Goal: Task Accomplishment & Management: Manage account settings

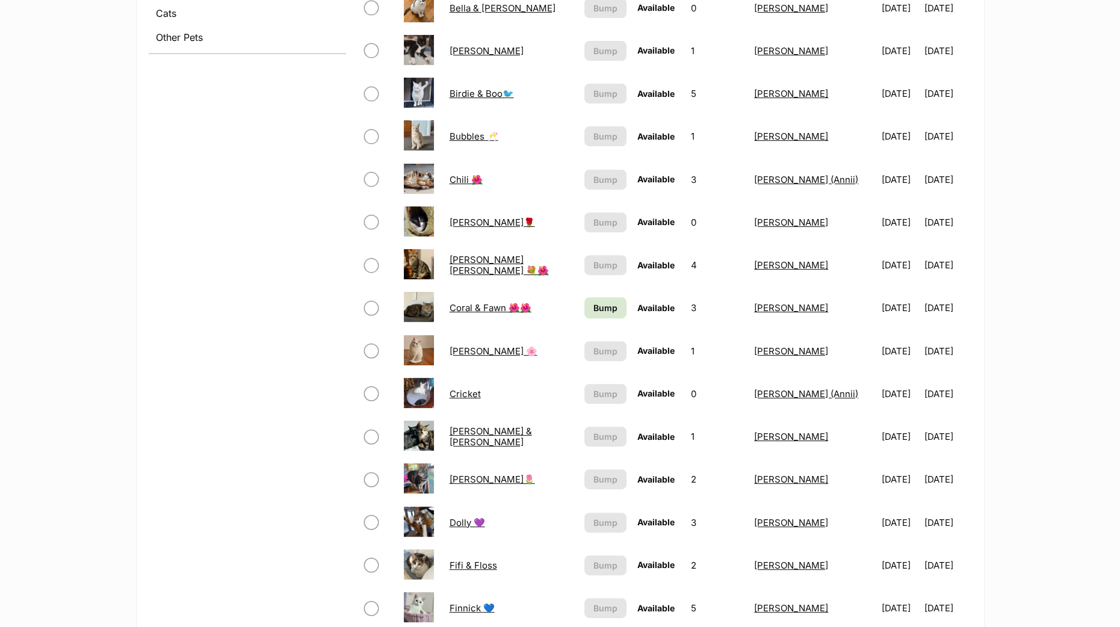
scroll to position [601, 0]
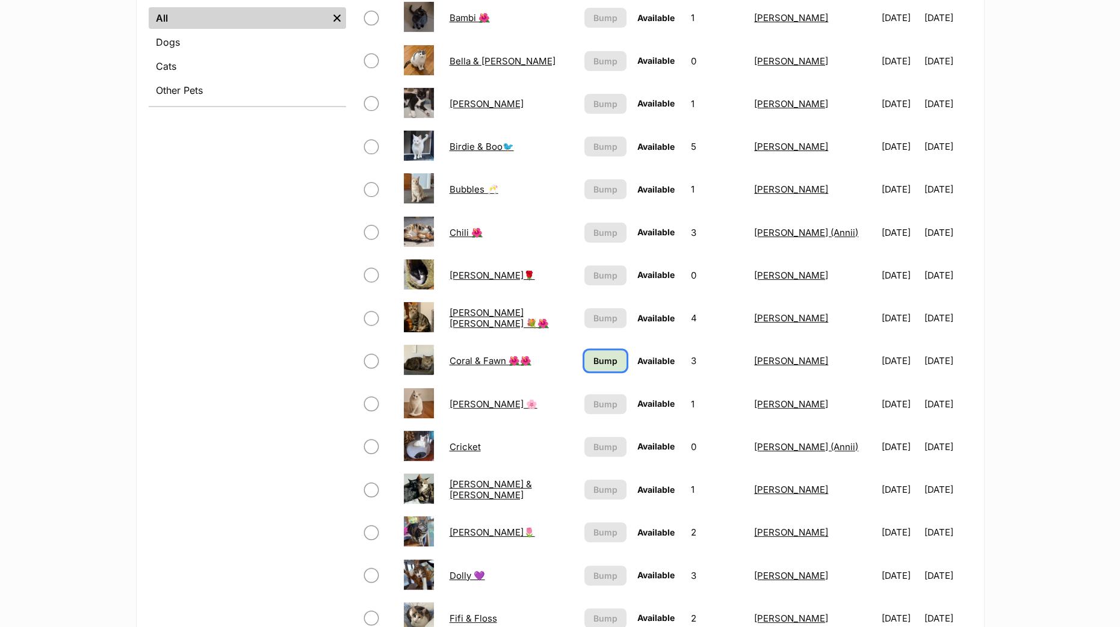
click at [585, 369] on link "Bump" at bounding box center [606, 360] width 43 height 21
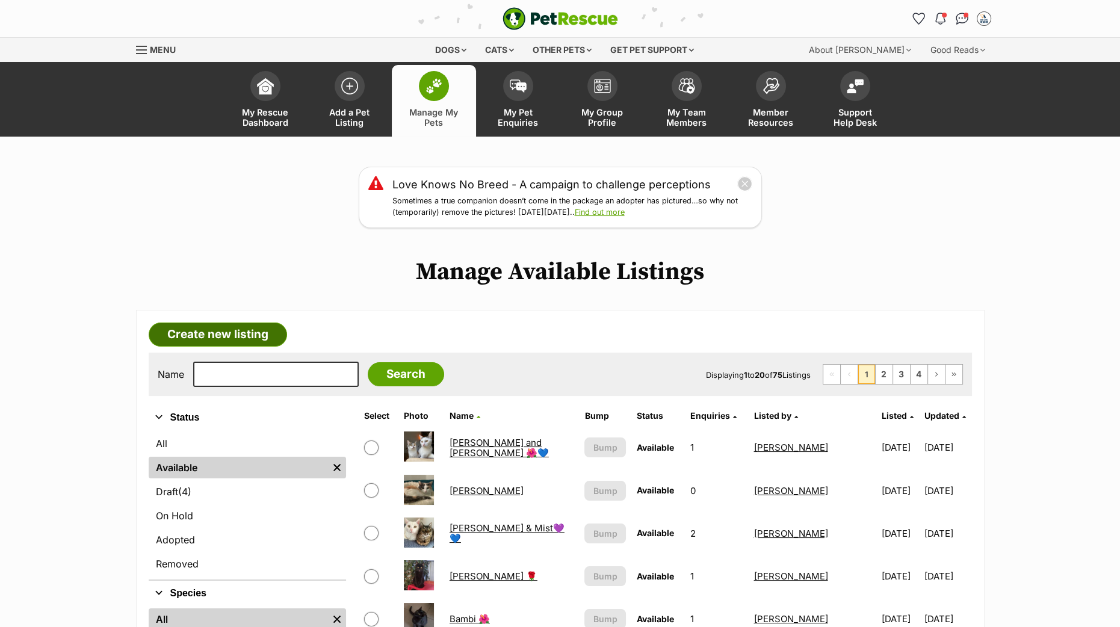
click at [250, 333] on link "Create new listing" at bounding box center [218, 335] width 138 height 24
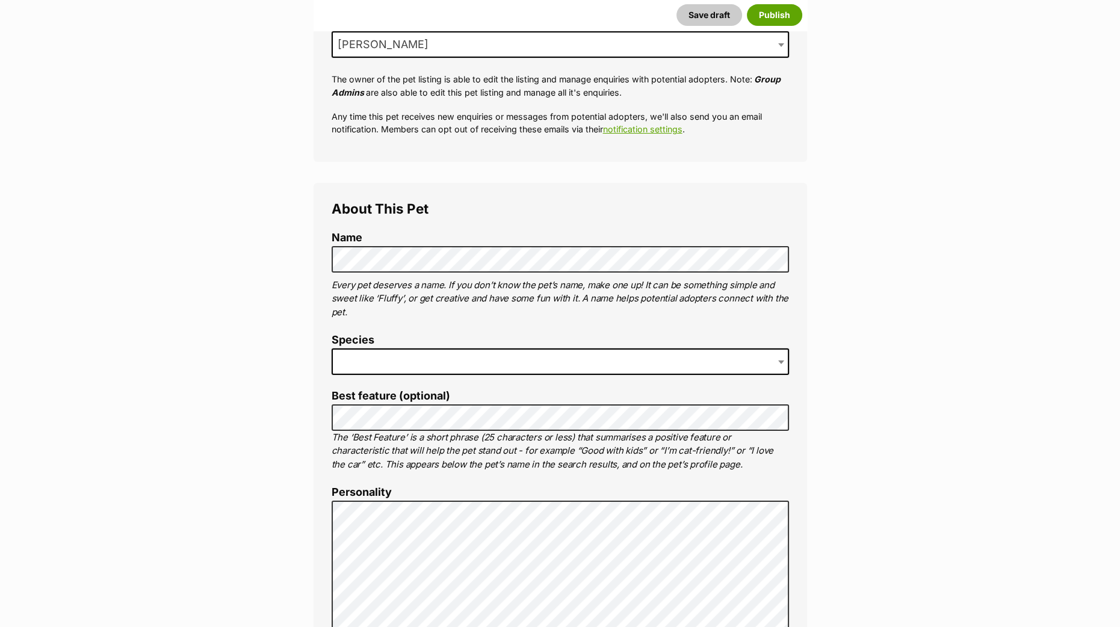
scroll to position [376, 0]
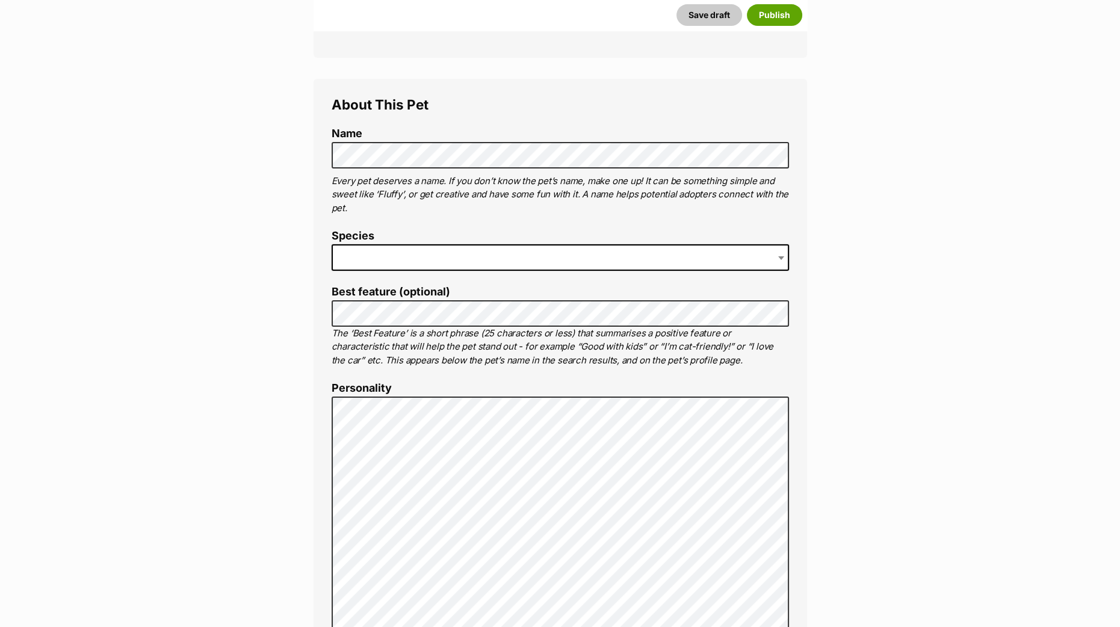
click at [380, 257] on span at bounding box center [561, 257] width 458 height 26
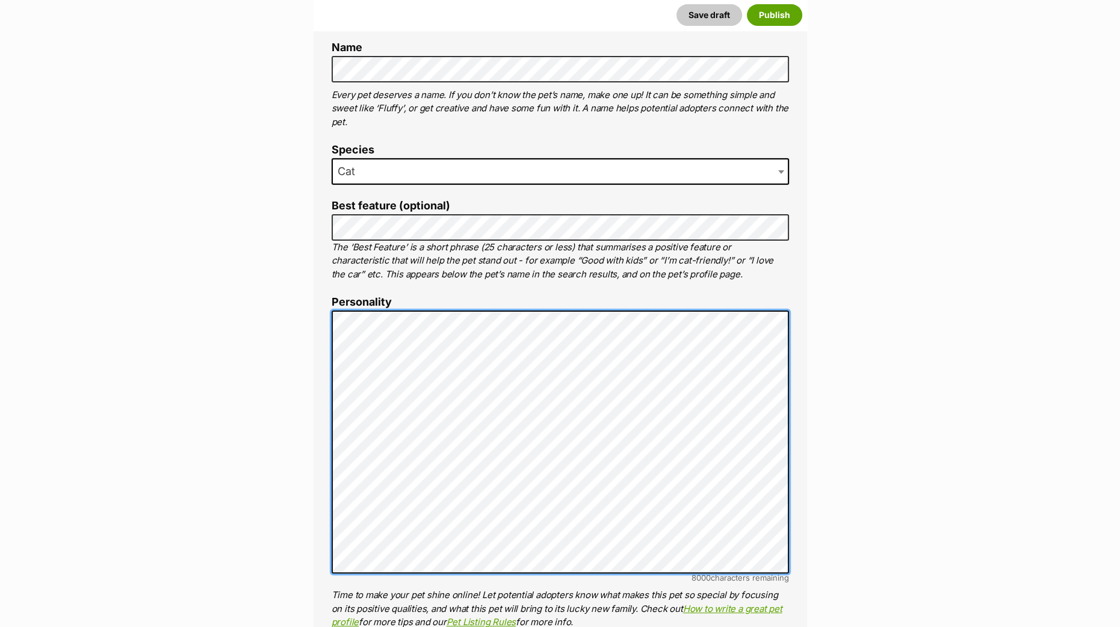
scroll to position [476, 0]
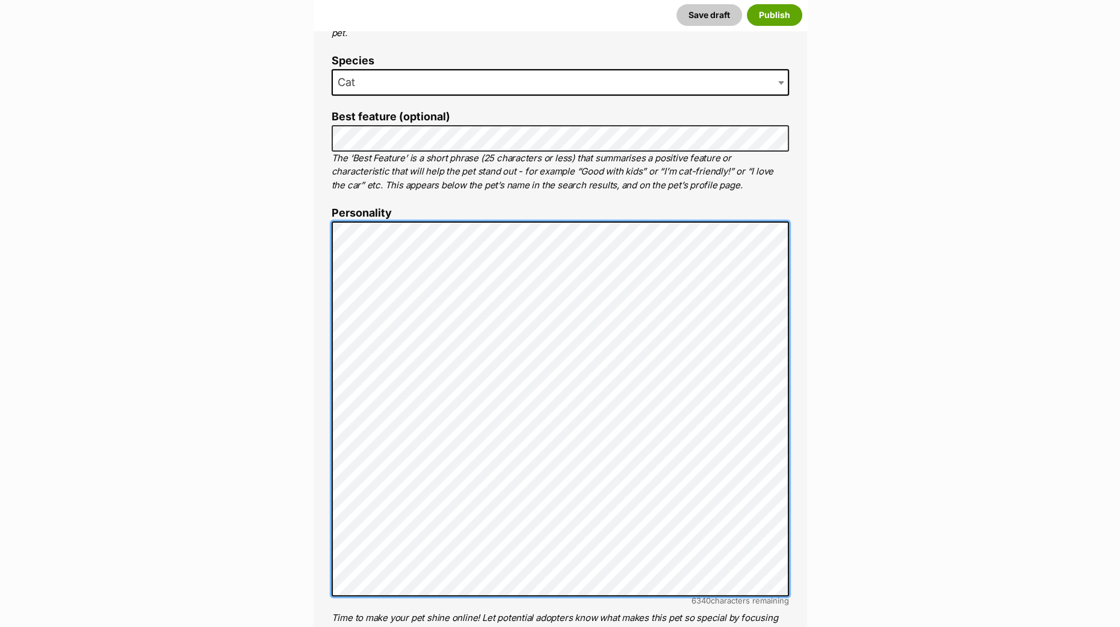
click at [336, 218] on li "Personality 6340 characters remaining Time to make your pet shine online! Let p…" at bounding box center [561, 429] width 458 height 445
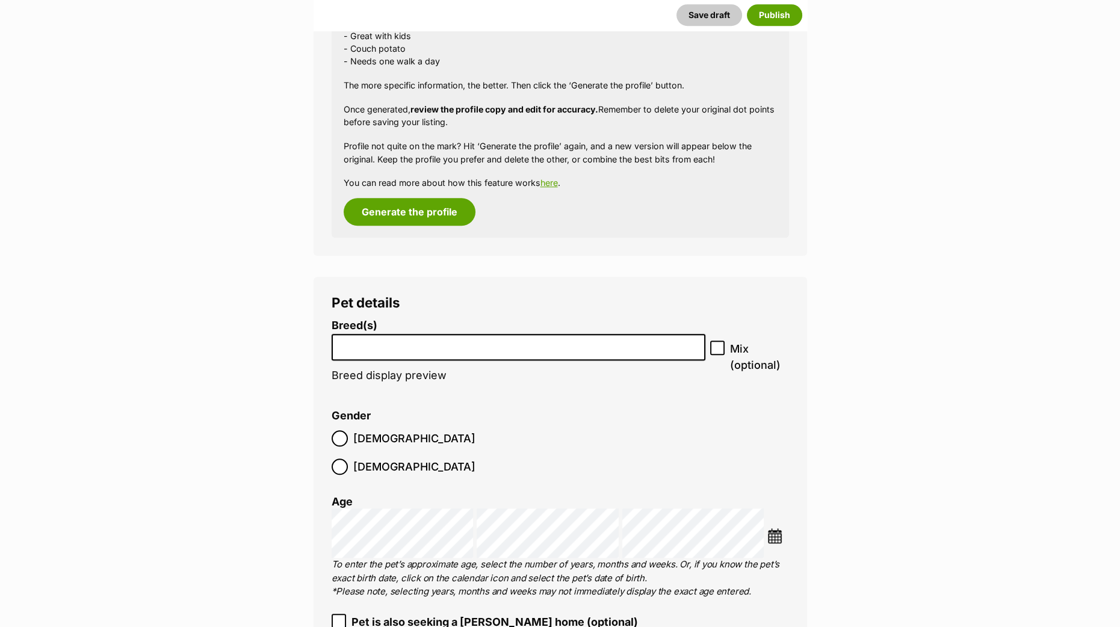
scroll to position [1493, 0]
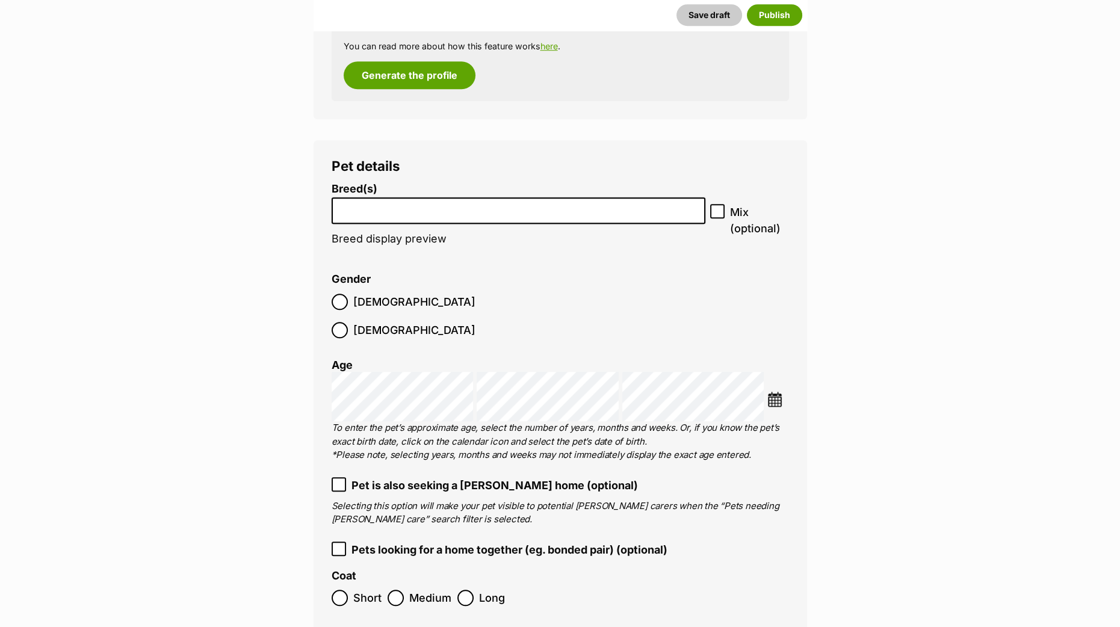
click at [414, 212] on input "search" at bounding box center [519, 208] width 366 height 13
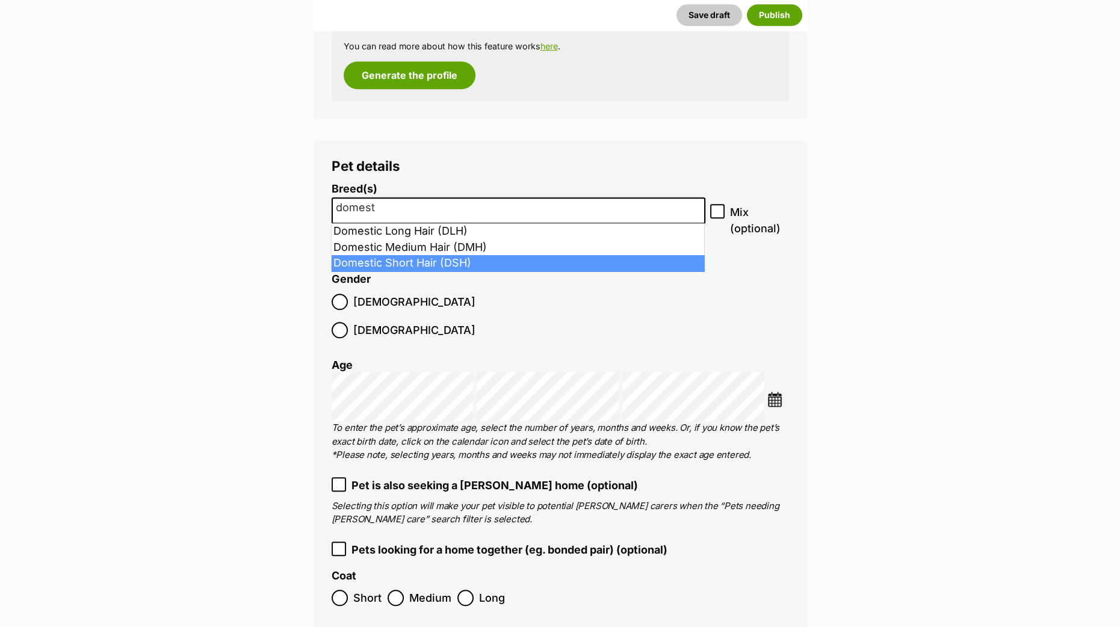
type input "domest"
select select "252102"
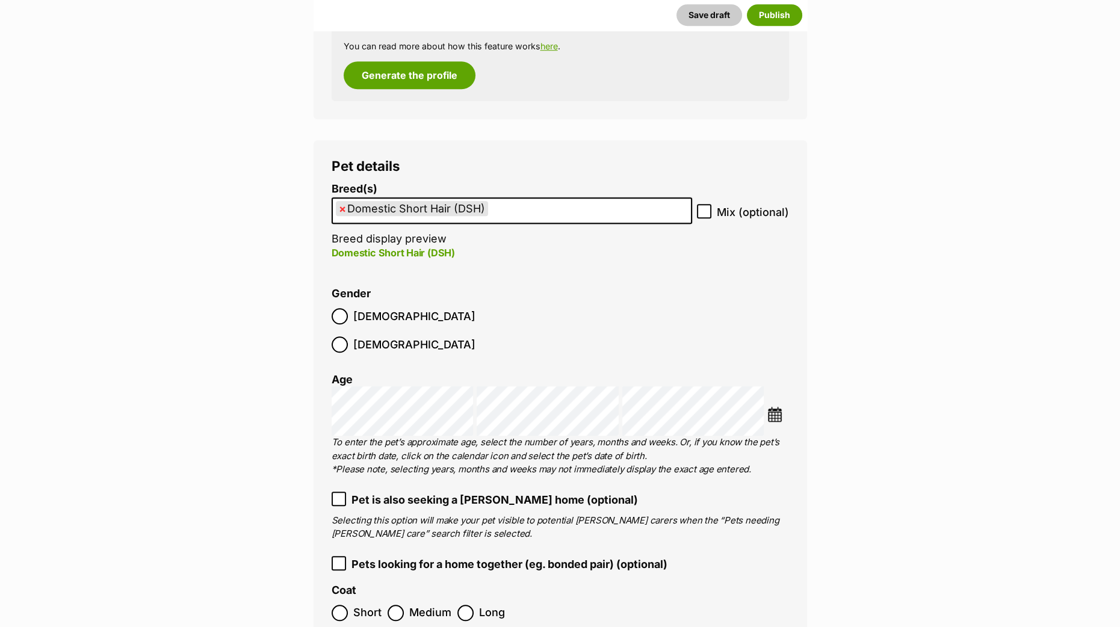
click at [780, 407] on img at bounding box center [775, 414] width 15 height 15
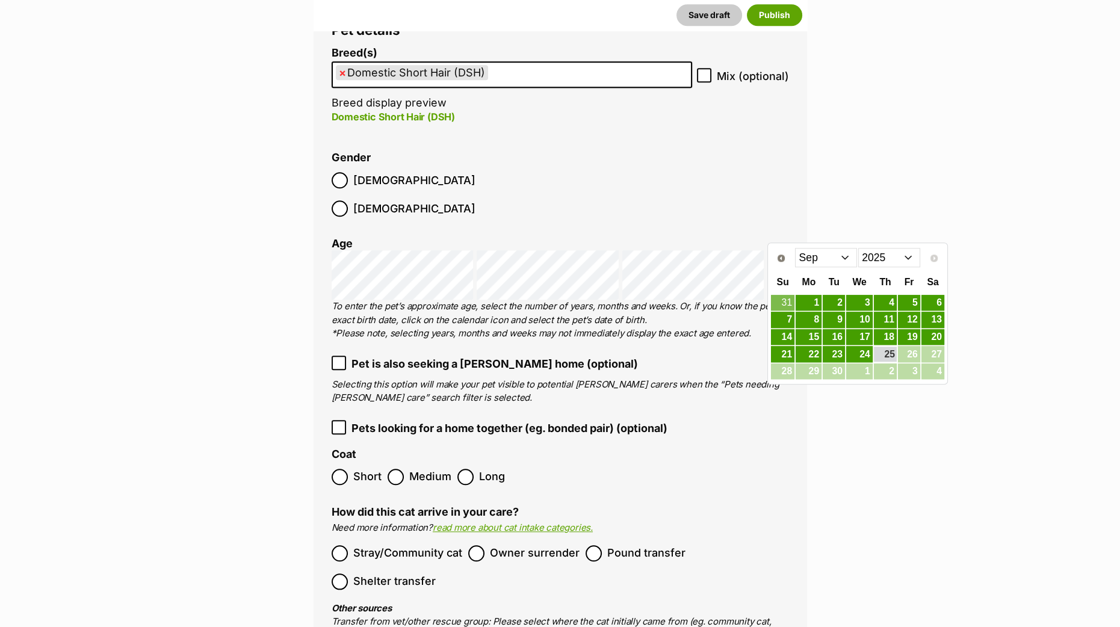
scroll to position [1643, 0]
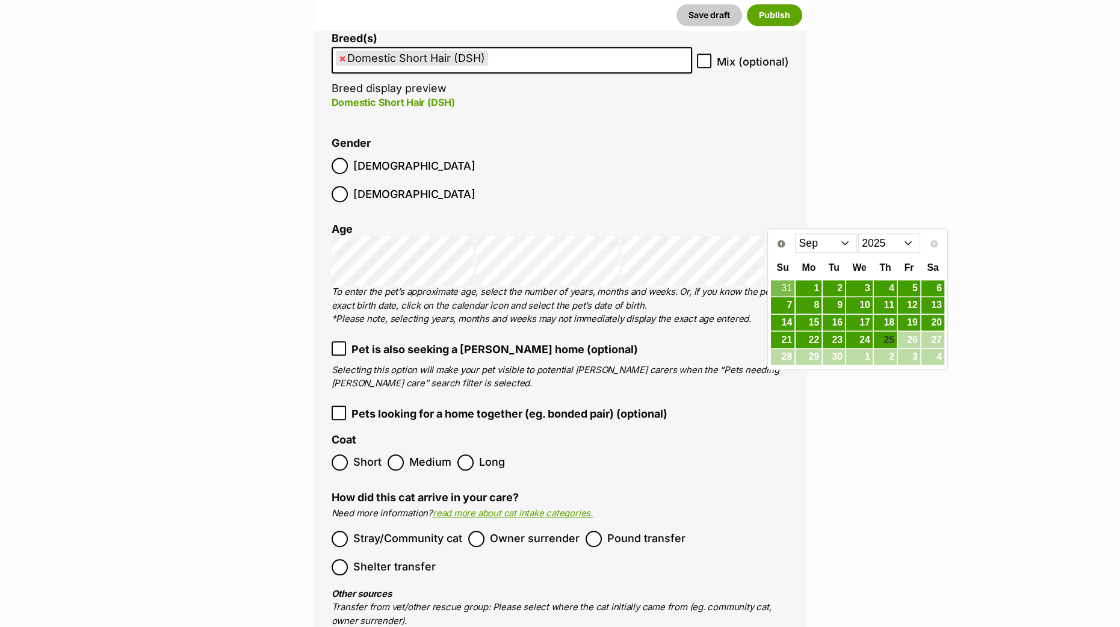
click at [843, 241] on select "Jan Feb Mar Apr May Jun Jul Aug Sep" at bounding box center [826, 243] width 62 height 19
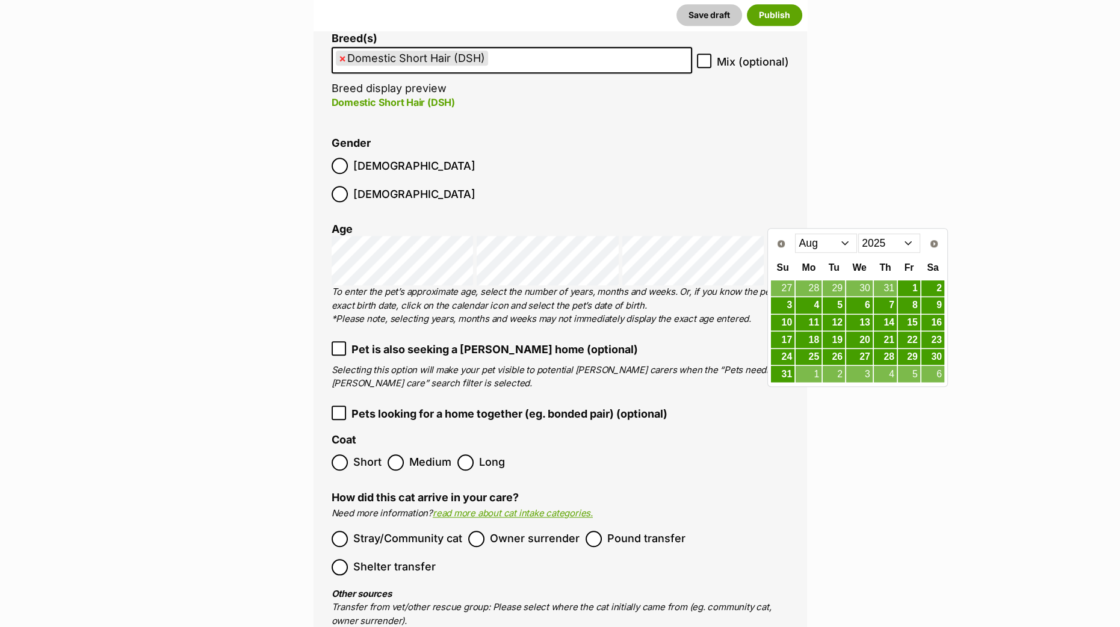
click at [905, 244] on select "2015 2016 2017 2018 2019 2020 2021 2022 2023 2024 2025" at bounding box center [890, 243] width 62 height 19
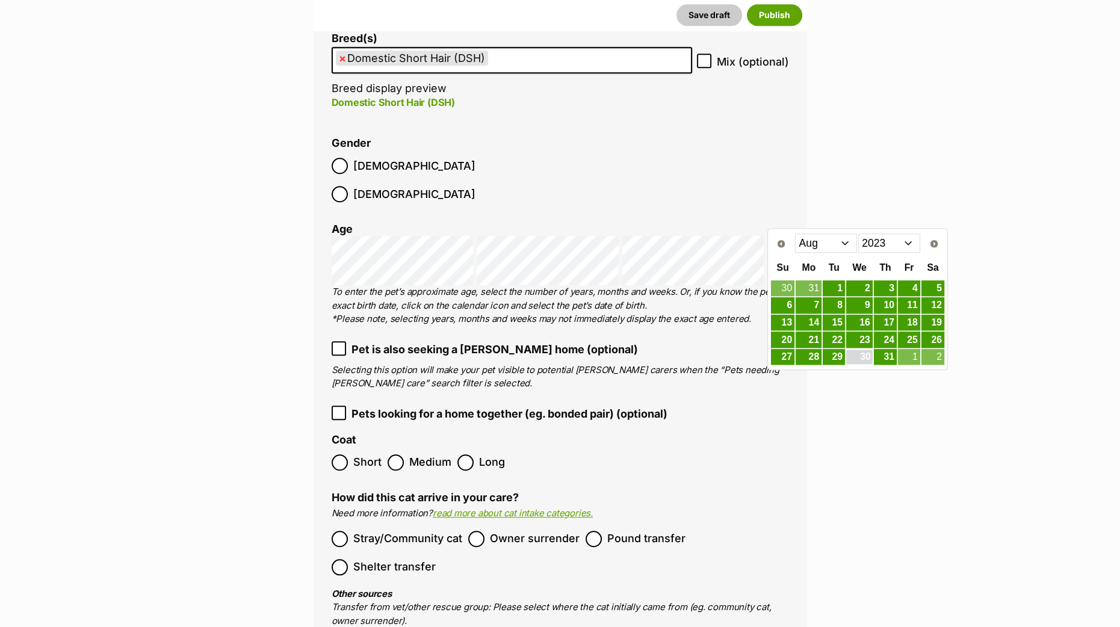
click at [866, 352] on link "30" at bounding box center [860, 357] width 26 height 15
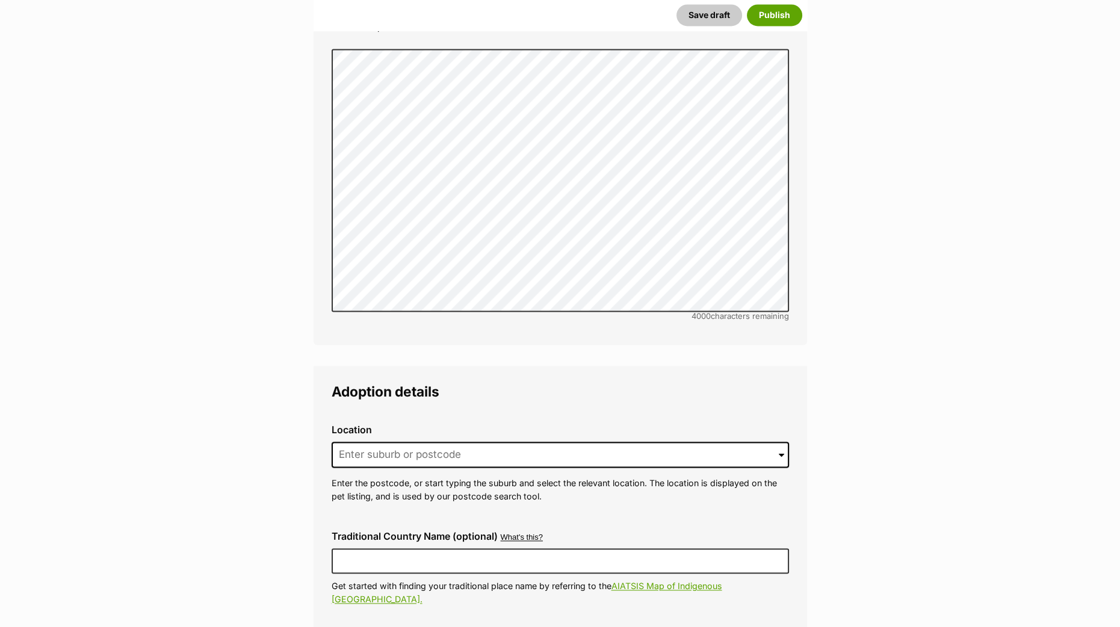
scroll to position [2772, 0]
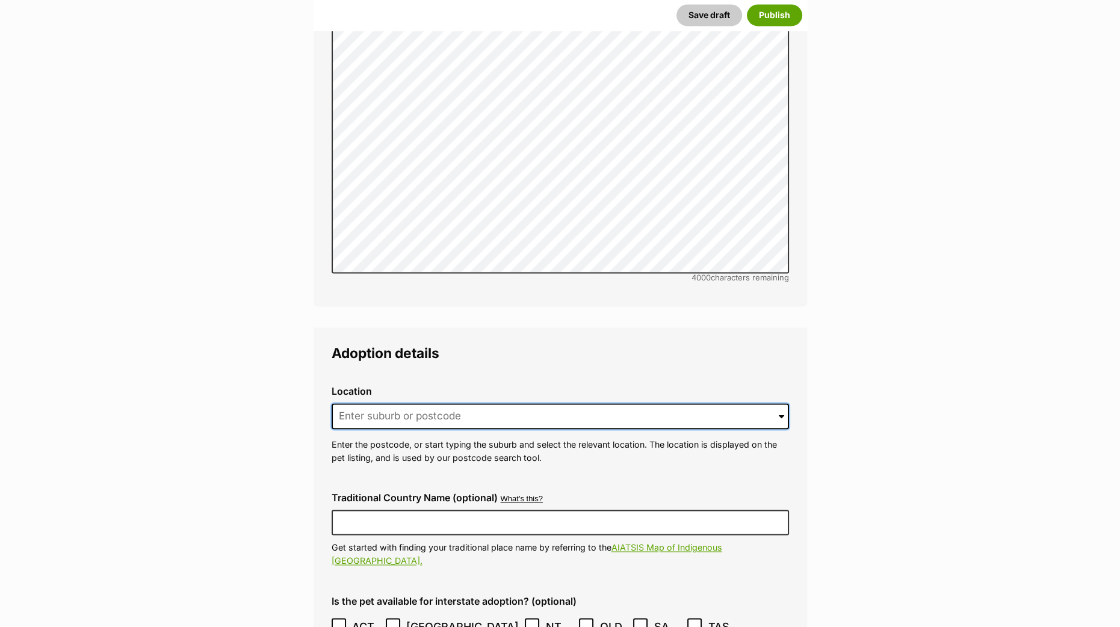
click at [371, 403] on input at bounding box center [561, 416] width 458 height 26
drag, startPoint x: 387, startPoint y: 361, endPoint x: 376, endPoint y: 371, distance: 14.5
click at [386, 403] on input at bounding box center [561, 416] width 458 height 26
click at [376, 403] on input at bounding box center [561, 416] width 458 height 26
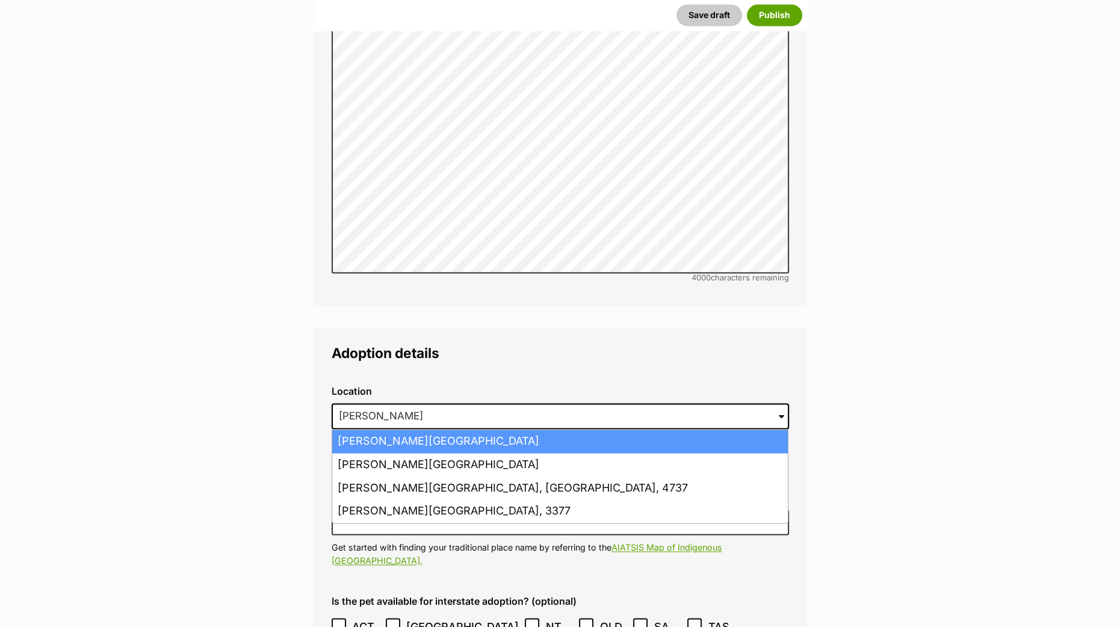
click at [429, 430] on li "Armstrong Creek, Victoria, 3217" at bounding box center [560, 441] width 456 height 23
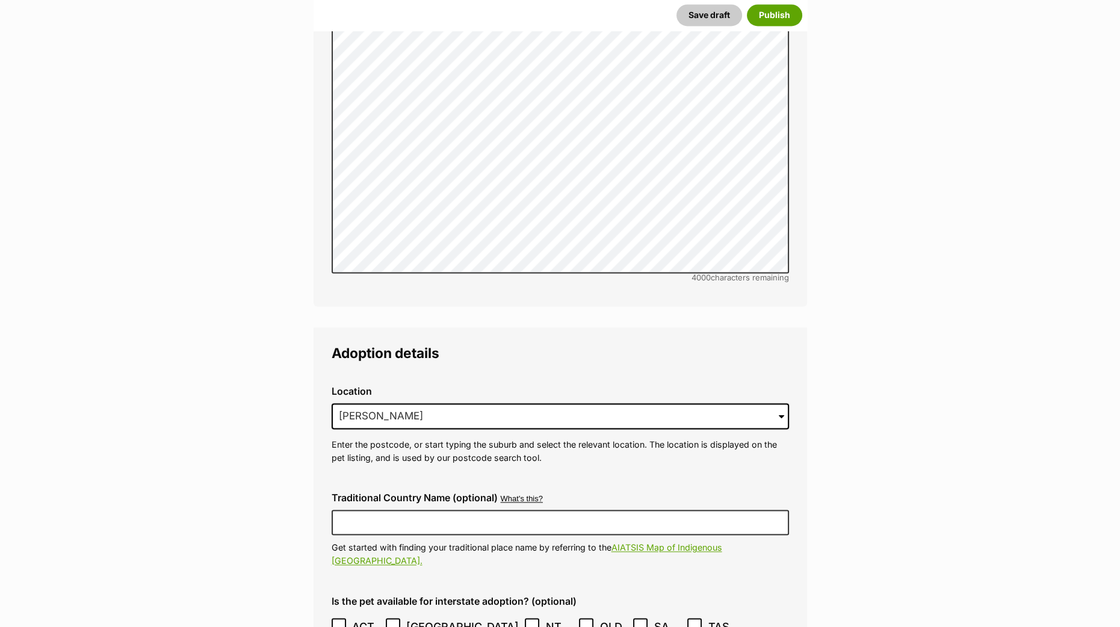
type input "Armstrong Creek, Victoria, 3217"
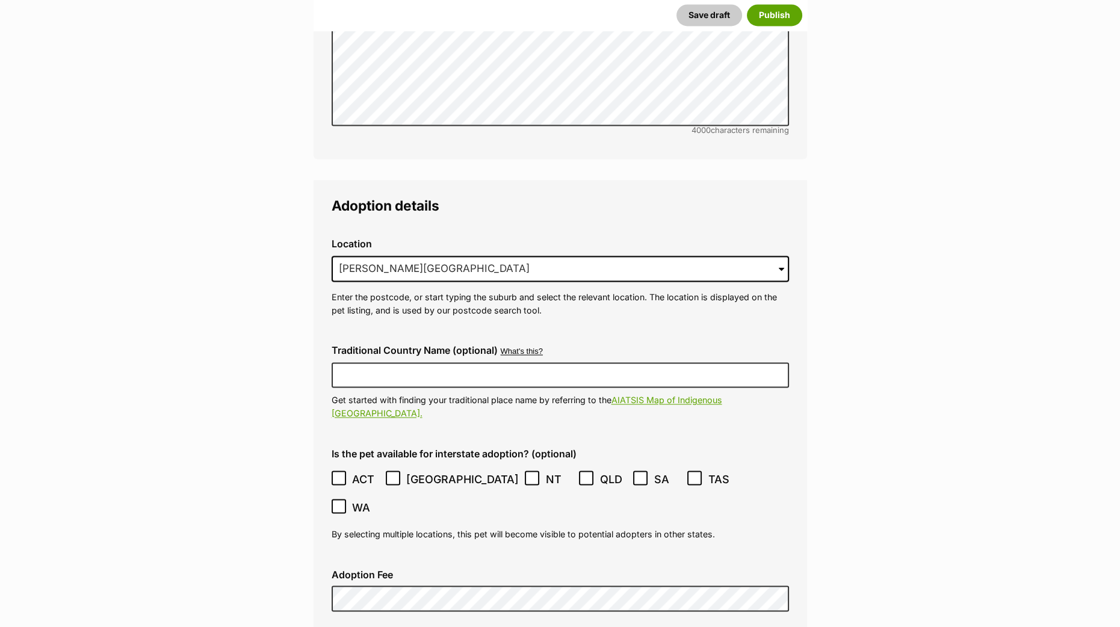
scroll to position [2998, 0]
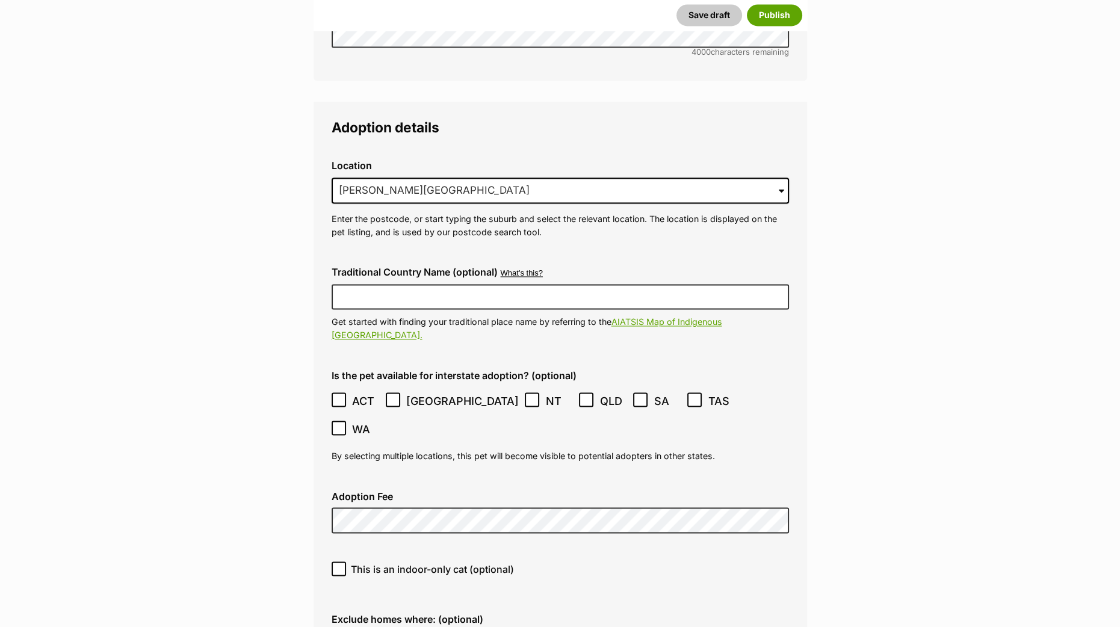
click at [337, 565] on icon at bounding box center [339, 569] width 8 height 8
click at [337, 562] on input "This is an indoor-only cat (optional)" at bounding box center [339, 569] width 14 height 14
checkbox input "true"
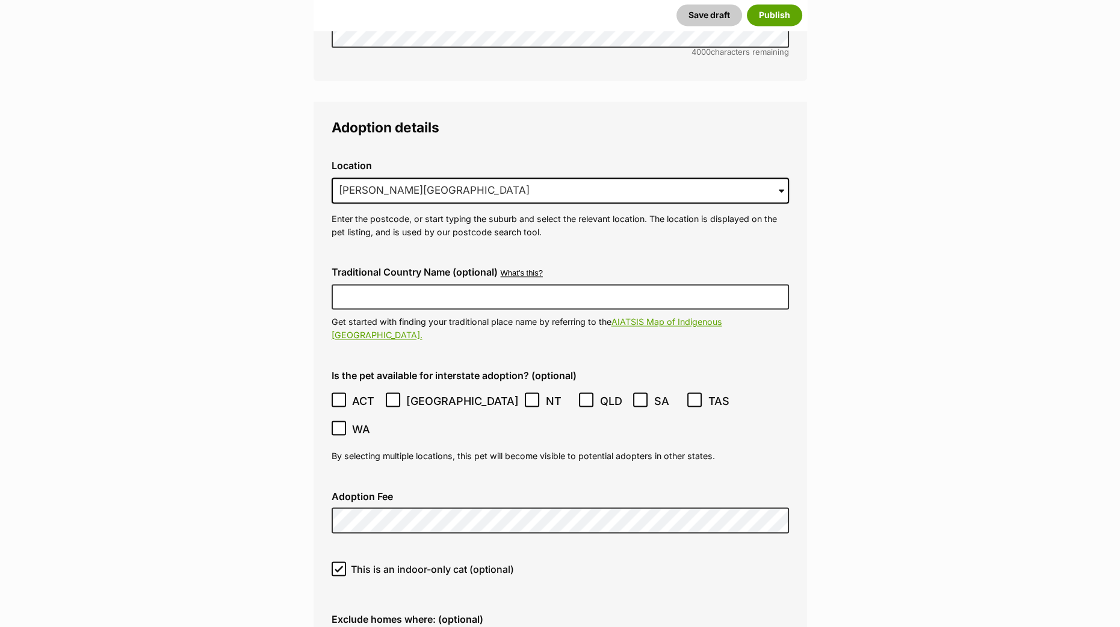
checkbox input "false"
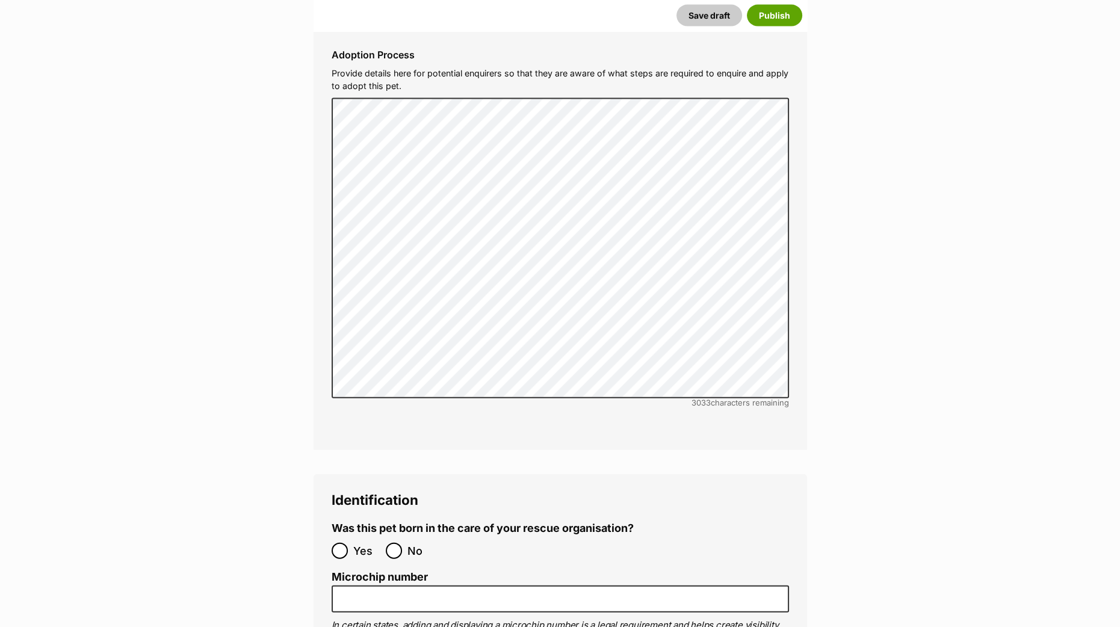
scroll to position [3826, 0]
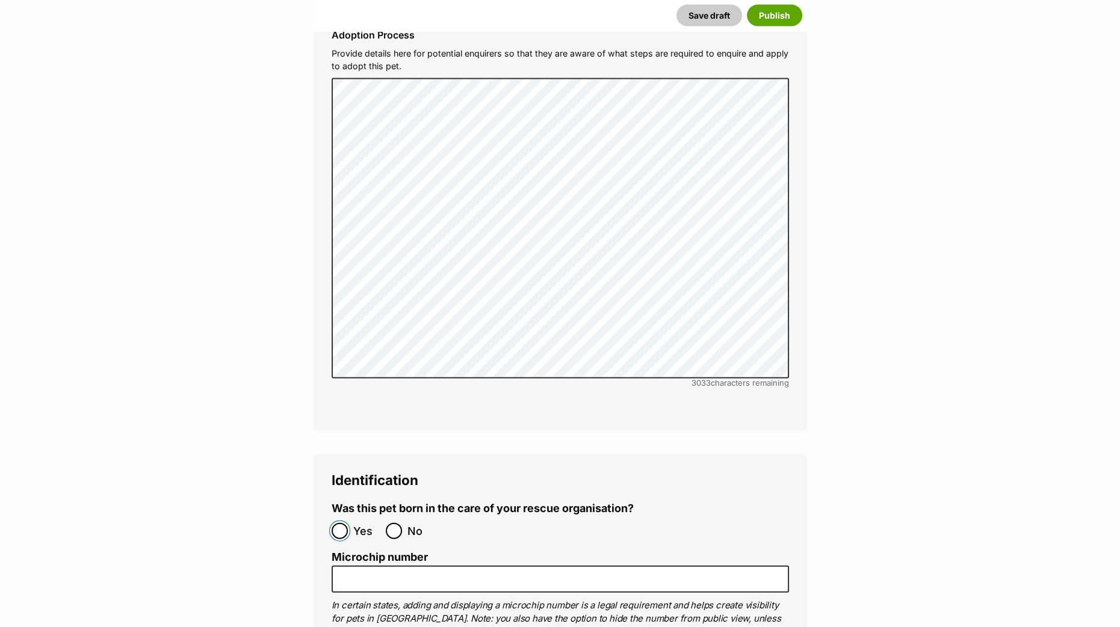
click at [347, 523] on input "Yes" at bounding box center [340, 531] width 16 height 16
radio input "true"
click at [391, 523] on input "No" at bounding box center [394, 531] width 16 height 16
radio input "true"
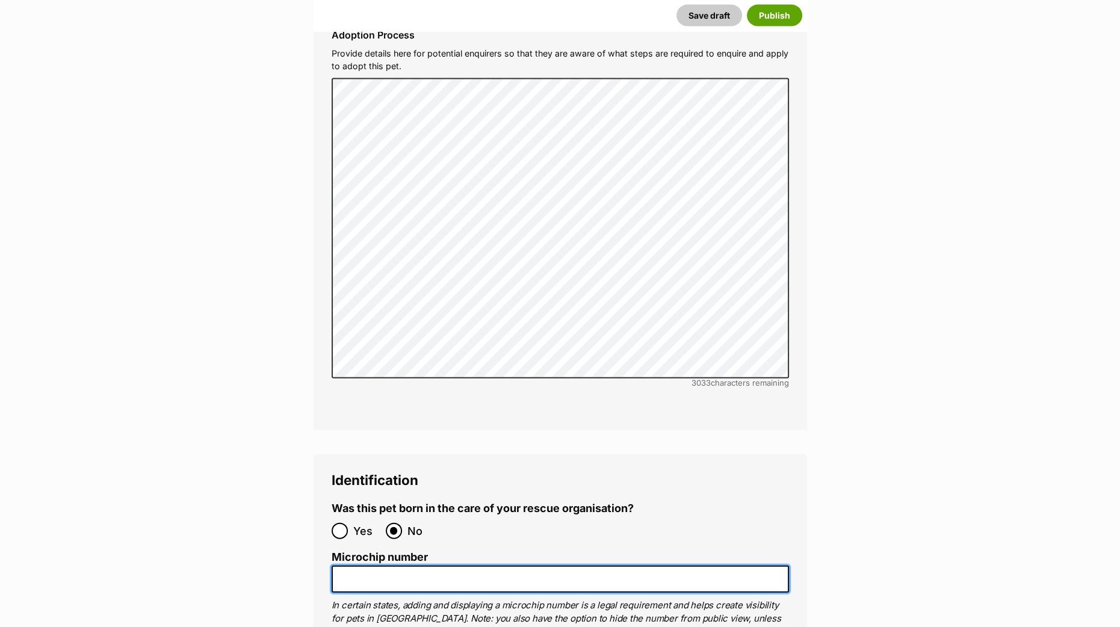
click at [364, 566] on input "Microchip number" at bounding box center [561, 579] width 458 height 27
type input "956000018334447"
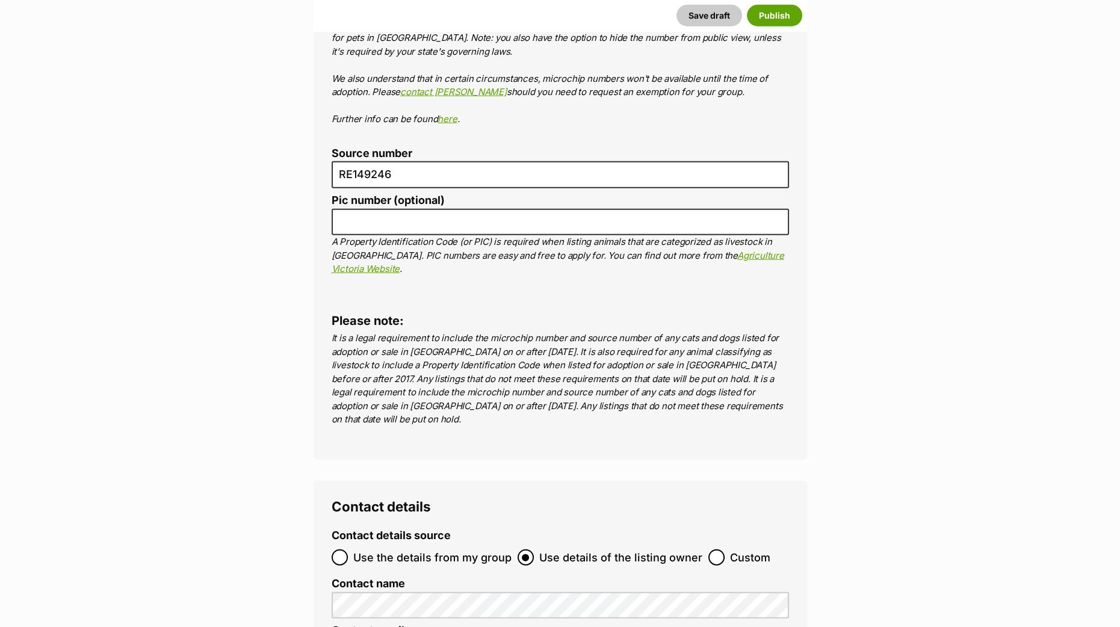
scroll to position [4503, 0]
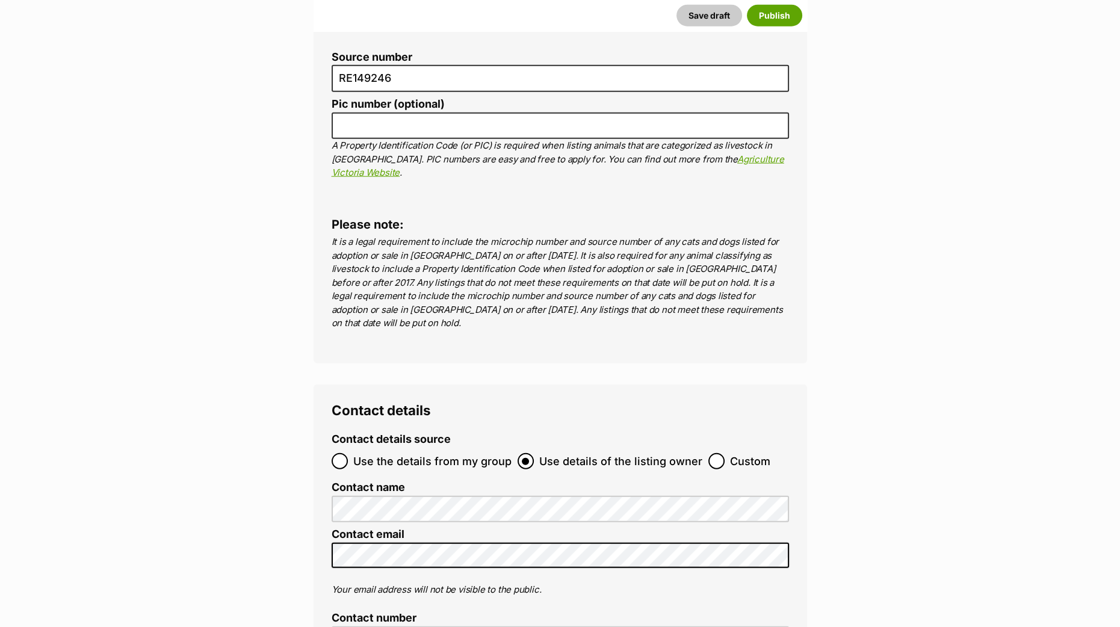
click at [332, 447] on ol "Use the details from my group Use details of the listing owner Custom" at bounding box center [561, 461] width 458 height 28
click at [335, 453] on input "Use the details from my group" at bounding box center [340, 461] width 16 height 16
radio input "true"
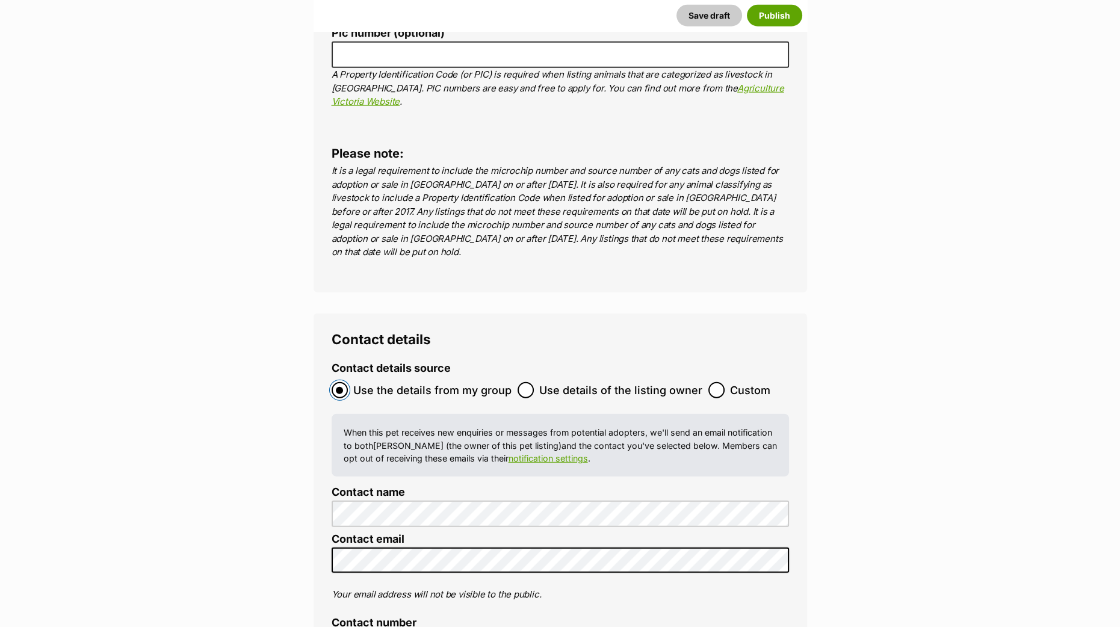
scroll to position [4804, 0]
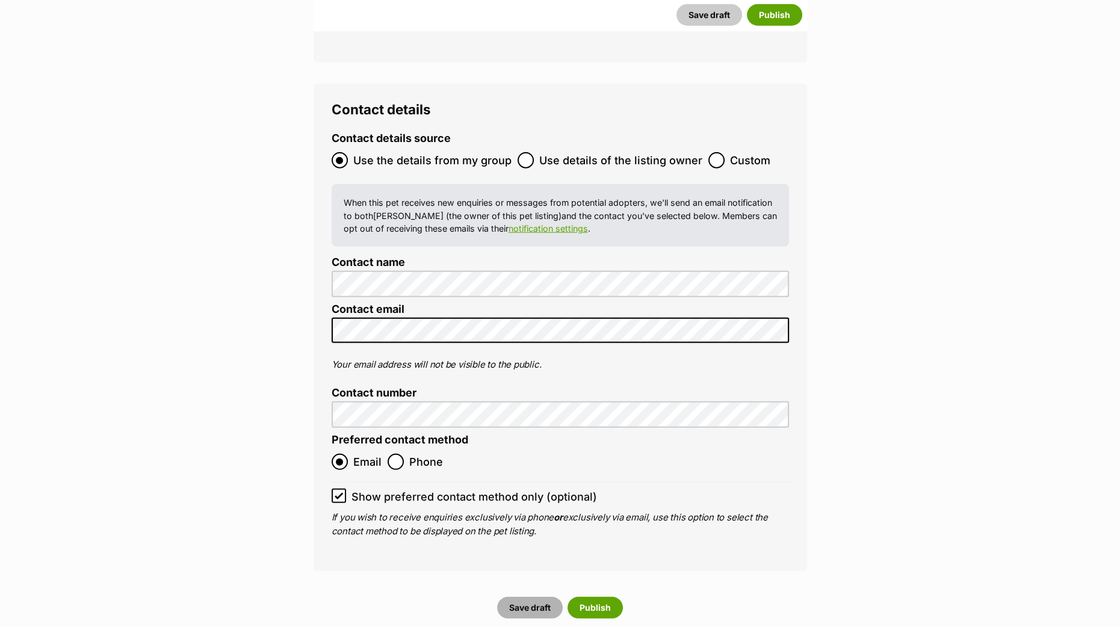
click at [521, 597] on button "Save draft" at bounding box center [530, 608] width 66 height 22
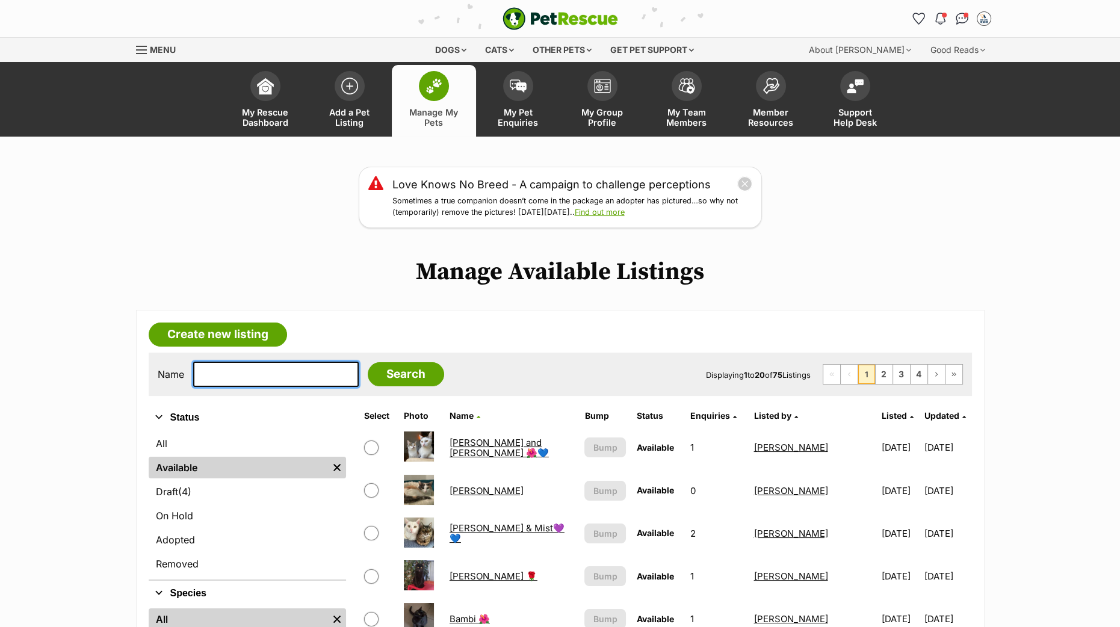
click at [261, 370] on input "text" at bounding box center [276, 374] width 166 height 25
type input "sissy"
click at [413, 374] on input "Search" at bounding box center [406, 374] width 76 height 24
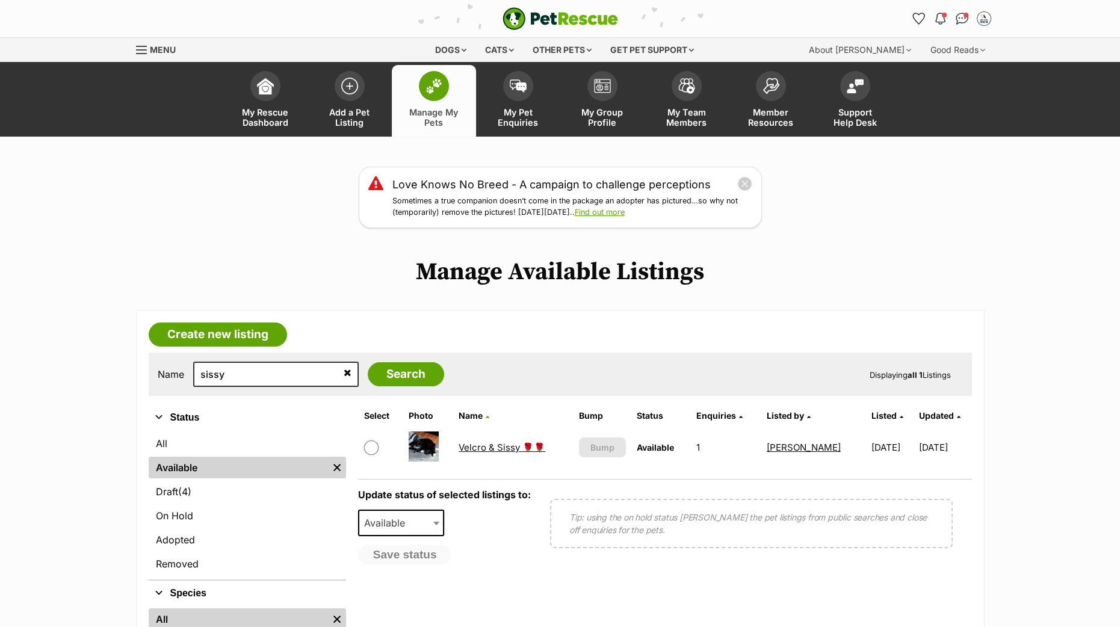
click at [506, 444] on link "Velcro & Sissy 🌹🌹" at bounding box center [502, 447] width 87 height 11
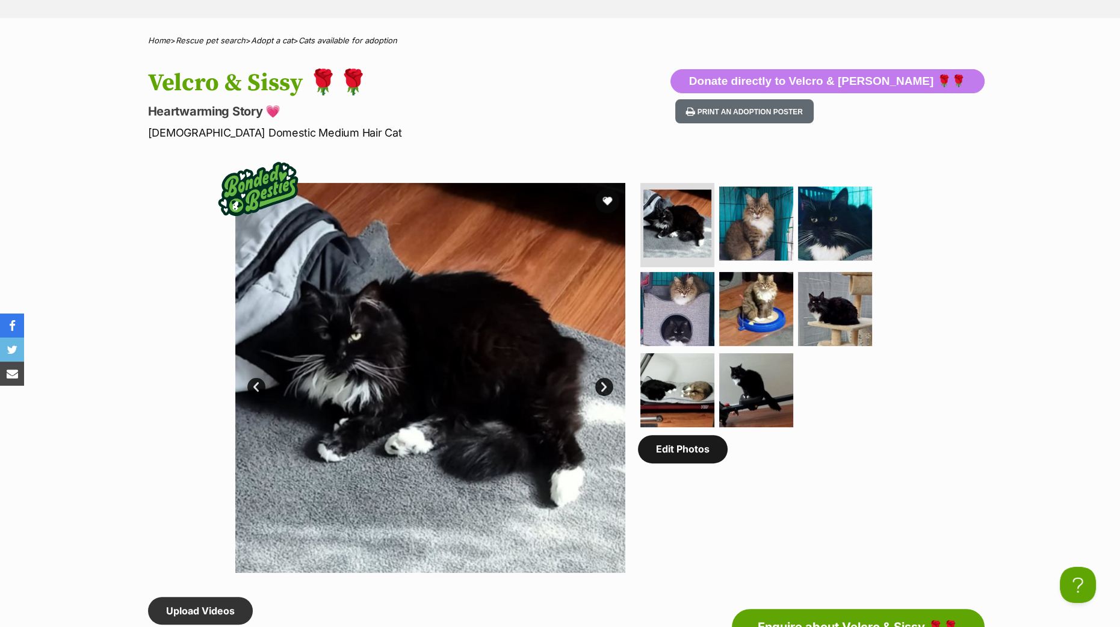
click at [684, 445] on link "Edit Photos" at bounding box center [683, 449] width 90 height 28
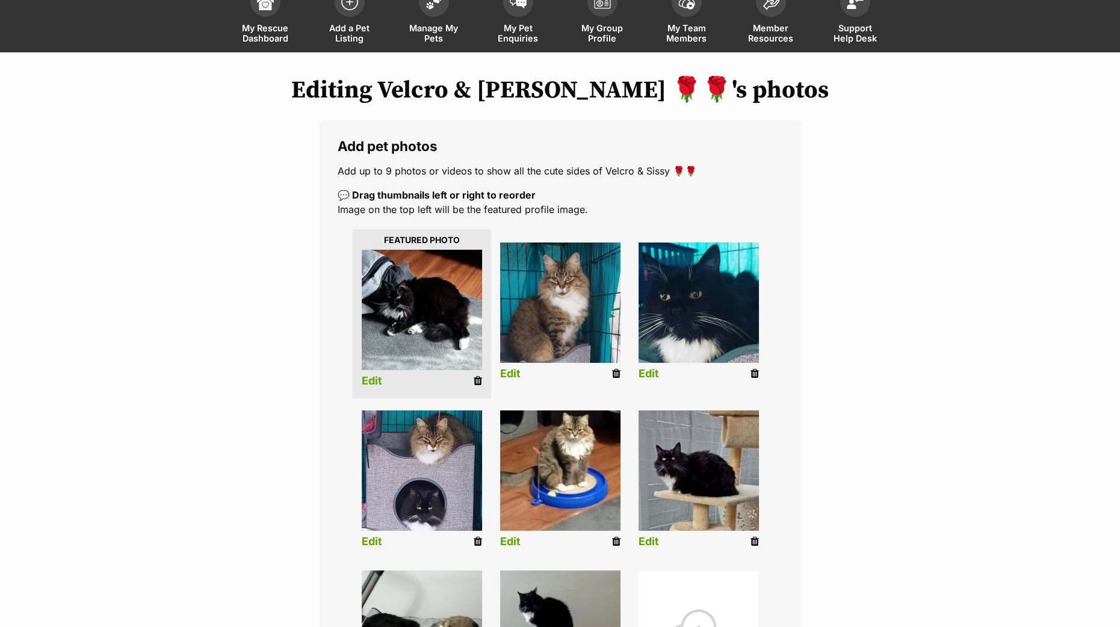
scroll to position [150, 0]
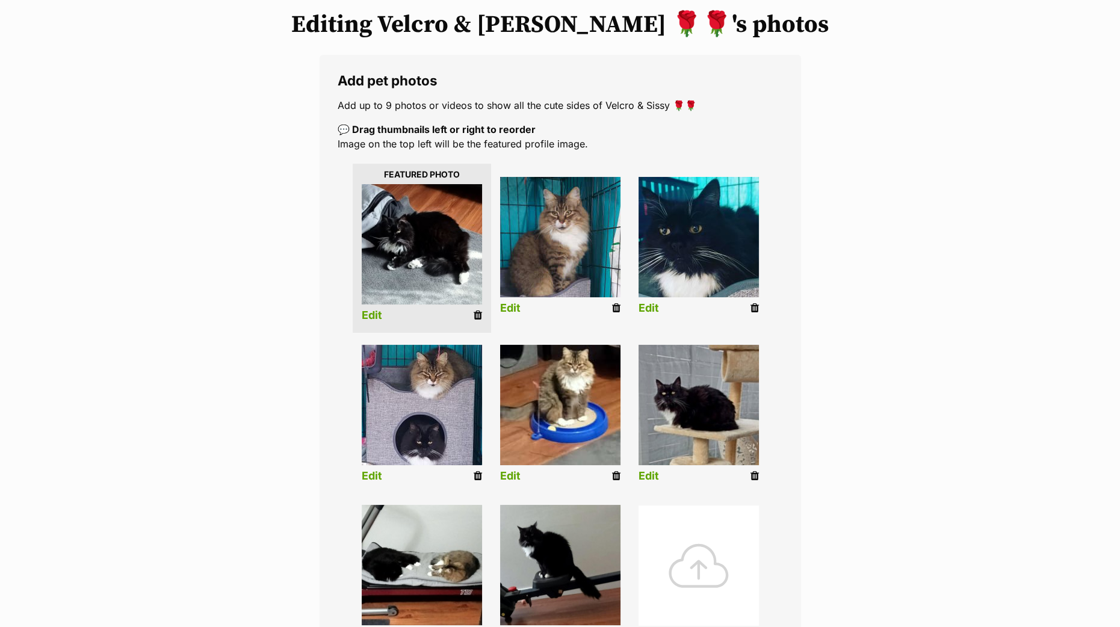
click at [617, 305] on icon at bounding box center [616, 308] width 8 height 11
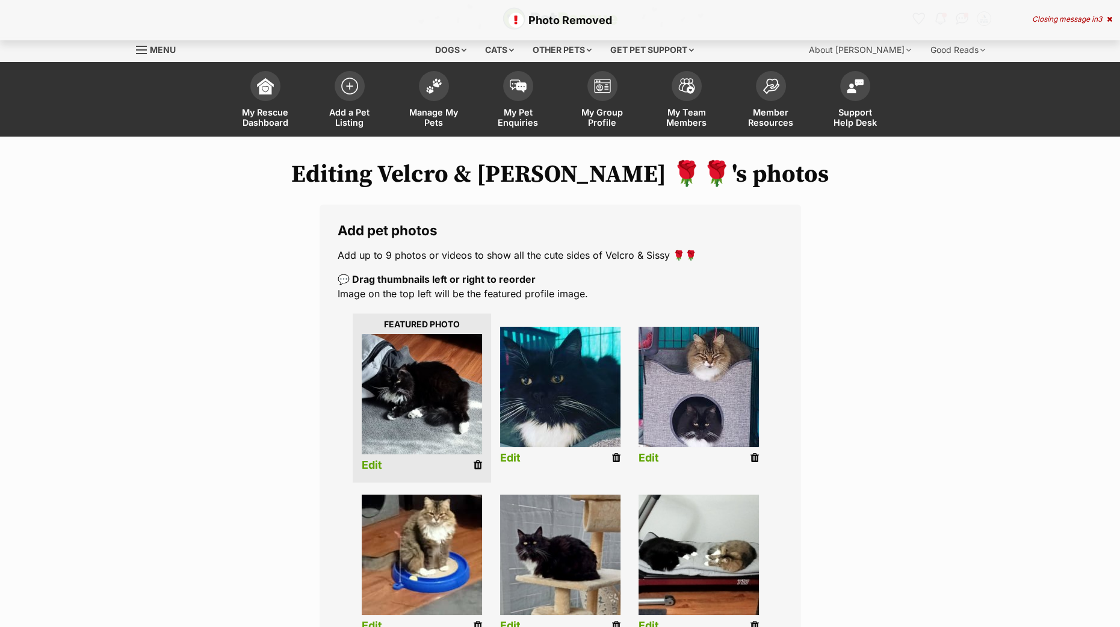
click at [617, 456] on icon at bounding box center [616, 458] width 8 height 11
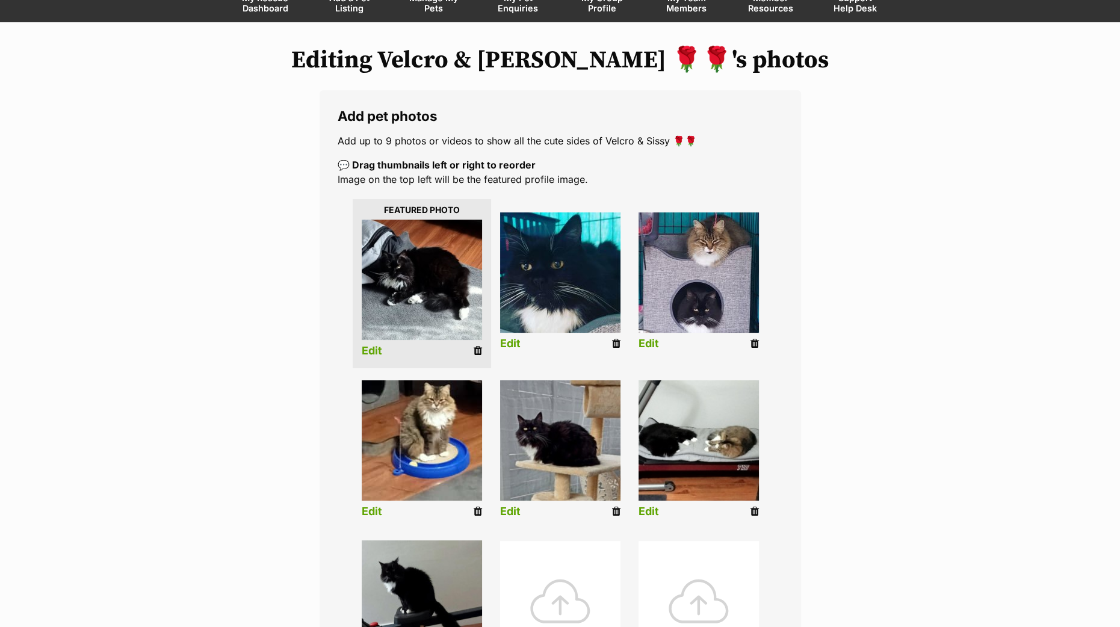
scroll to position [226, 0]
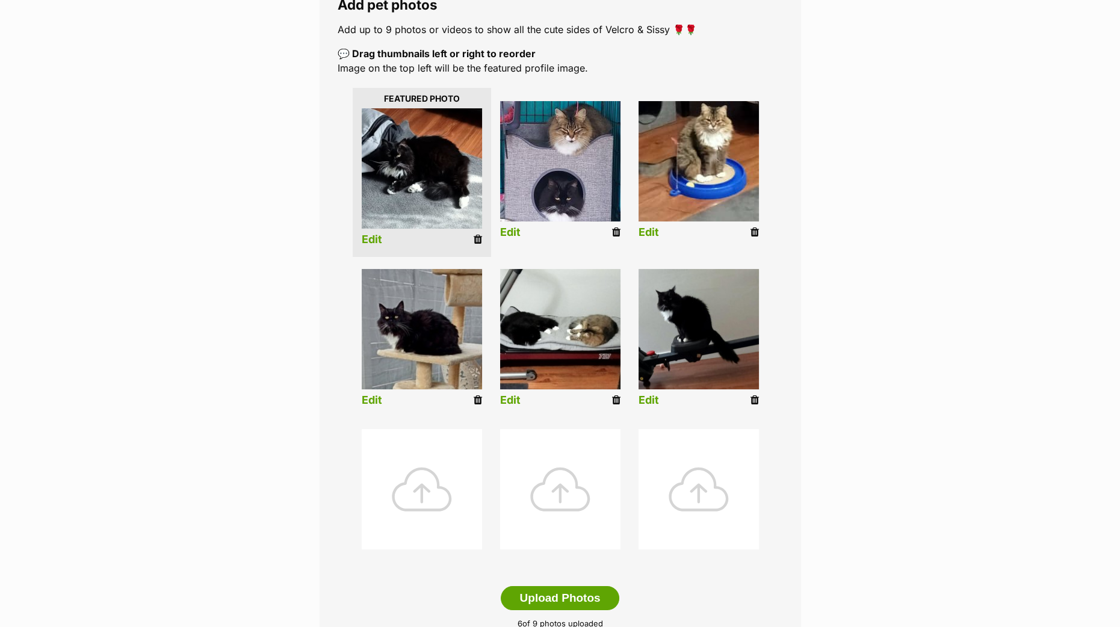
scroll to position [526, 0]
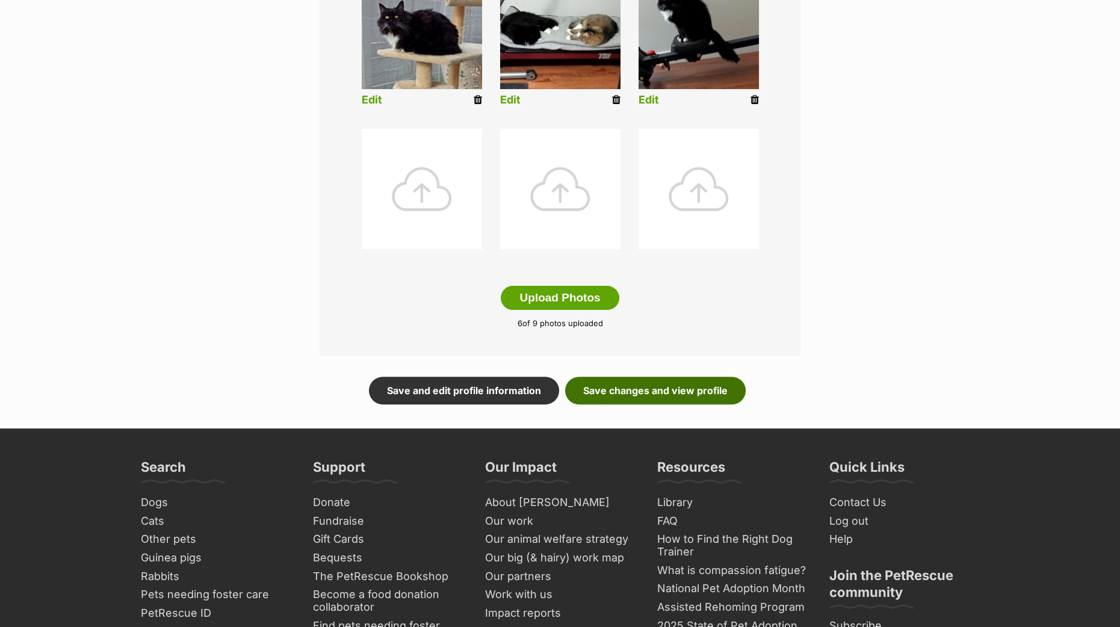
click at [624, 390] on link "Save changes and view profile" at bounding box center [655, 391] width 181 height 28
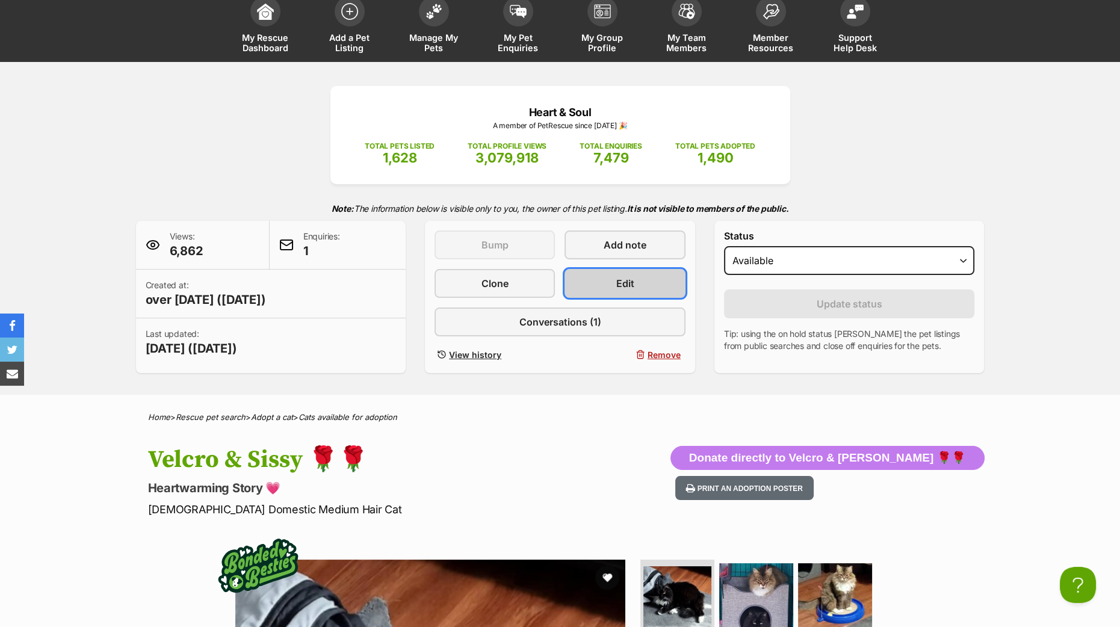
drag, startPoint x: 653, startPoint y: 278, endPoint x: 644, endPoint y: 290, distance: 14.6
click at [653, 278] on link "Edit" at bounding box center [625, 283] width 120 height 29
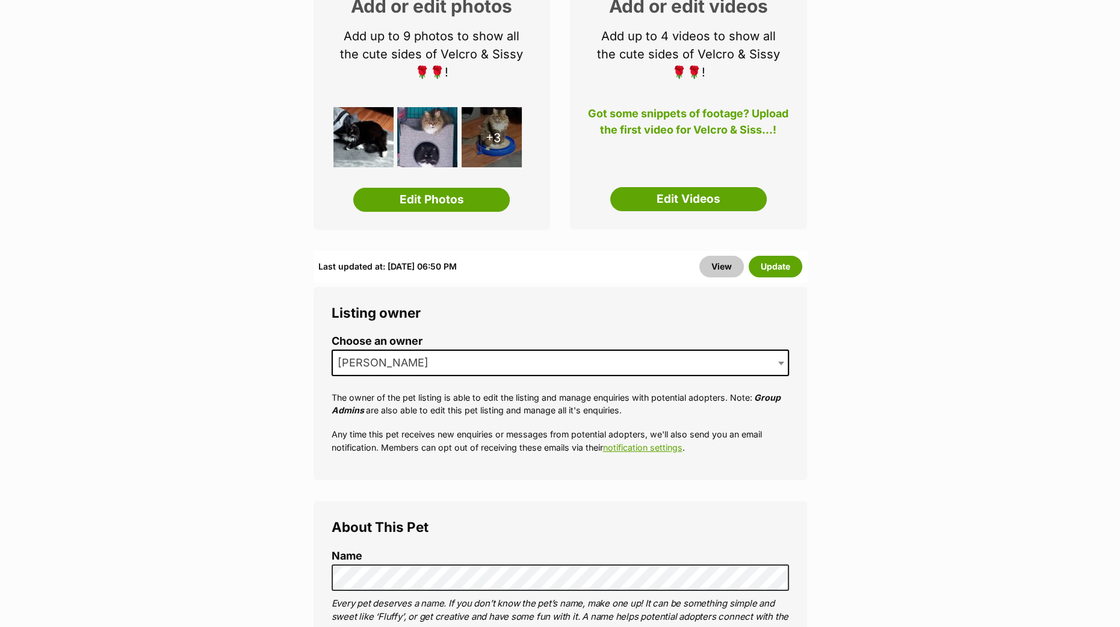
scroll to position [196, 0]
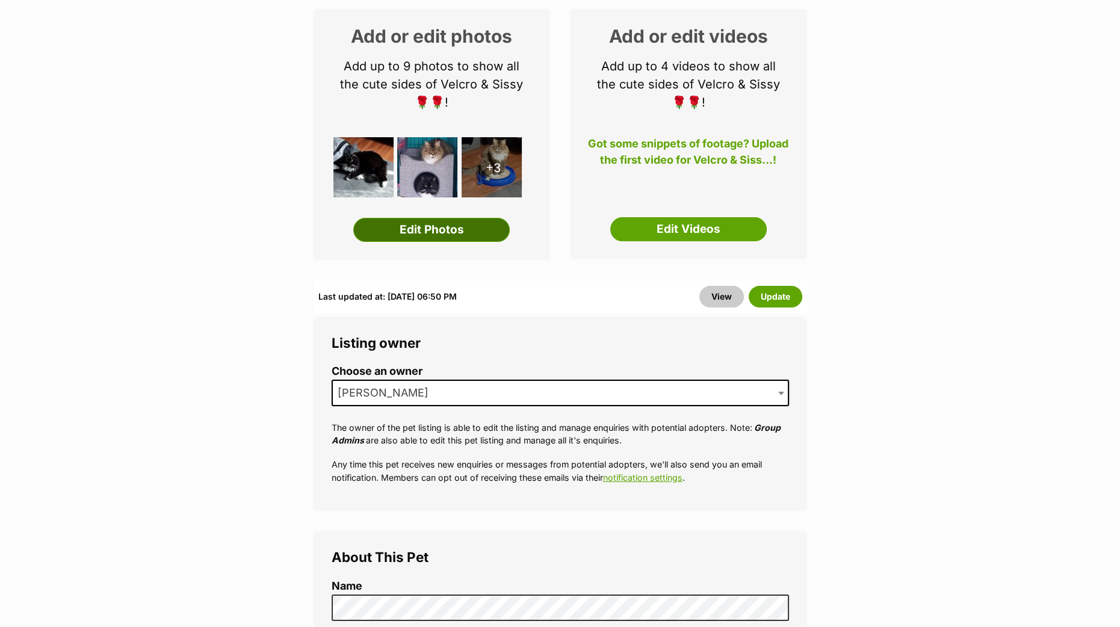
click at [441, 226] on link "Edit Photos" at bounding box center [431, 230] width 157 height 24
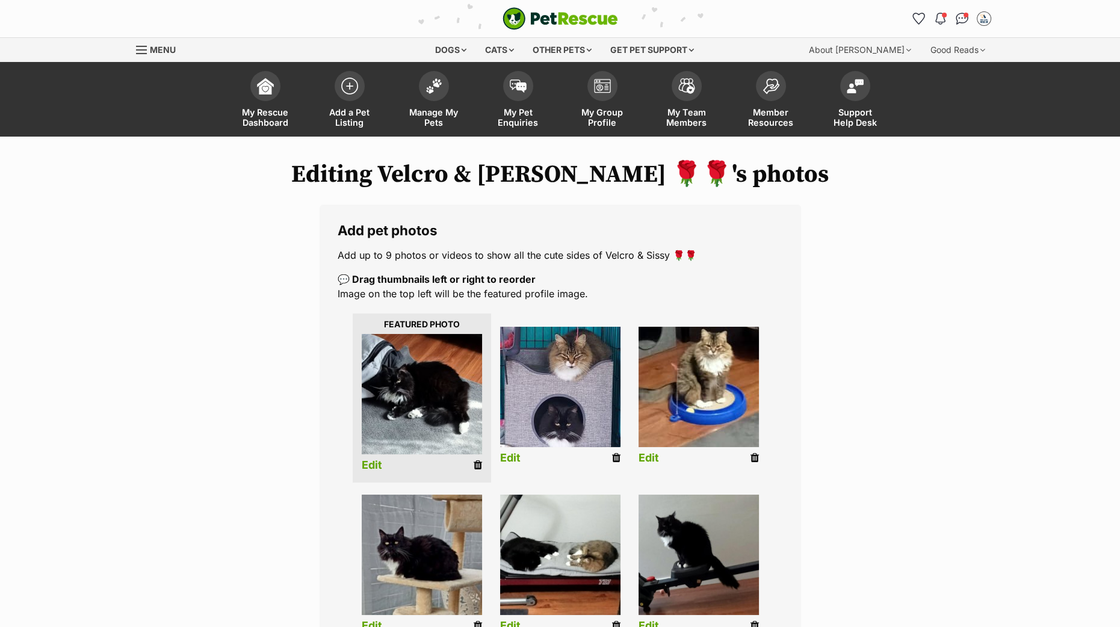
drag, startPoint x: 753, startPoint y: 457, endPoint x: 644, endPoint y: 62, distance: 409.6
click at [753, 458] on icon at bounding box center [755, 458] width 8 height 11
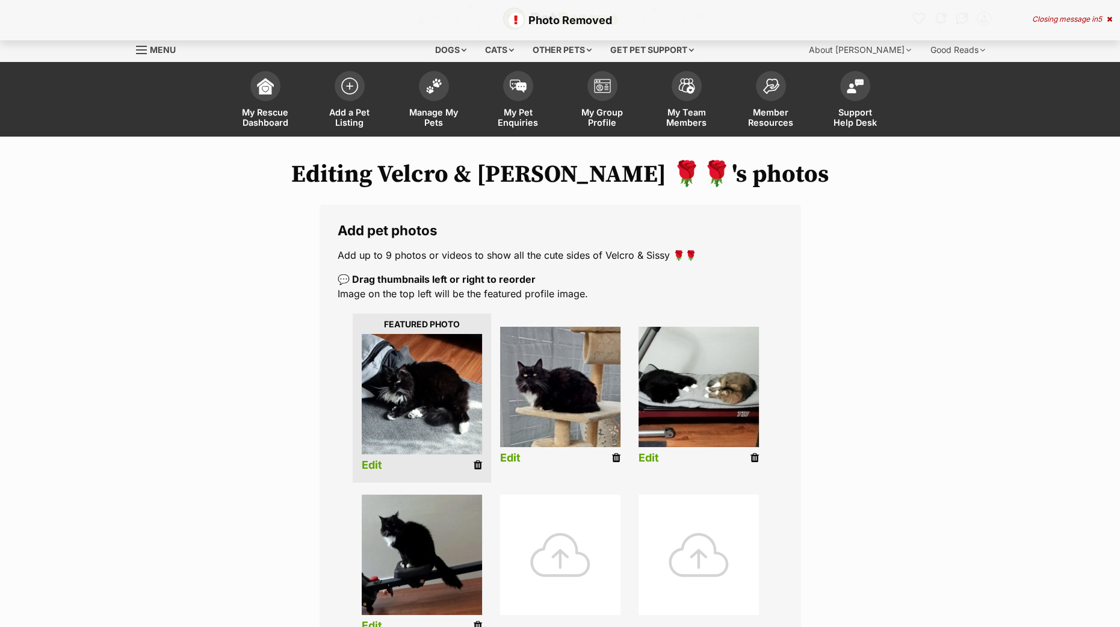
drag, startPoint x: 0, startPoint y: 0, endPoint x: 620, endPoint y: 460, distance: 772.1
click at [620, 461] on li "Edit" at bounding box center [560, 398] width 138 height 155
click at [618, 458] on icon at bounding box center [616, 458] width 8 height 11
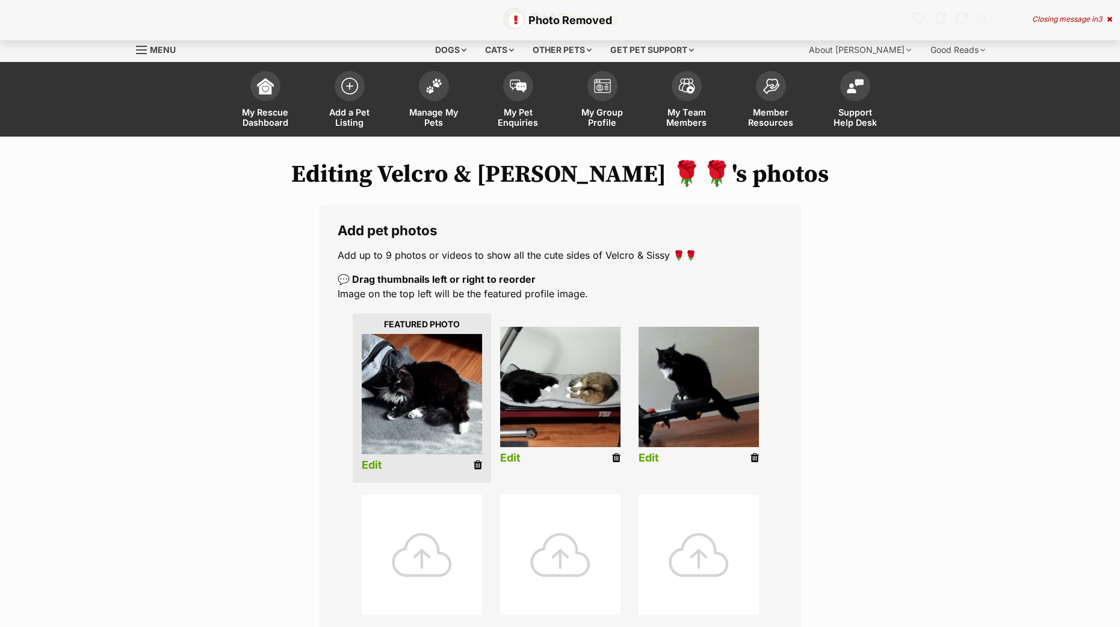
click at [753, 461] on icon at bounding box center [755, 458] width 8 height 11
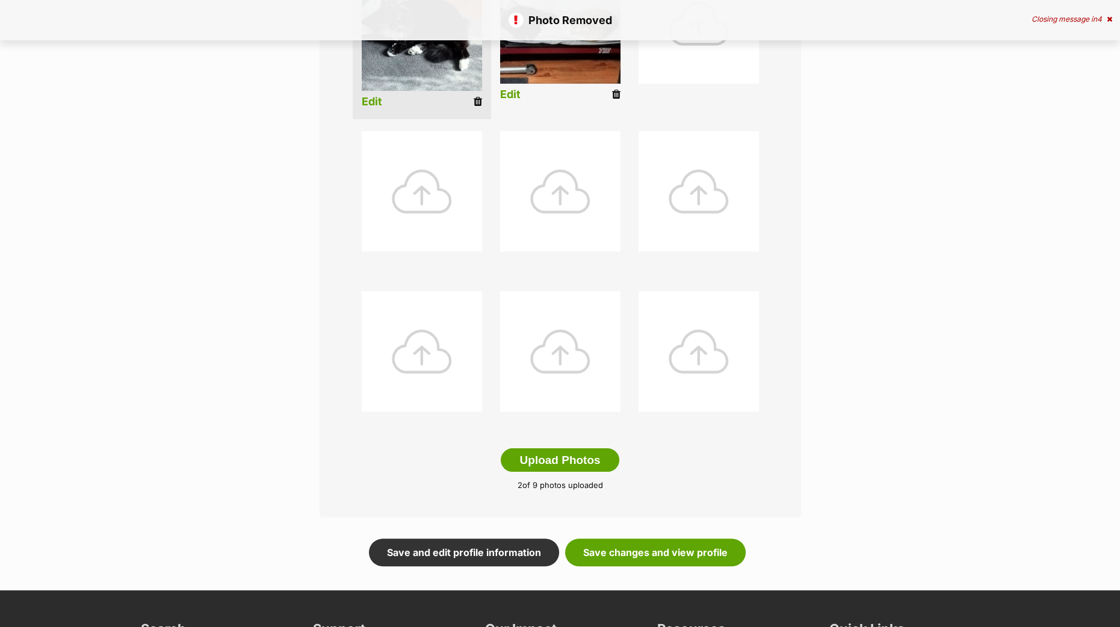
scroll to position [526, 0]
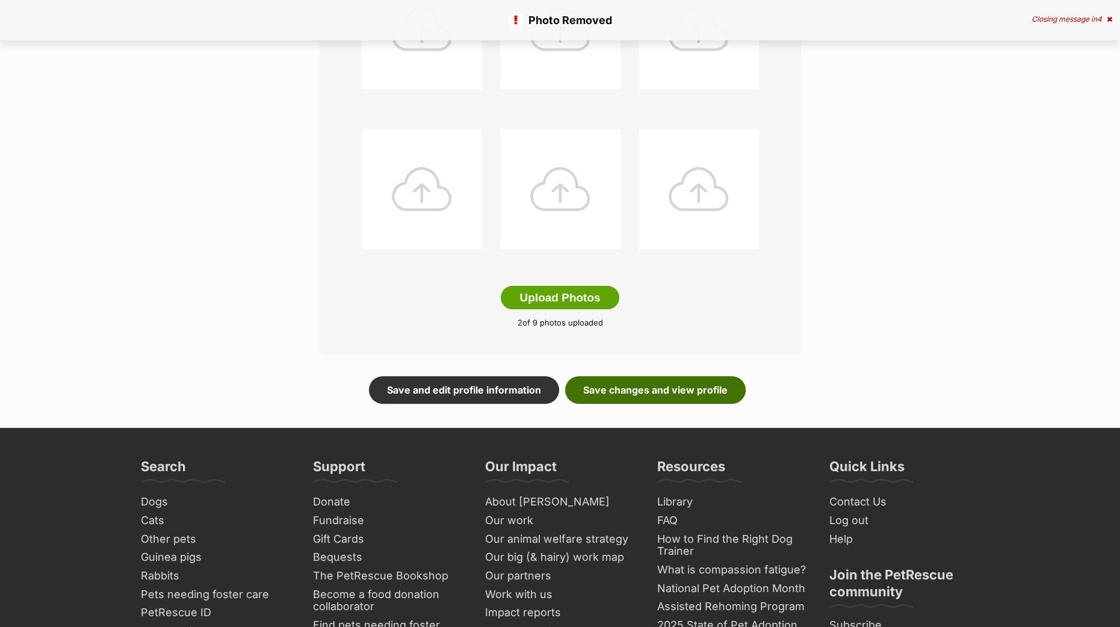
click at [647, 392] on link "Save changes and view profile" at bounding box center [655, 390] width 181 height 28
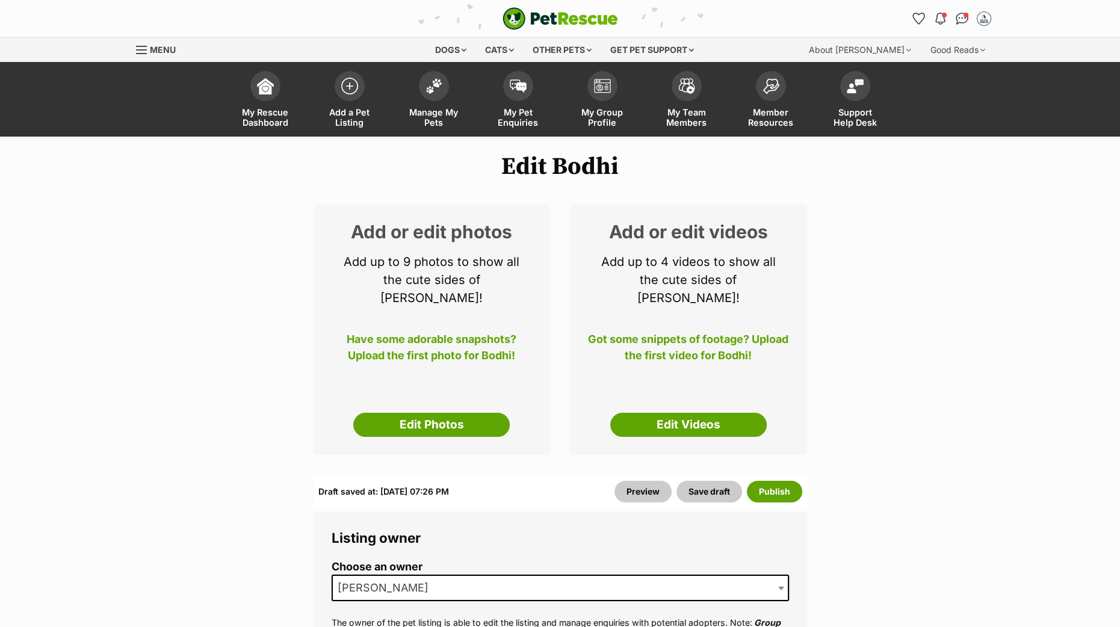
click at [432, 381] on div "Add or edit photos Add up to 9 photos to show all the cute sides of Bodhi! Have…" at bounding box center [432, 330] width 237 height 250
click at [433, 403] on div "Add or edit photos Add up to 9 photos to show all the cute sides of Bodhi! Have…" at bounding box center [432, 330] width 237 height 250
click at [433, 413] on link "Edit Photos" at bounding box center [431, 425] width 157 height 24
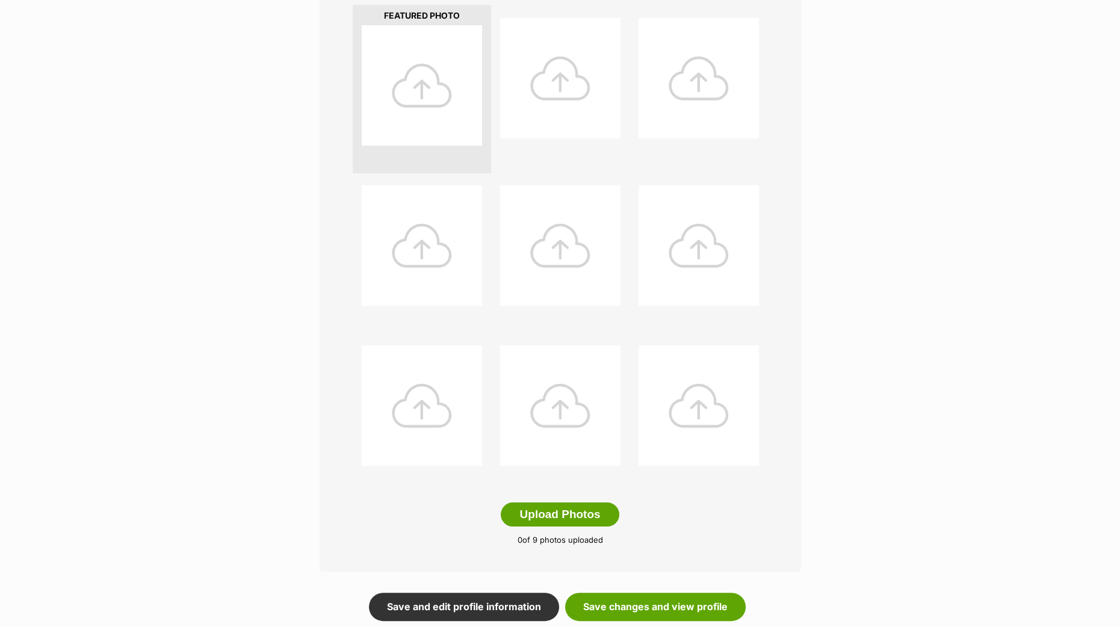
scroll to position [376, 0]
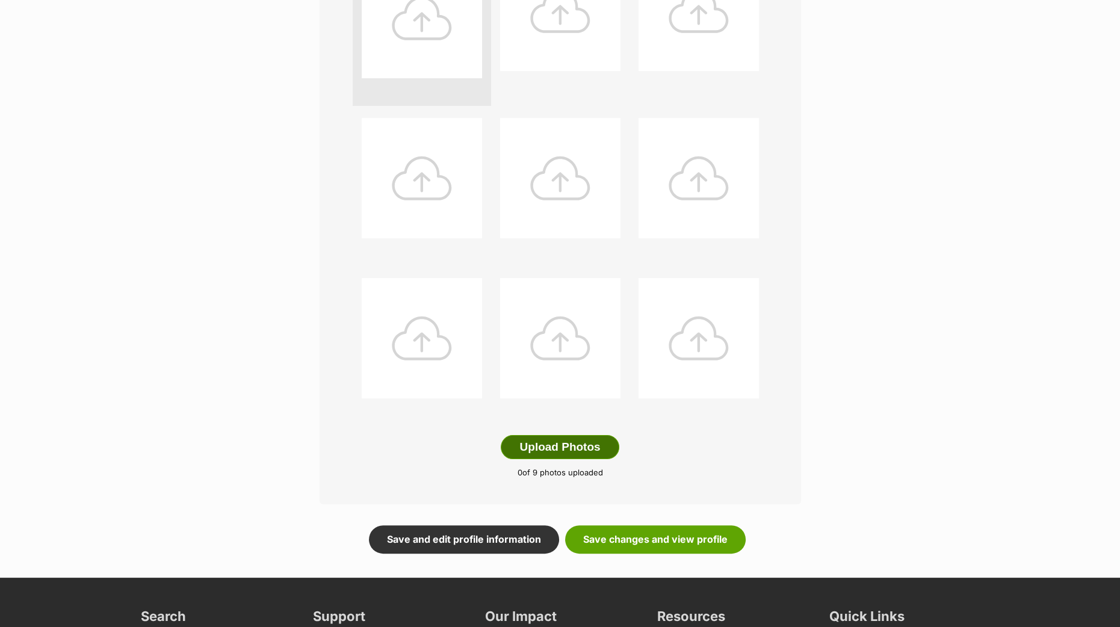
click at [553, 437] on button "Upload Photos" at bounding box center [560, 447] width 118 height 24
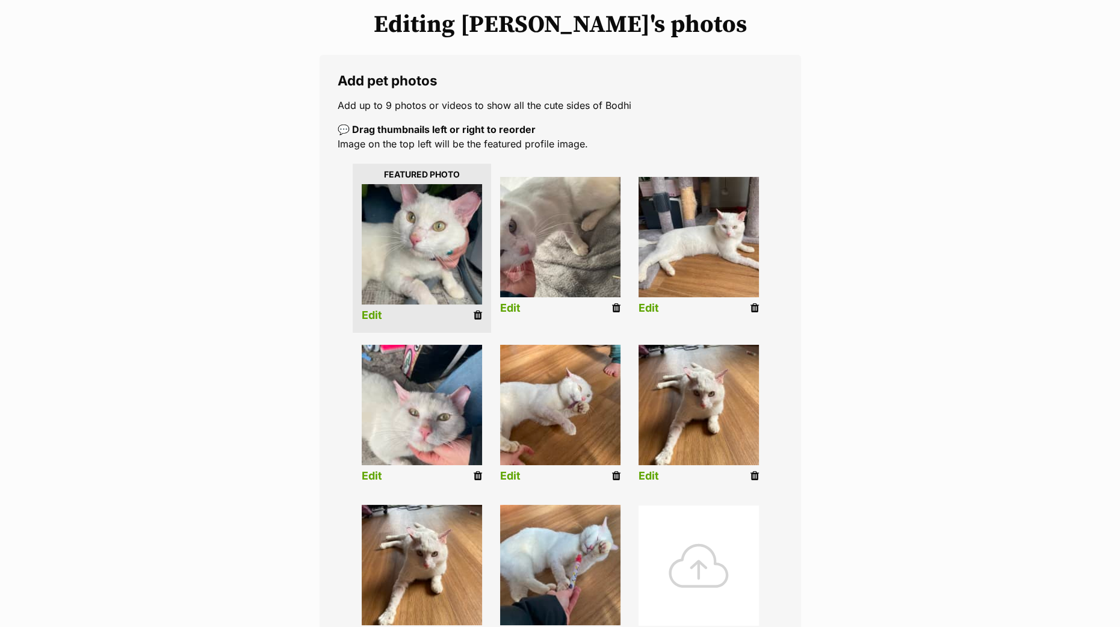
scroll to position [300, 0]
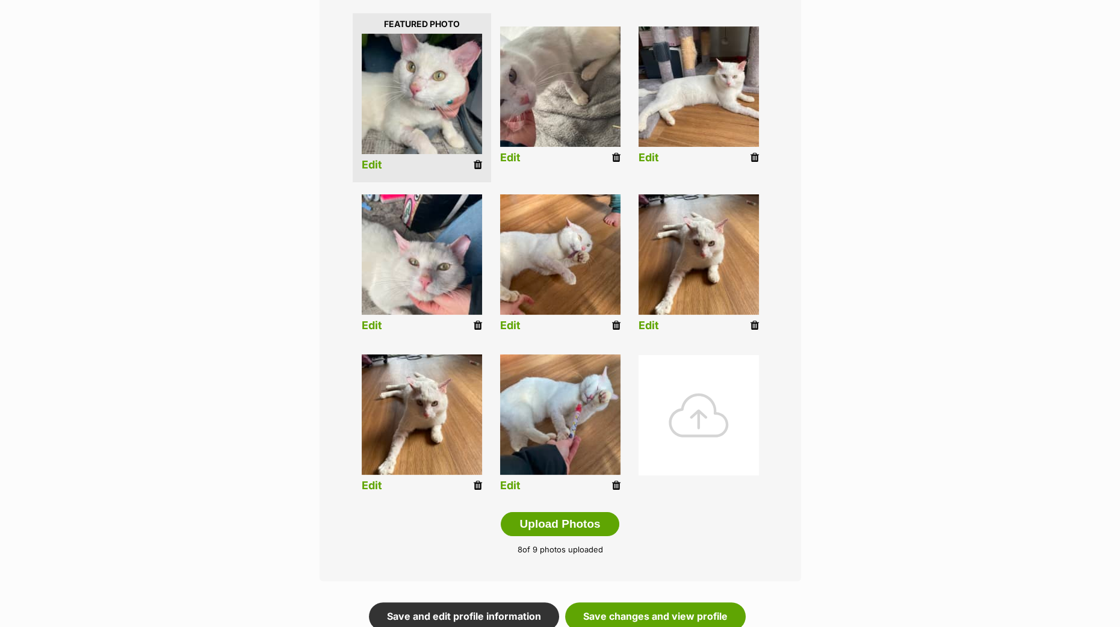
drag, startPoint x: 473, startPoint y: 485, endPoint x: 630, endPoint y: 50, distance: 462.8
click at [474, 485] on icon at bounding box center [478, 485] width 8 height 11
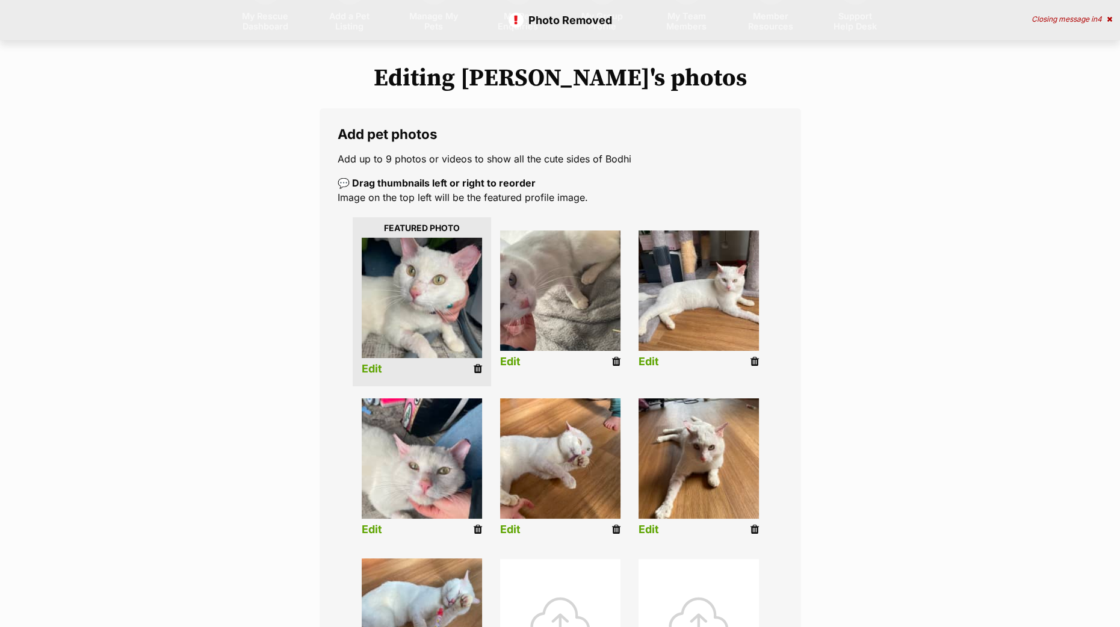
scroll to position [150, 0]
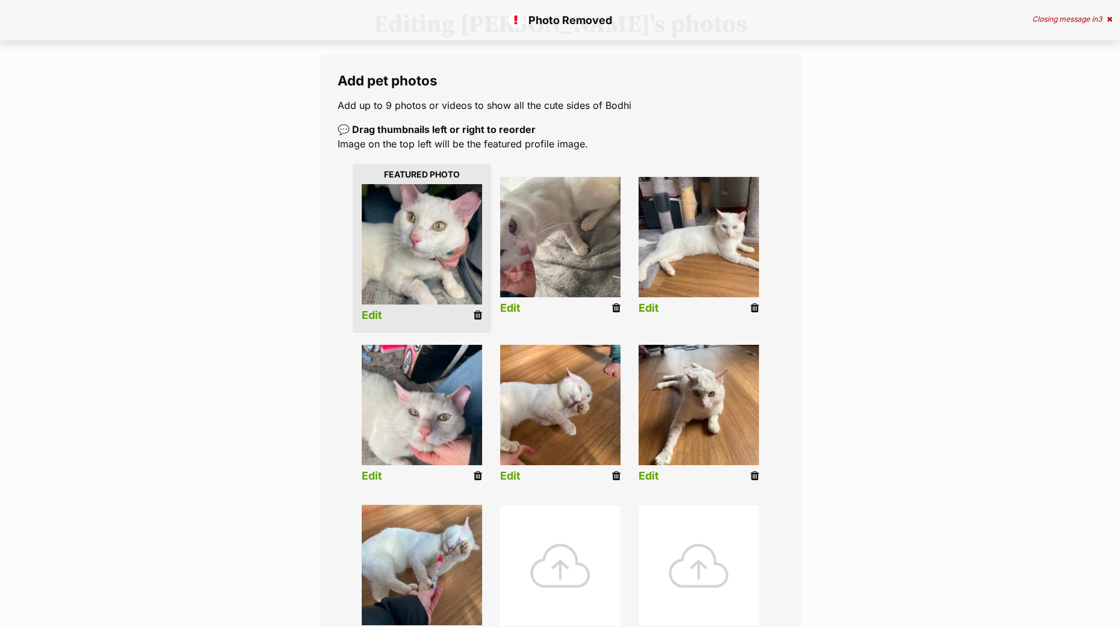
click at [515, 308] on link "Edit" at bounding box center [510, 308] width 20 height 13
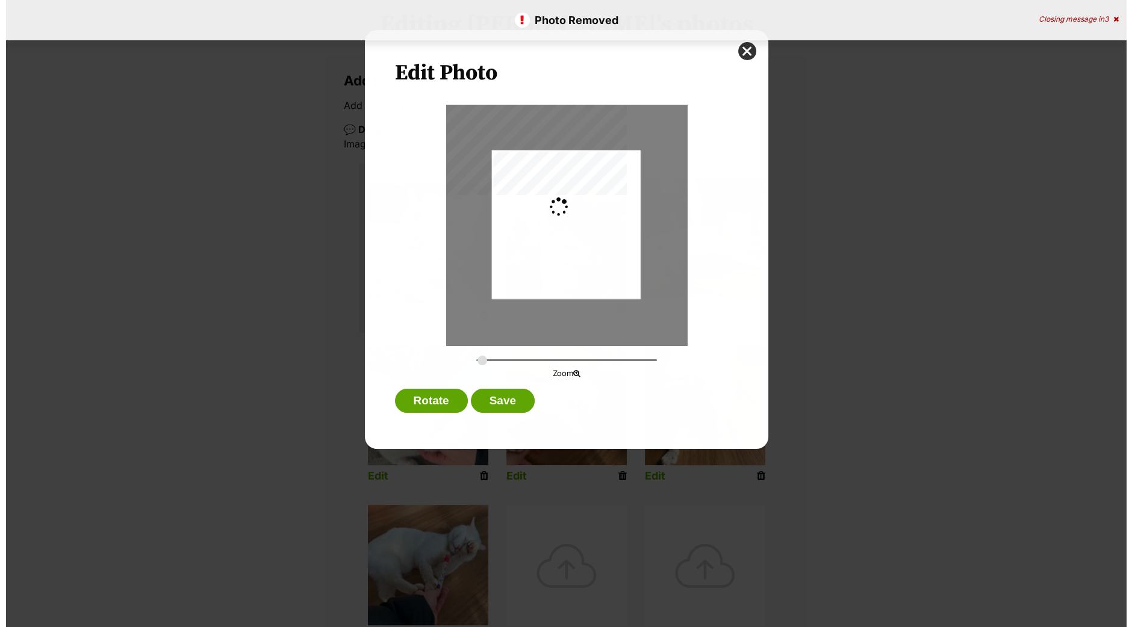
scroll to position [0, 0]
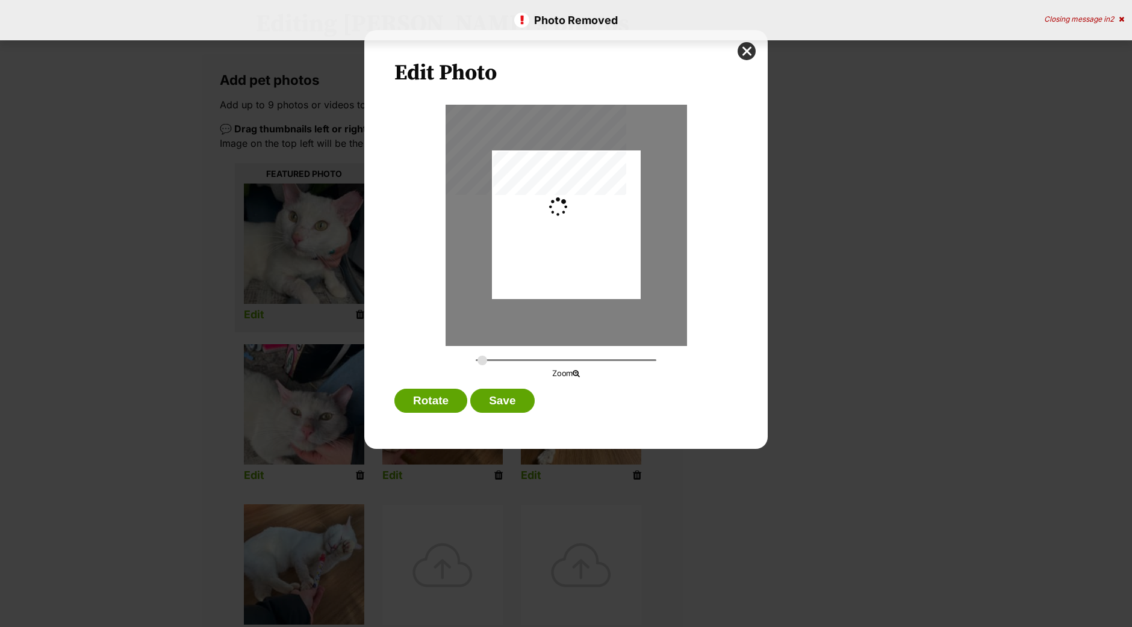
type input "0.3659"
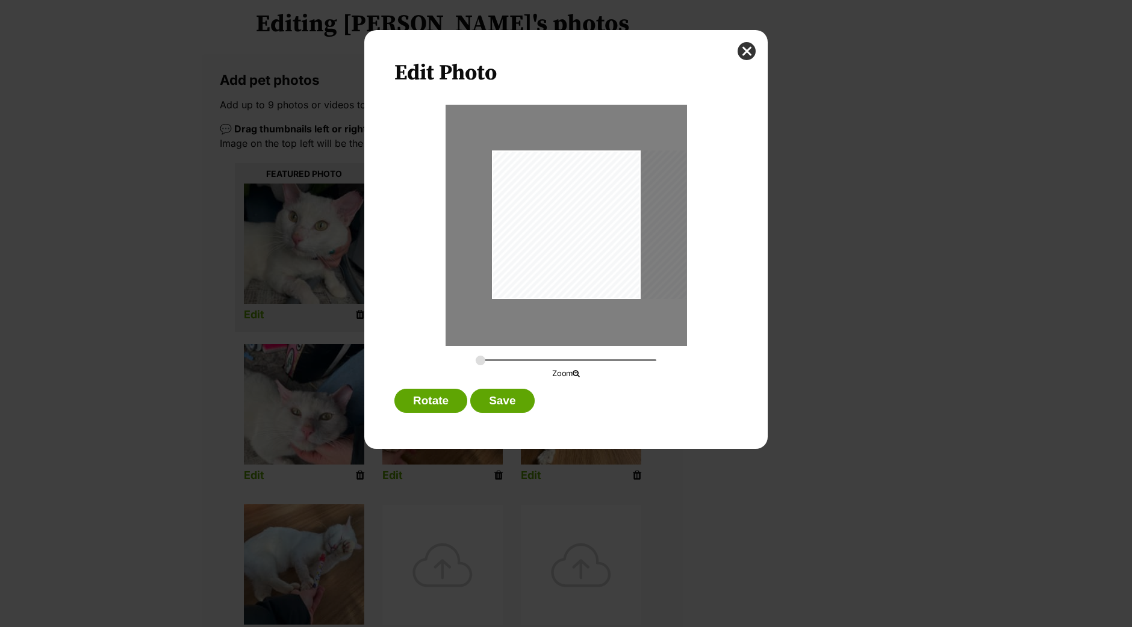
drag, startPoint x: 556, startPoint y: 202, endPoint x: 596, endPoint y: 208, distance: 40.9
click at [596, 208] on div "Dialog Window - Close (Press escape to close)" at bounding box center [590, 225] width 198 height 149
click at [431, 404] on button "Rotate" at bounding box center [430, 401] width 73 height 24
click at [513, 400] on button "Save" at bounding box center [502, 401] width 64 height 24
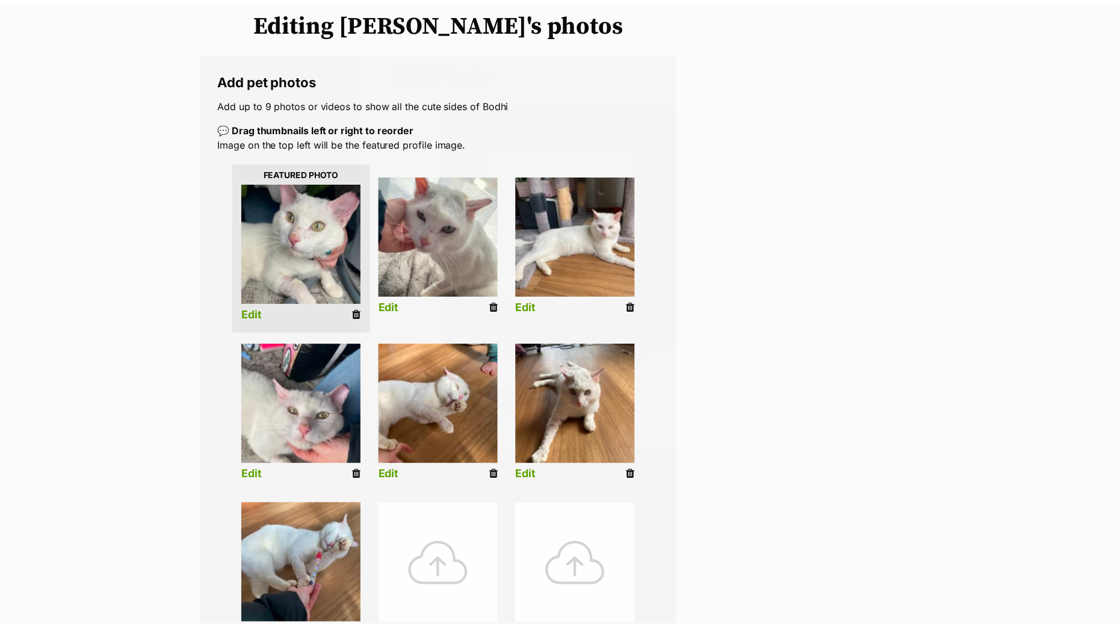
scroll to position [150, 0]
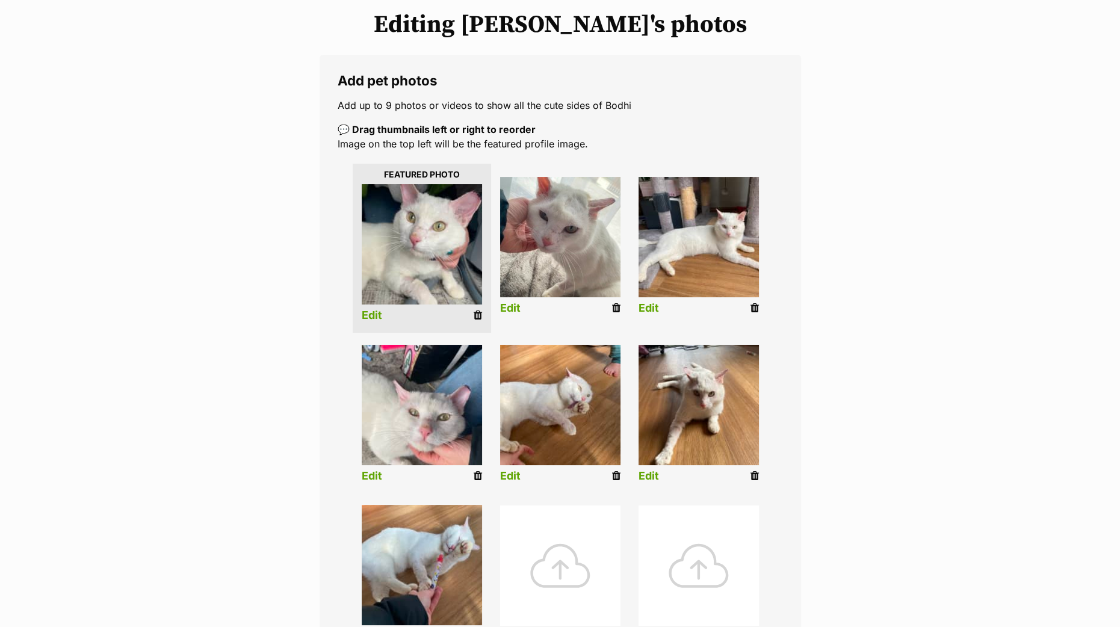
click at [364, 480] on link "Edit" at bounding box center [372, 476] width 20 height 13
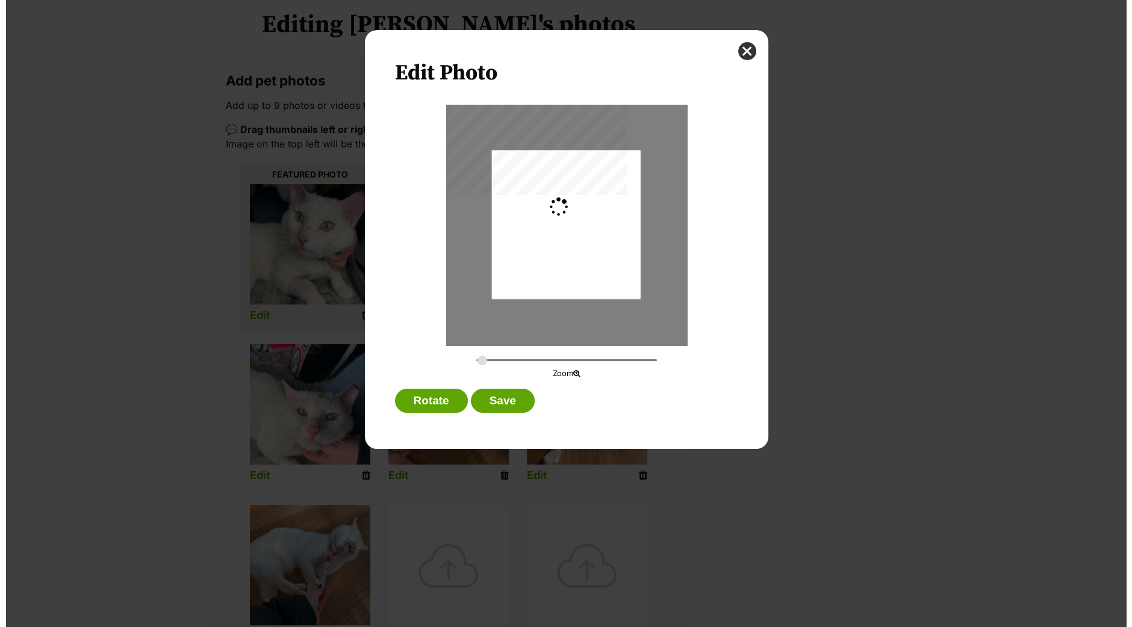
scroll to position [0, 0]
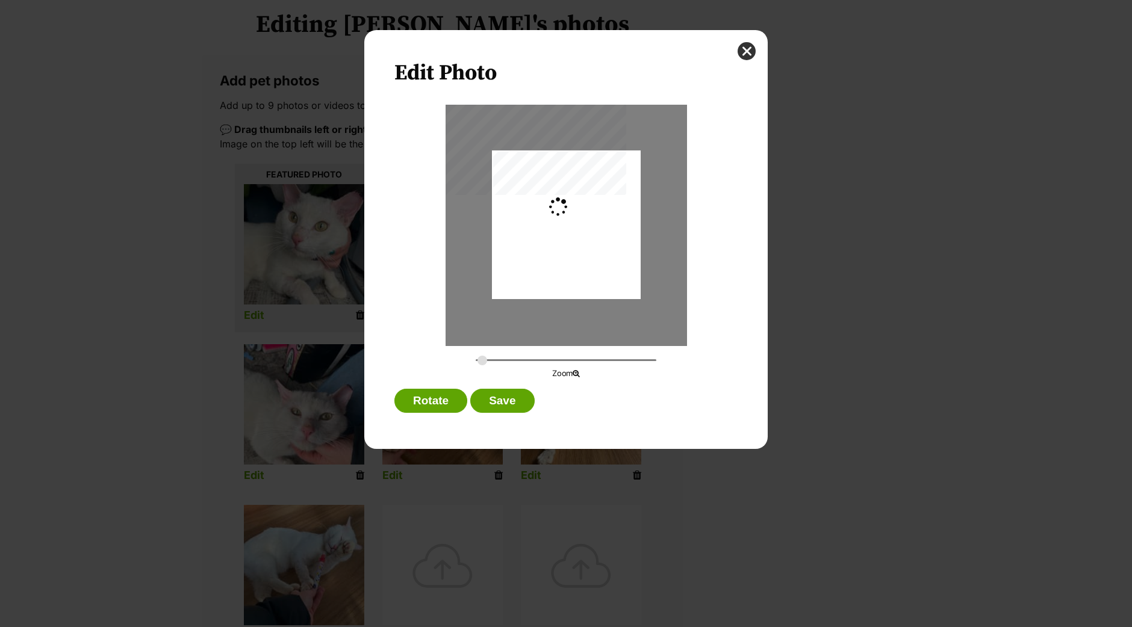
type input "0.2744"
drag, startPoint x: 533, startPoint y: 260, endPoint x: 535, endPoint y: 251, distance: 9.1
click at [535, 251] on div "Dialog Window - Close (Press escape to close)" at bounding box center [565, 216] width 149 height 198
click at [511, 405] on button "Save" at bounding box center [502, 401] width 64 height 24
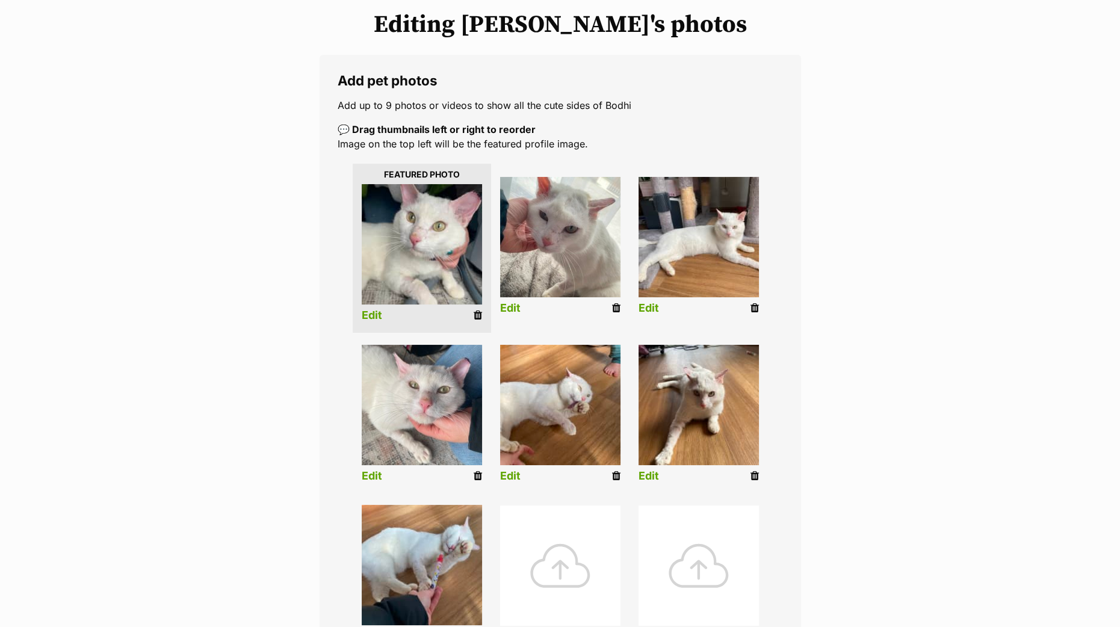
scroll to position [300, 0]
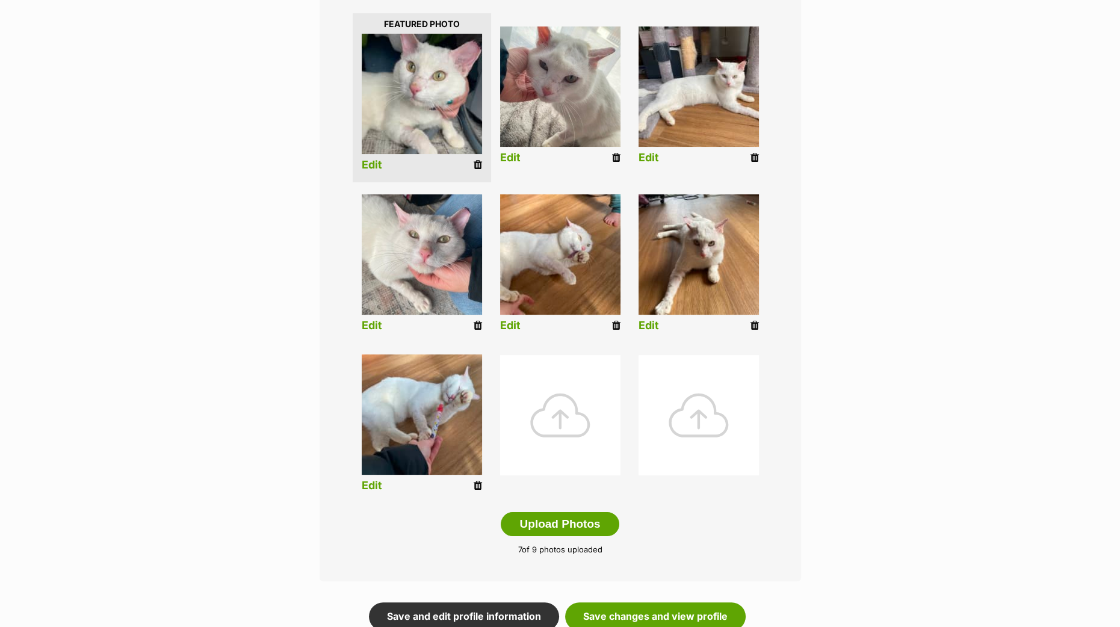
click at [641, 323] on link "Edit" at bounding box center [649, 326] width 20 height 13
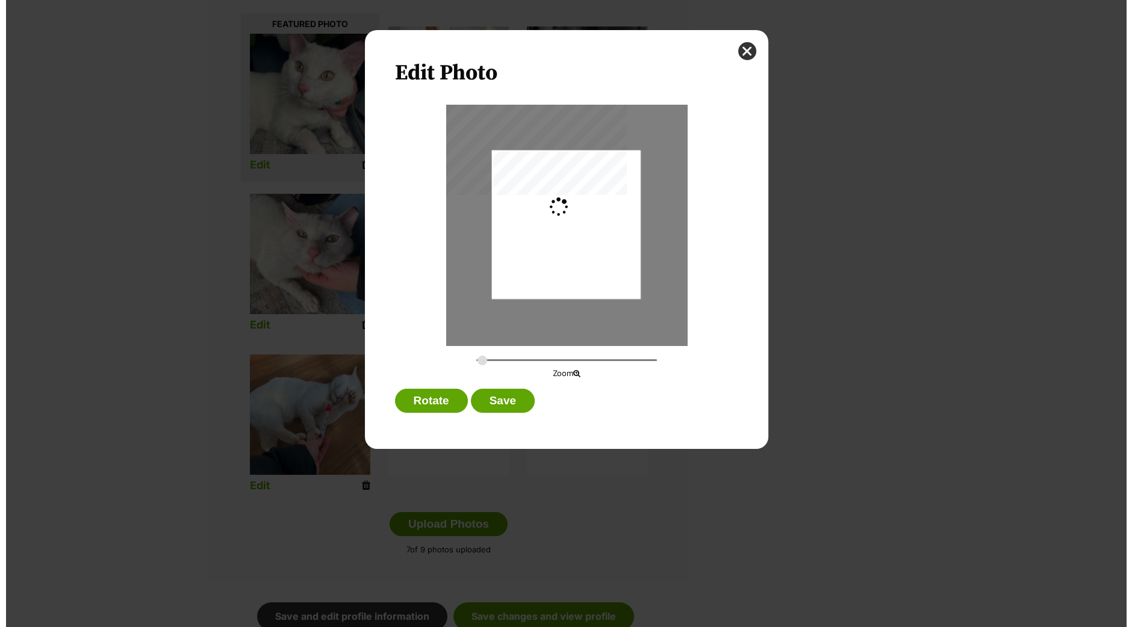
scroll to position [0, 0]
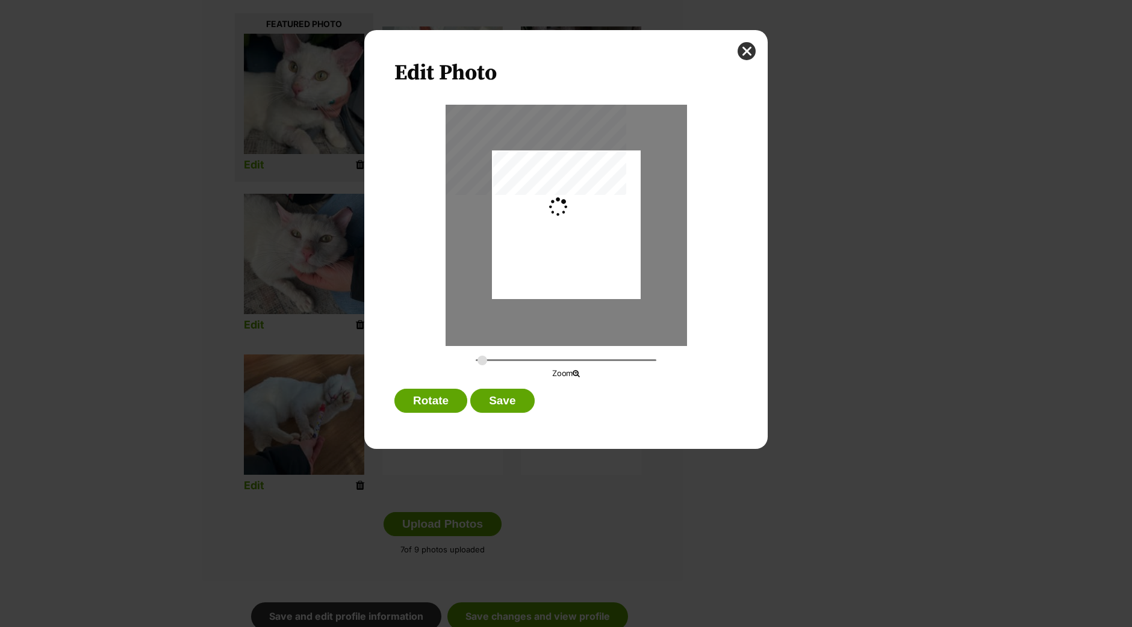
type input "0.2744"
drag, startPoint x: 608, startPoint y: 275, endPoint x: 607, endPoint y: 289, distance: 14.5
click at [610, 285] on div "Dialog Window - Close (Press escape to close)" at bounding box center [565, 236] width 149 height 198
drag, startPoint x: 514, startPoint y: 409, endPoint x: 514, endPoint y: 401, distance: 7.8
click at [514, 408] on button "Save" at bounding box center [502, 401] width 64 height 24
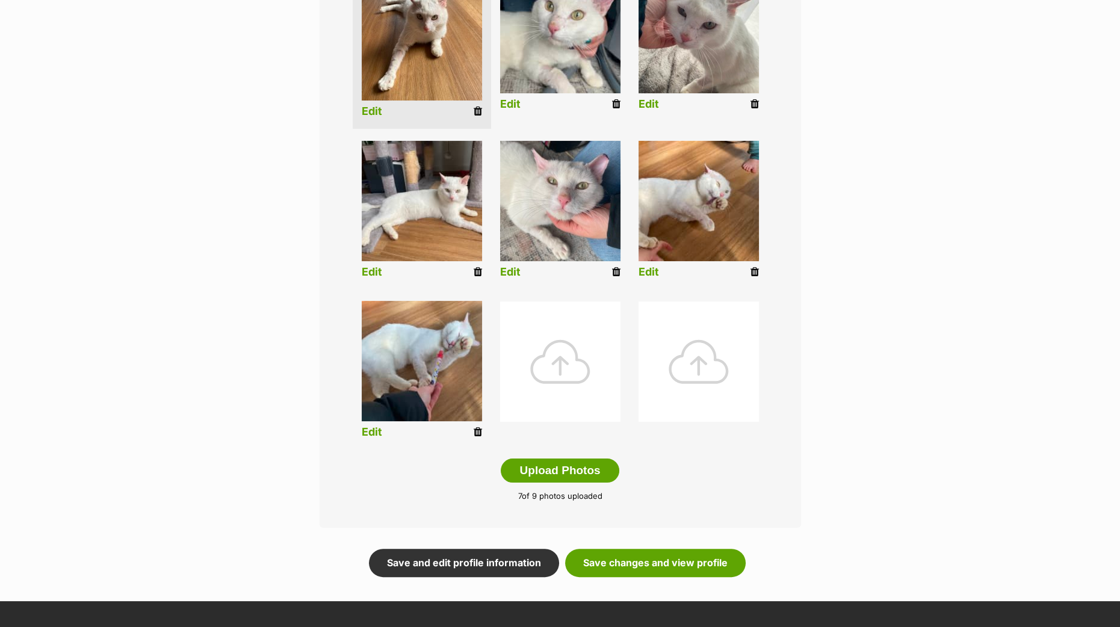
scroll to position [451, 0]
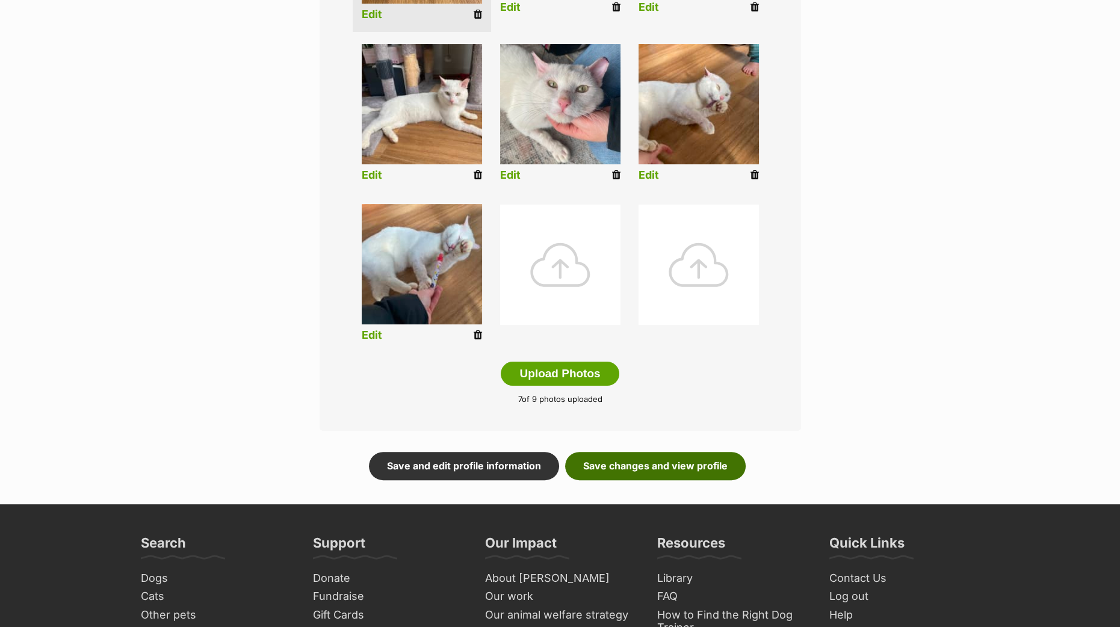
click at [656, 459] on link "Save changes and view profile" at bounding box center [655, 466] width 181 height 28
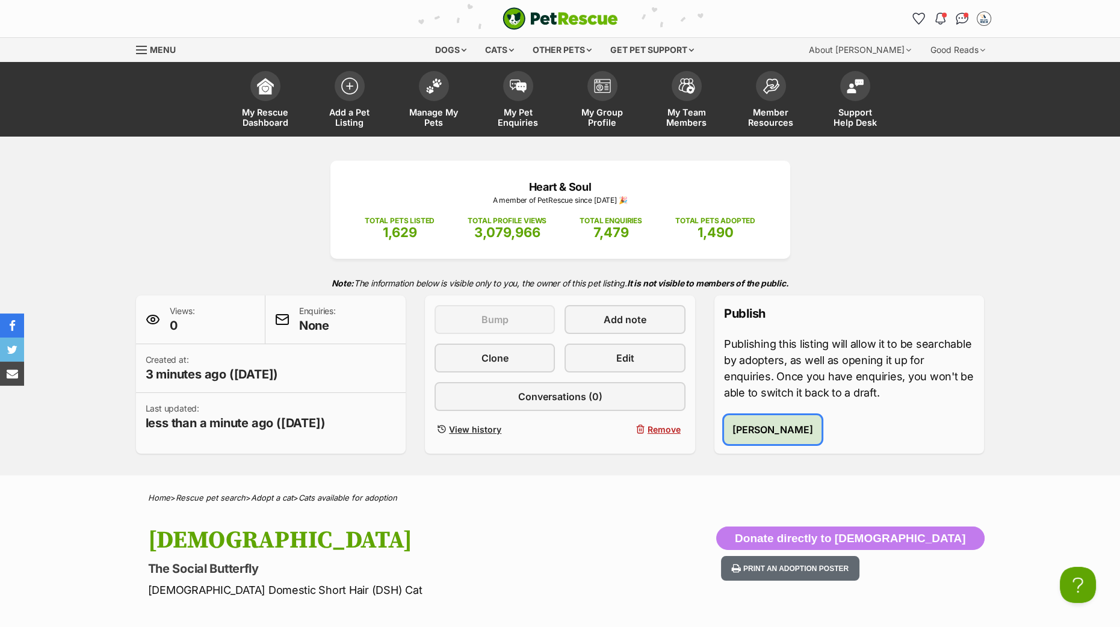
click at [778, 432] on span "Publish Bodhi" at bounding box center [773, 430] width 81 height 14
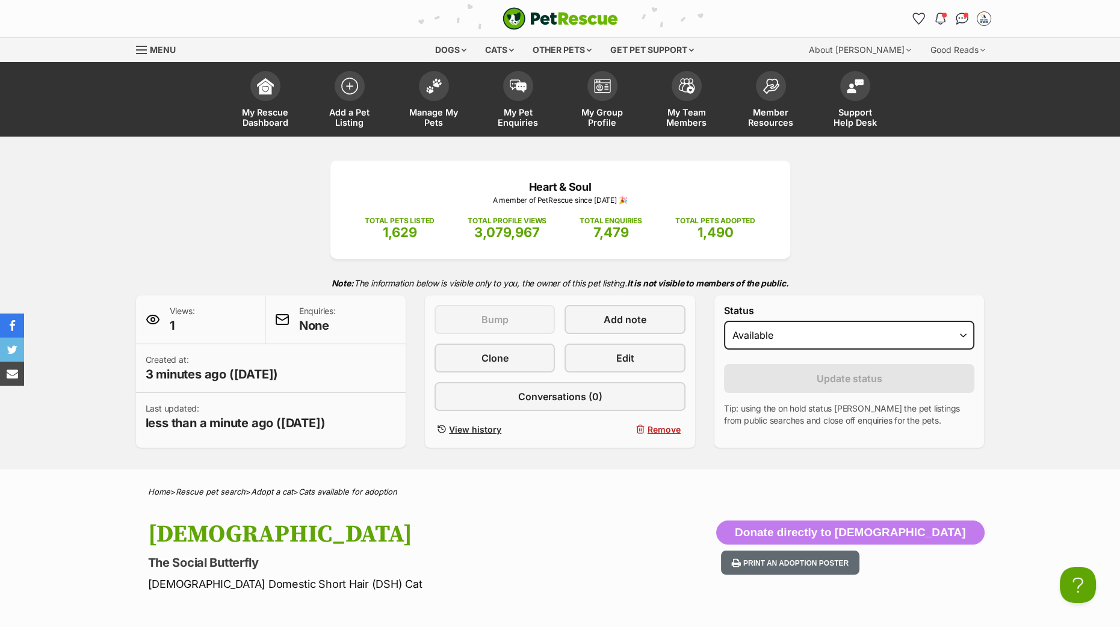
click at [609, 341] on div "This listing can be bumped in 7 days Bump Add note Clone Edit Conversations (0)…" at bounding box center [560, 371] width 251 height 133
click at [612, 362] on link "Edit" at bounding box center [625, 358] width 120 height 29
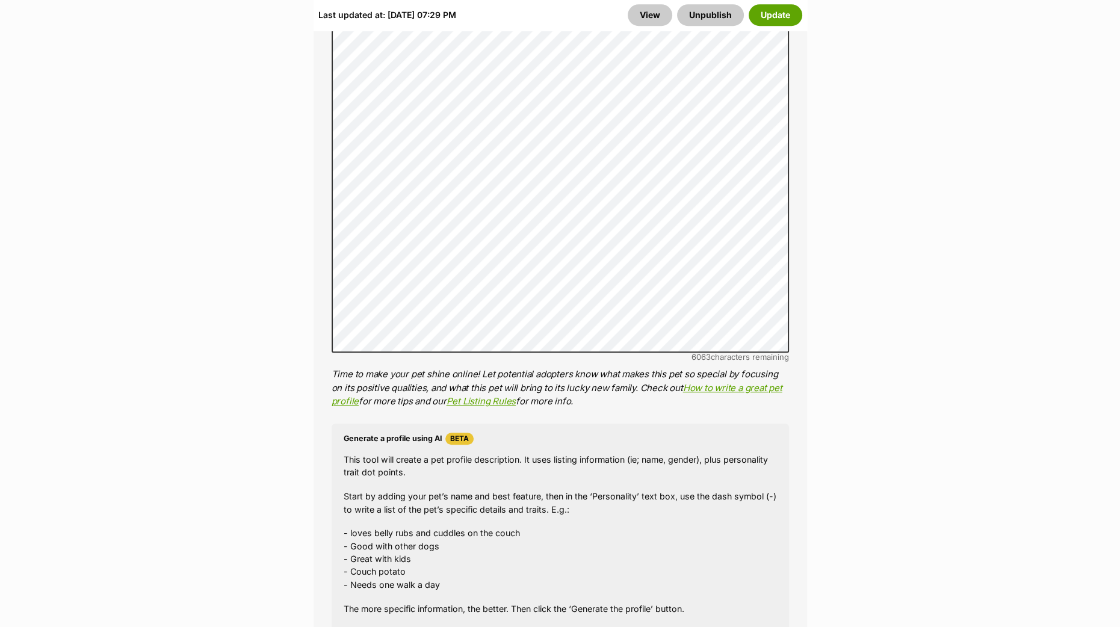
scroll to position [1204, 0]
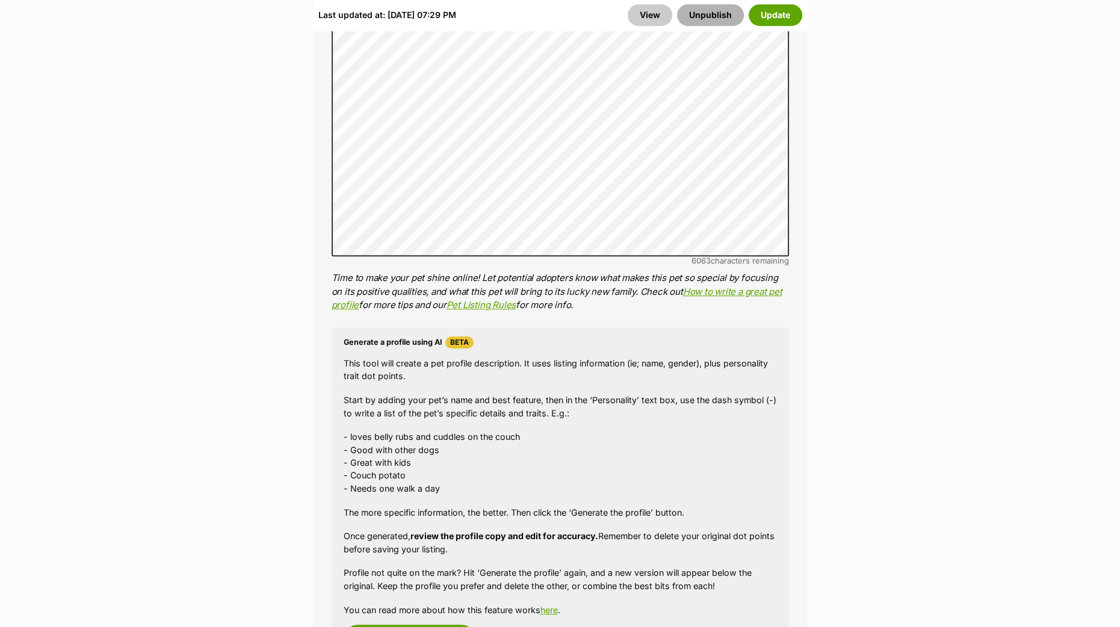
click at [711, 13] on button "Unpublish" at bounding box center [710, 15] width 67 height 22
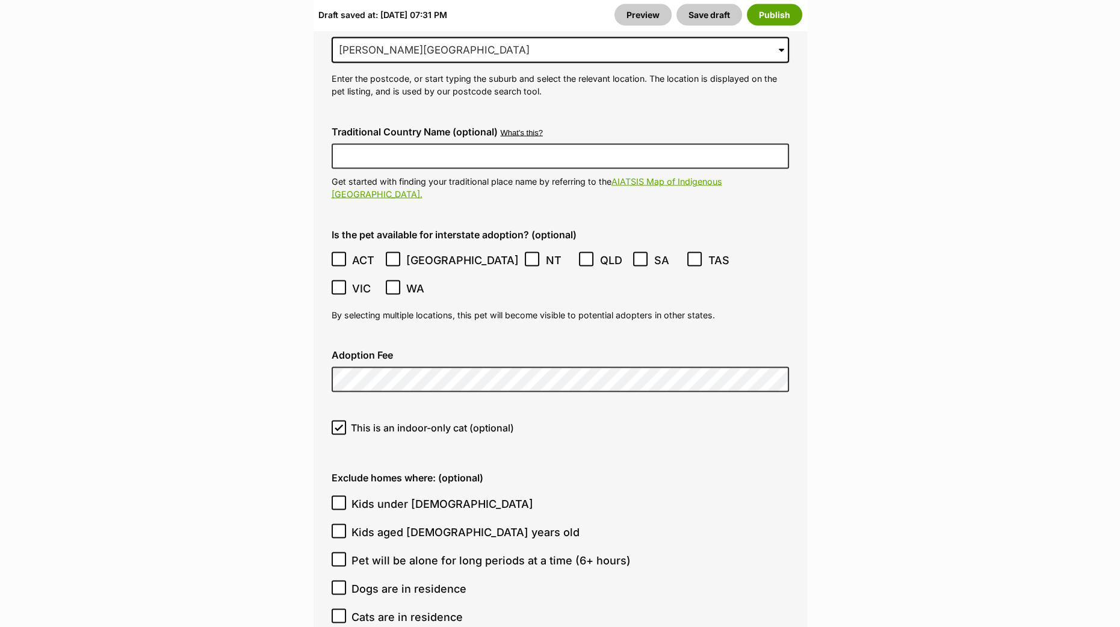
scroll to position [3387, 0]
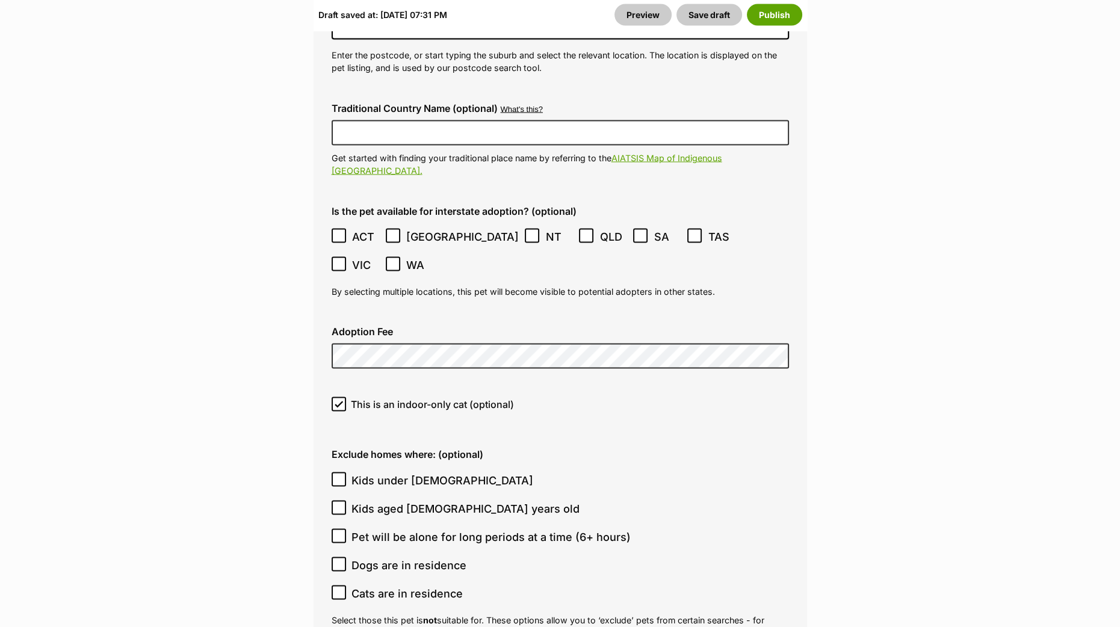
click at [371, 326] on label "Adoption Fee" at bounding box center [561, 331] width 458 height 11
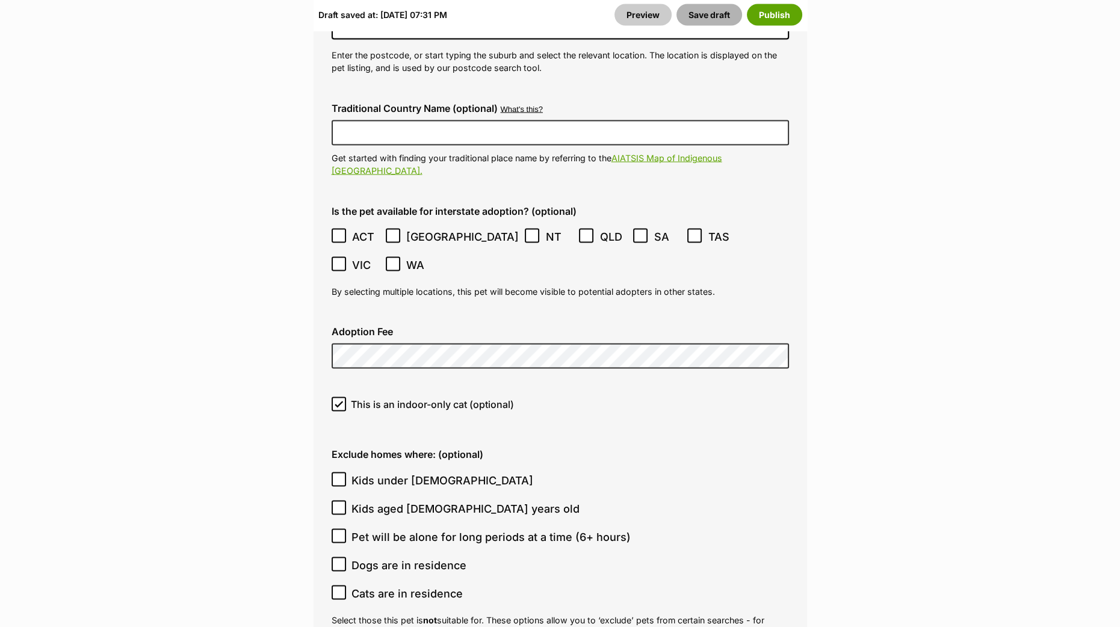
click at [705, 20] on button "Save draft" at bounding box center [710, 15] width 66 height 22
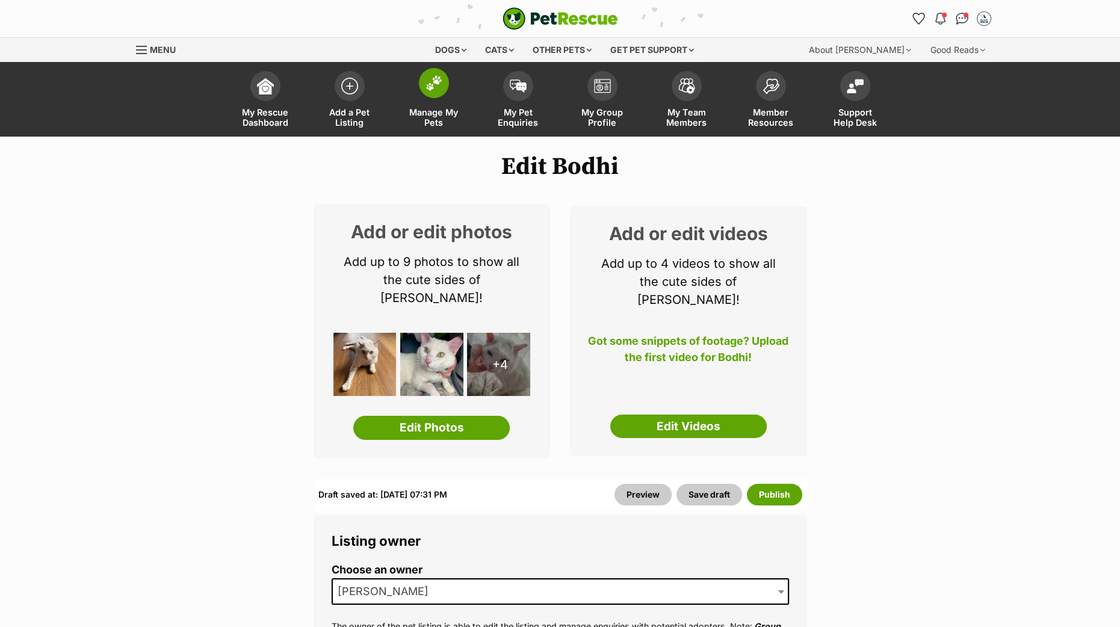
click at [432, 86] on img at bounding box center [434, 83] width 17 height 16
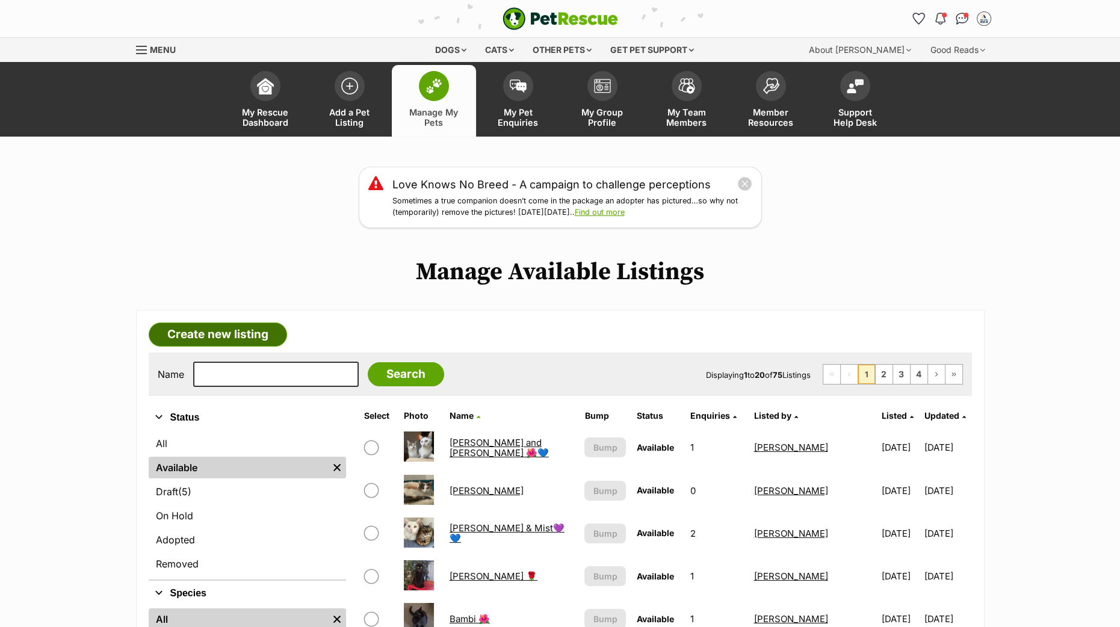
click at [232, 329] on link "Create new listing" at bounding box center [218, 335] width 138 height 24
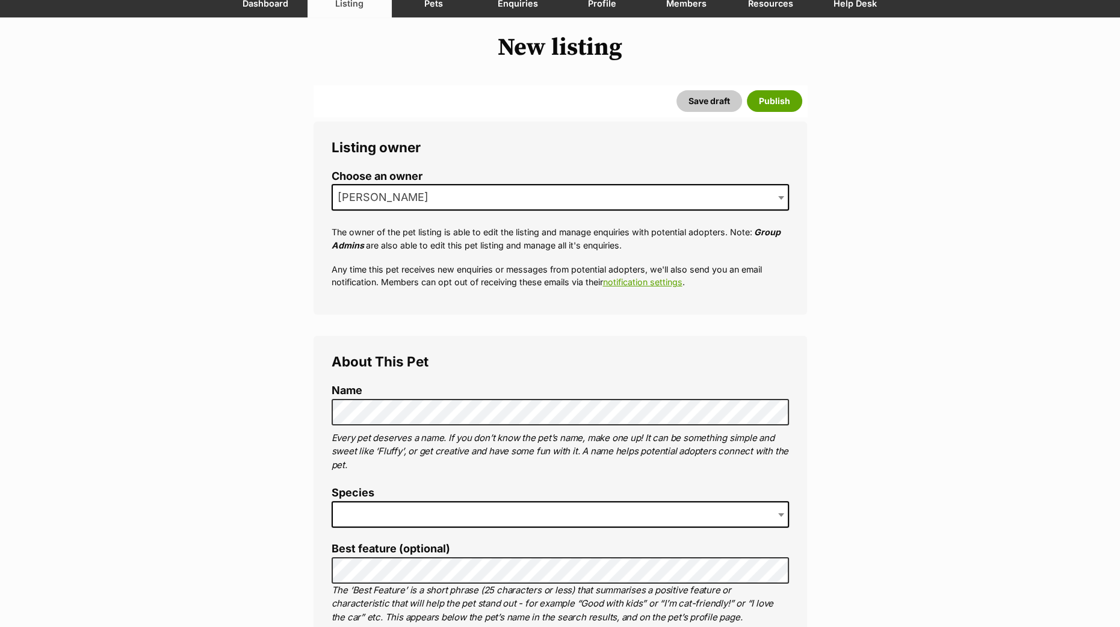
scroll to position [226, 0]
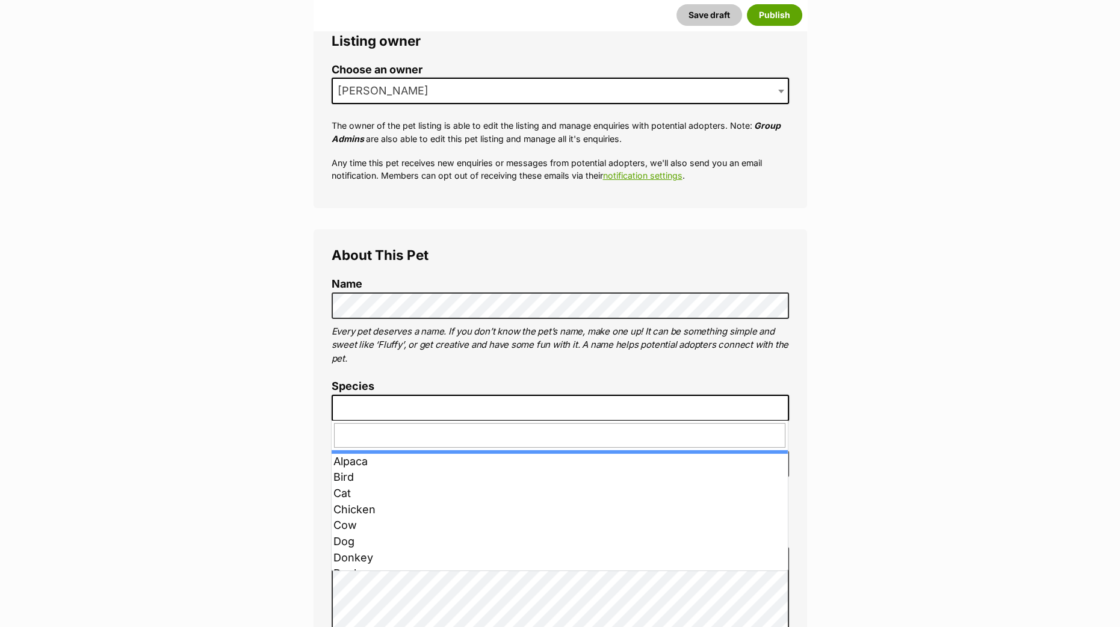
click at [440, 412] on span at bounding box center [561, 408] width 458 height 26
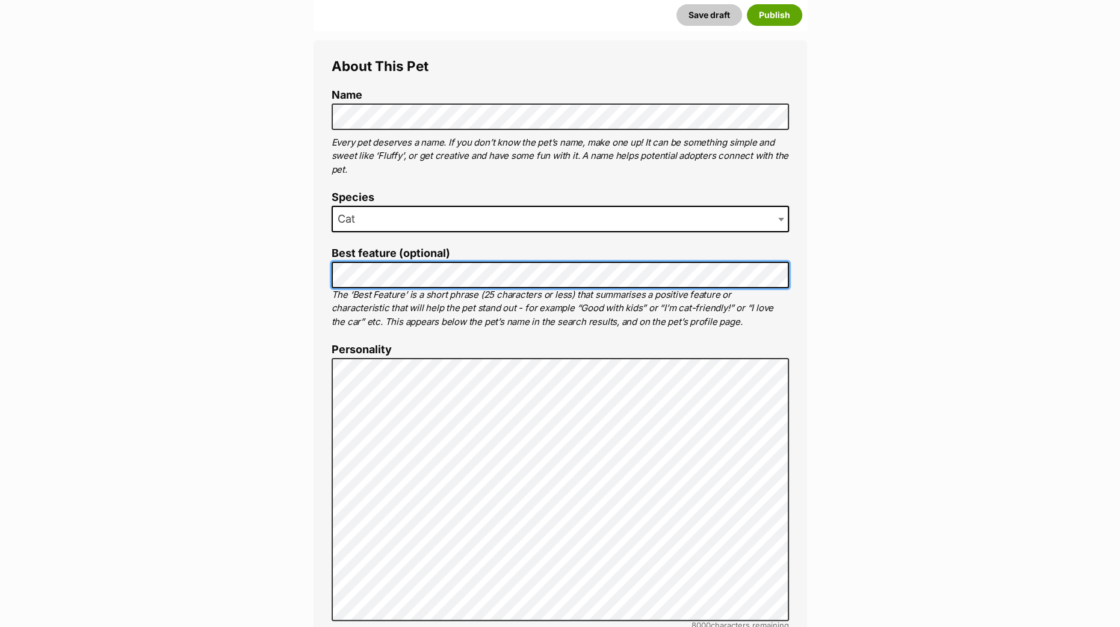
scroll to position [526, 0]
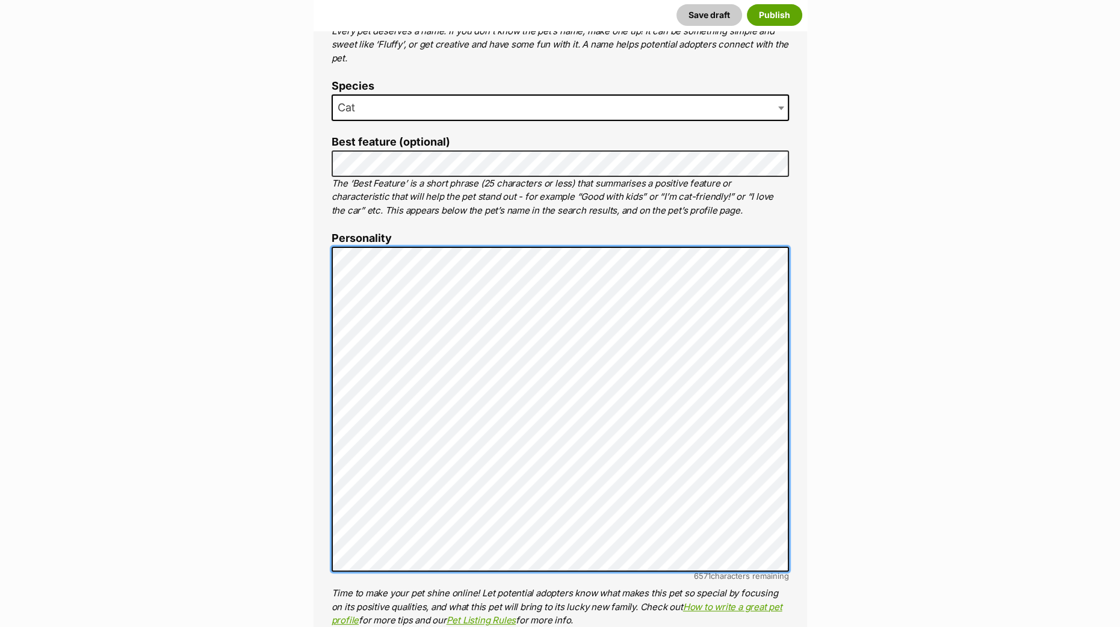
click at [316, 264] on div "About This Pet Name Henlo there, it looks like you might be using the pet name …" at bounding box center [561, 463] width 494 height 1069
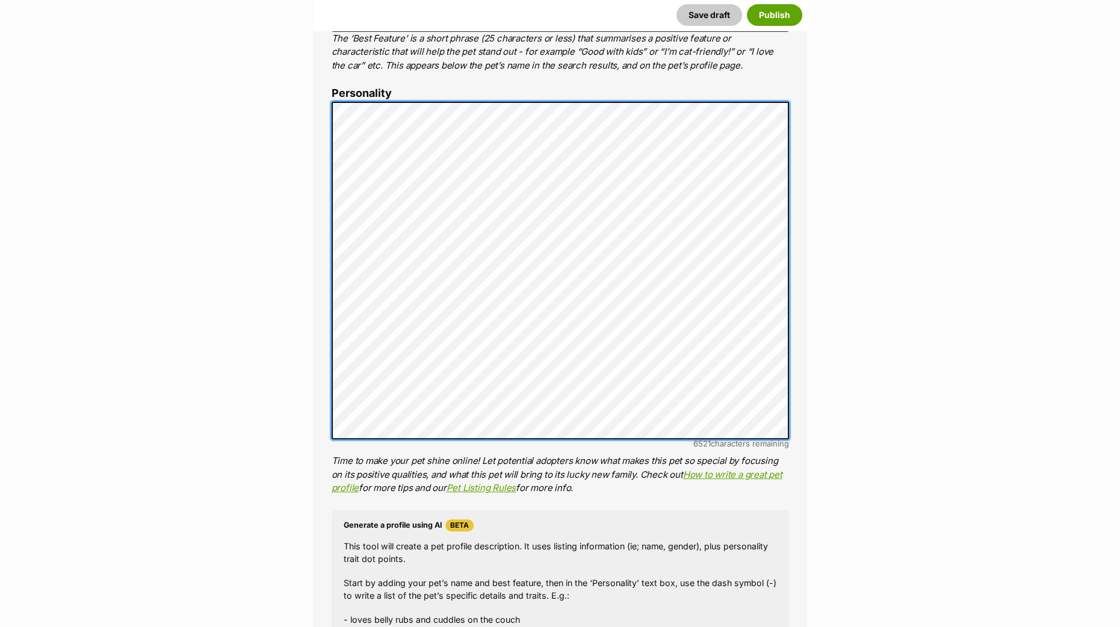
scroll to position [677, 0]
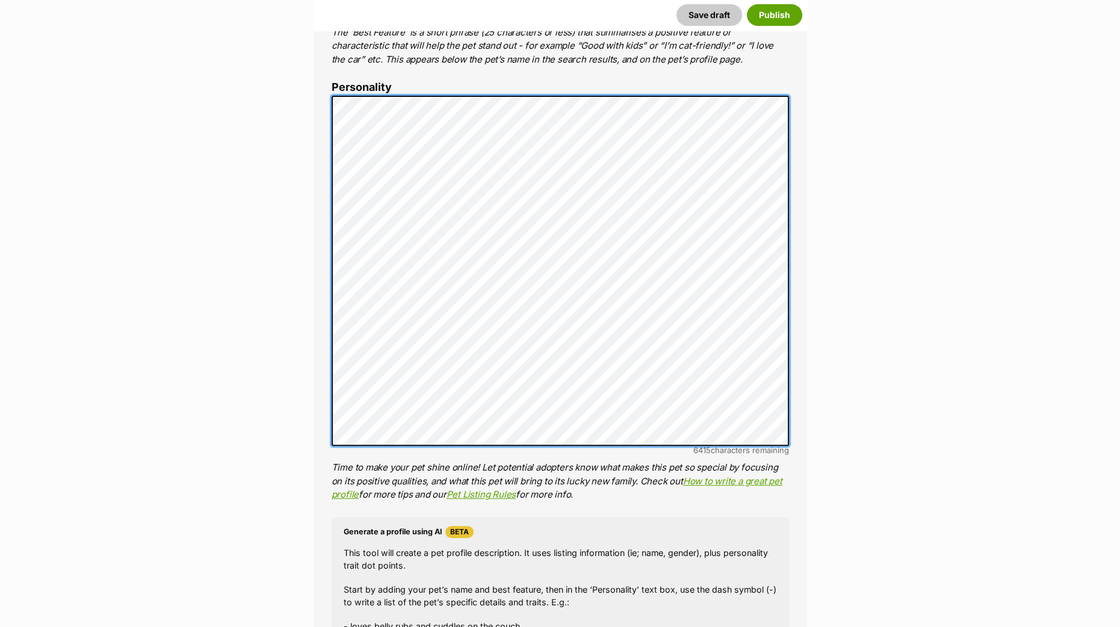
click at [339, 93] on li "Personality 6415 characters remaining Time to make your pet shine online! Let p…" at bounding box center [561, 291] width 458 height 420
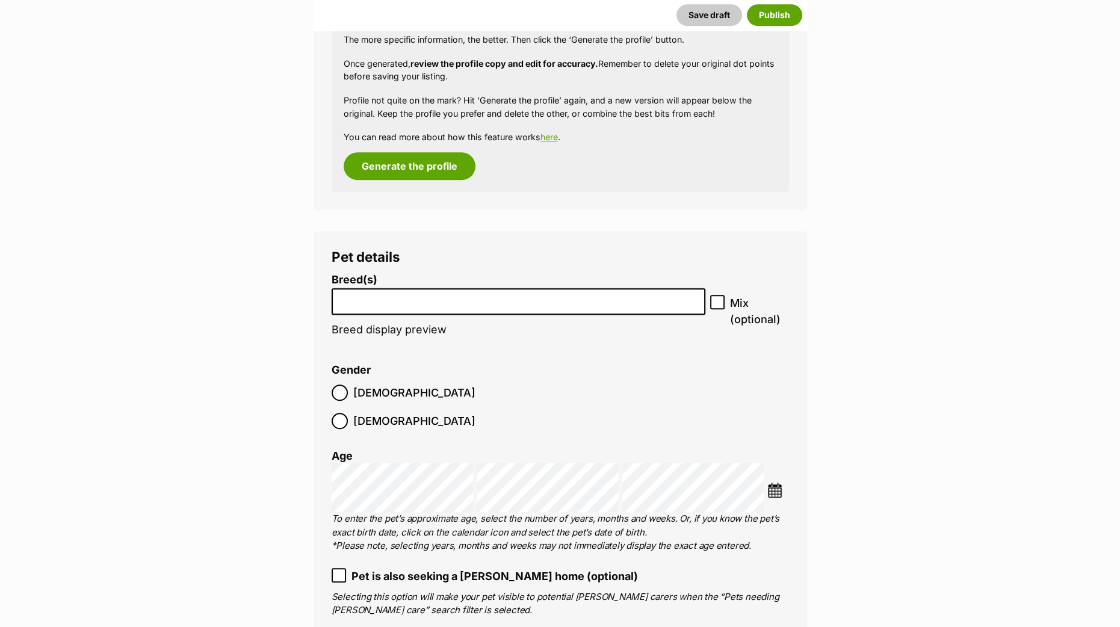
scroll to position [1430, 0]
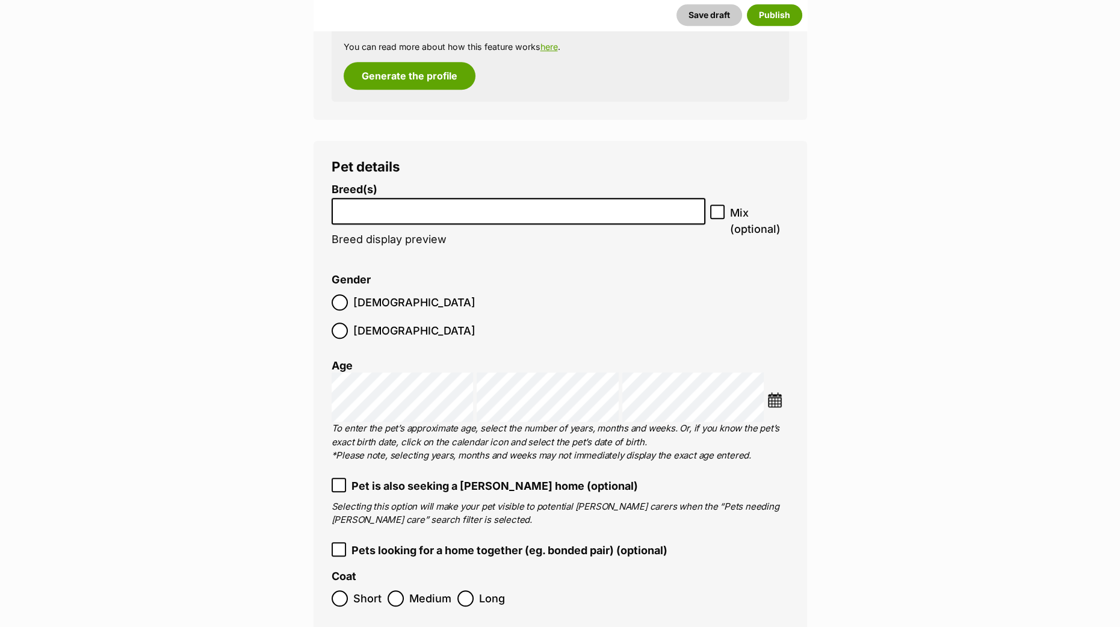
click at [411, 215] on li at bounding box center [519, 211] width 366 height 25
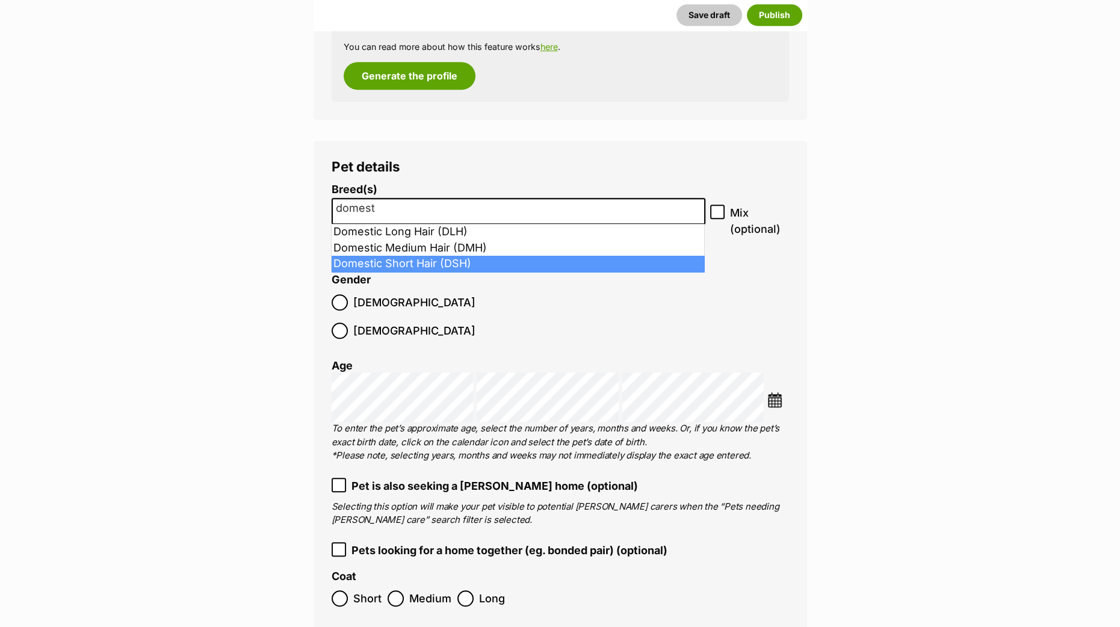
type input "domest"
drag, startPoint x: 424, startPoint y: 263, endPoint x: 432, endPoint y: 254, distance: 11.6
select select "252101"
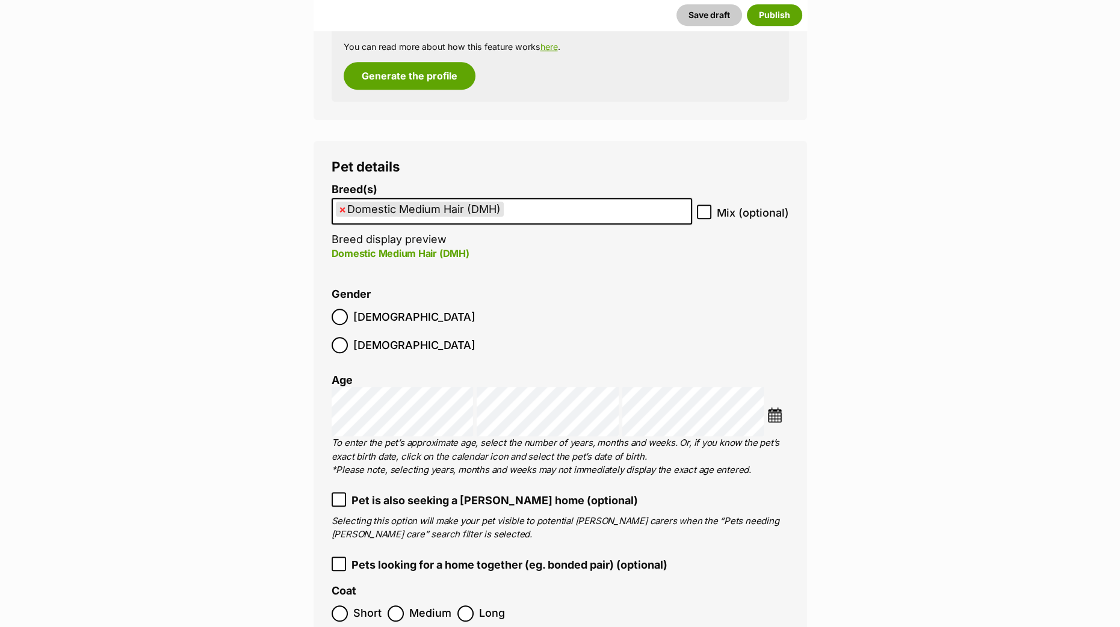
click at [777, 408] on img at bounding box center [775, 415] width 15 height 15
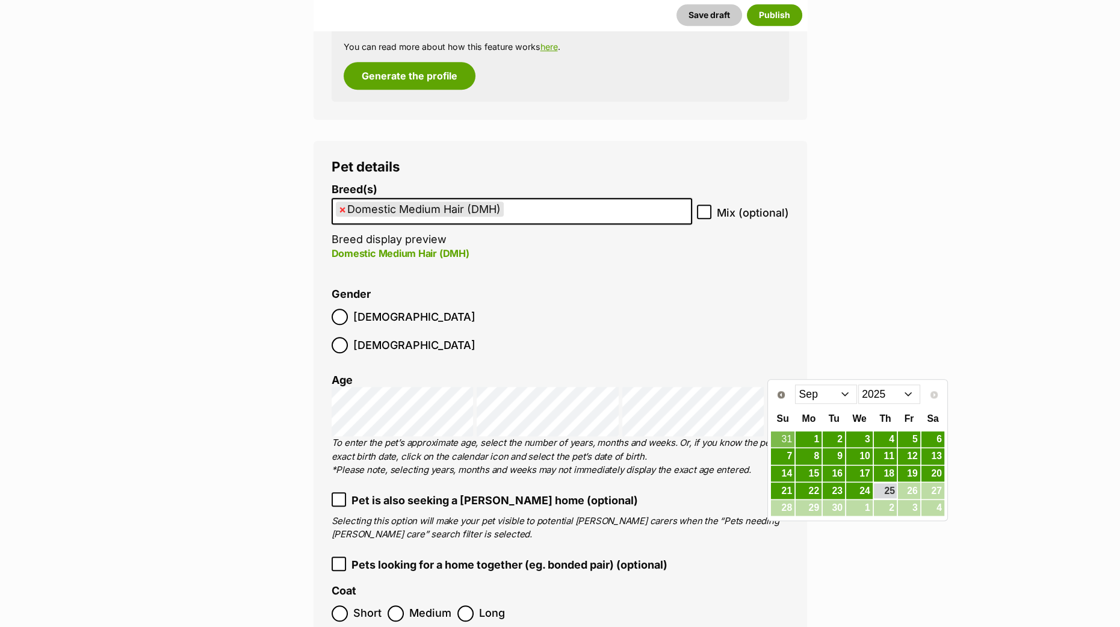
click at [847, 388] on select "Jan Feb Mar Apr May Jun Jul Aug Sep" at bounding box center [826, 394] width 62 height 19
click at [877, 388] on select "2015 2016 2017 2018 2019 2020 2021 2022 2023 2024 2025" at bounding box center [890, 394] width 62 height 19
click at [843, 396] on select "Jan Feb Mar Apr May Jun Jul Aug Sep Oct Nov Dec" at bounding box center [826, 394] width 62 height 19
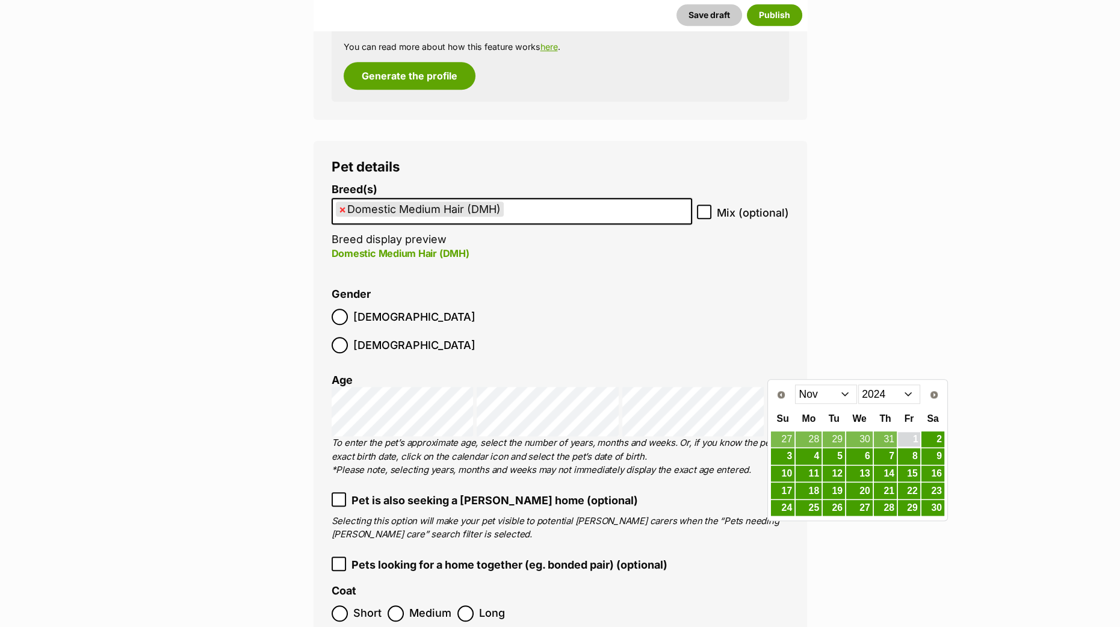
click at [903, 432] on link "1" at bounding box center [909, 439] width 22 height 15
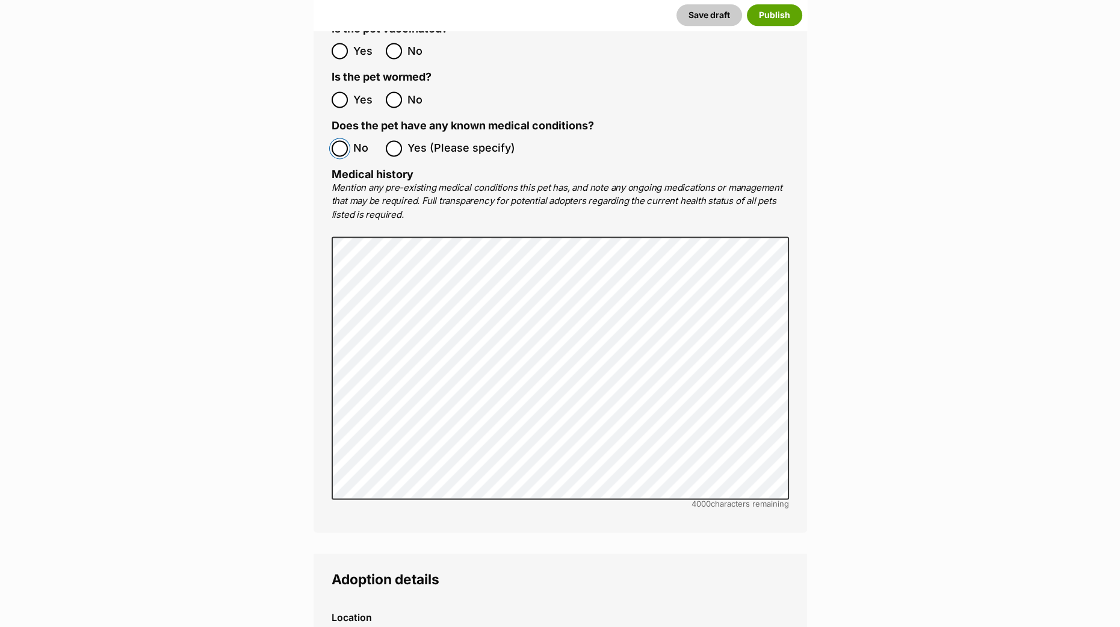
scroll to position [2709, 0]
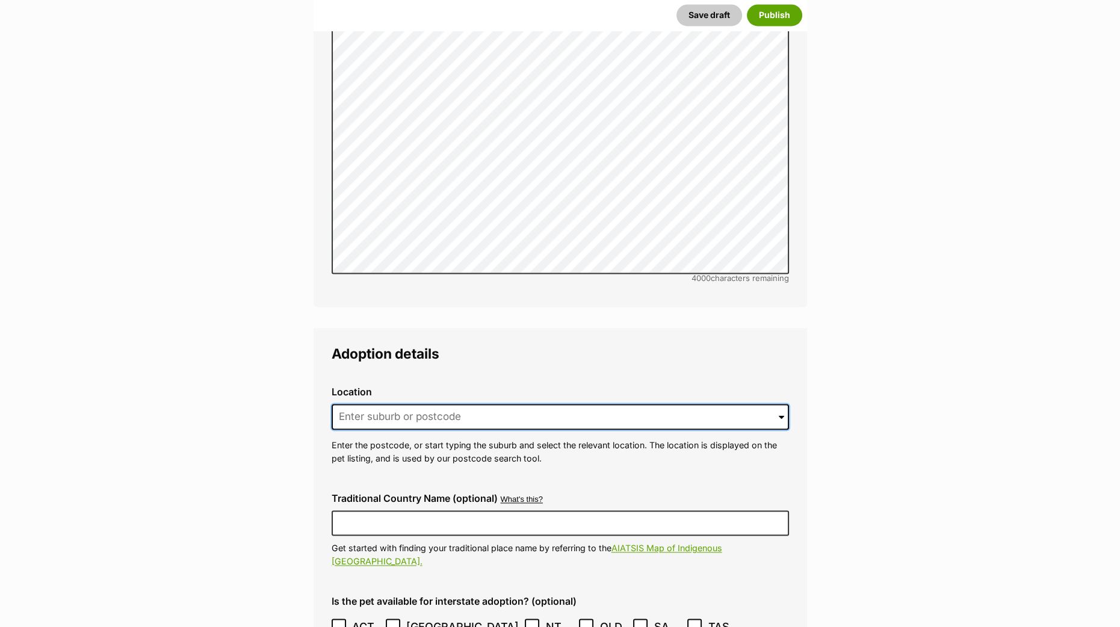
click at [349, 404] on input at bounding box center [561, 417] width 458 height 26
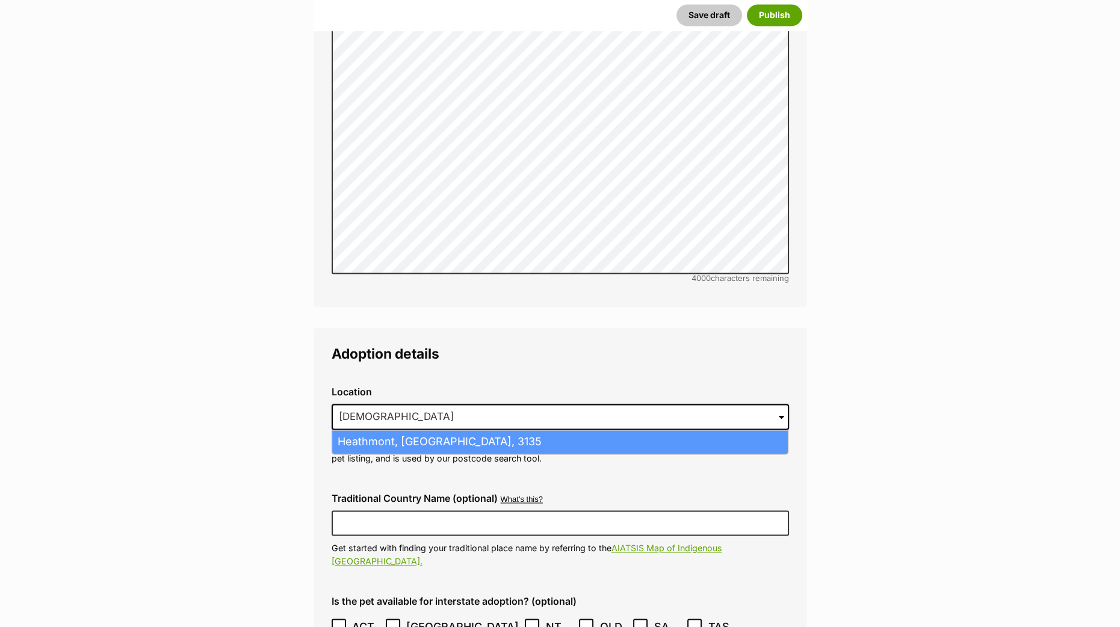
click at [440, 430] on li "Heathmont, Victoria, 3135" at bounding box center [560, 441] width 456 height 23
type input "Heathmont, Victoria, 3135"
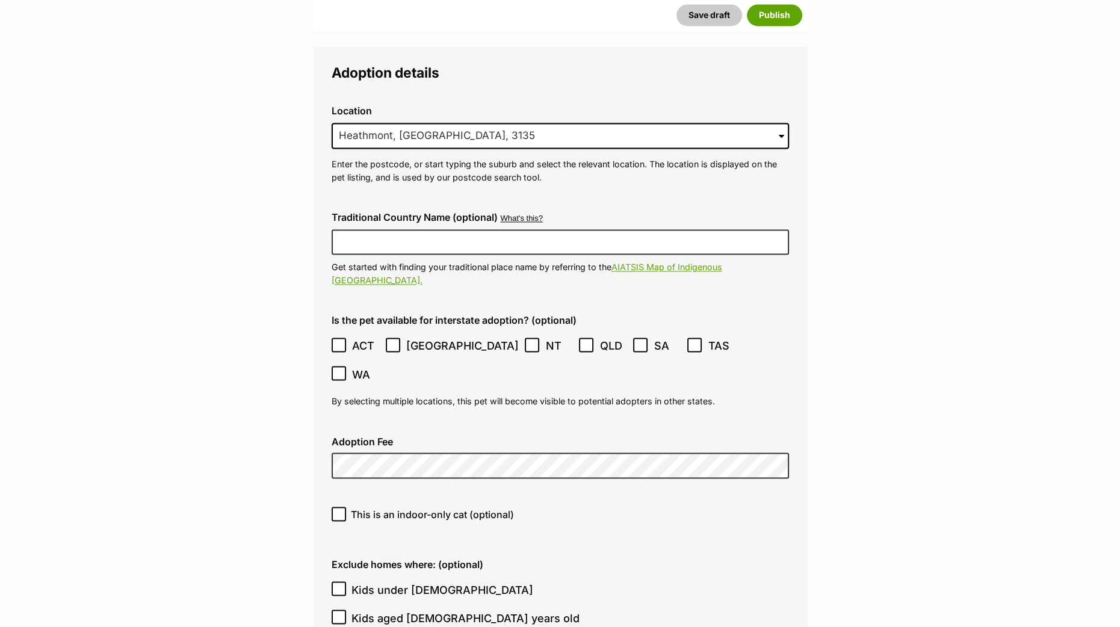
scroll to position [3010, 0]
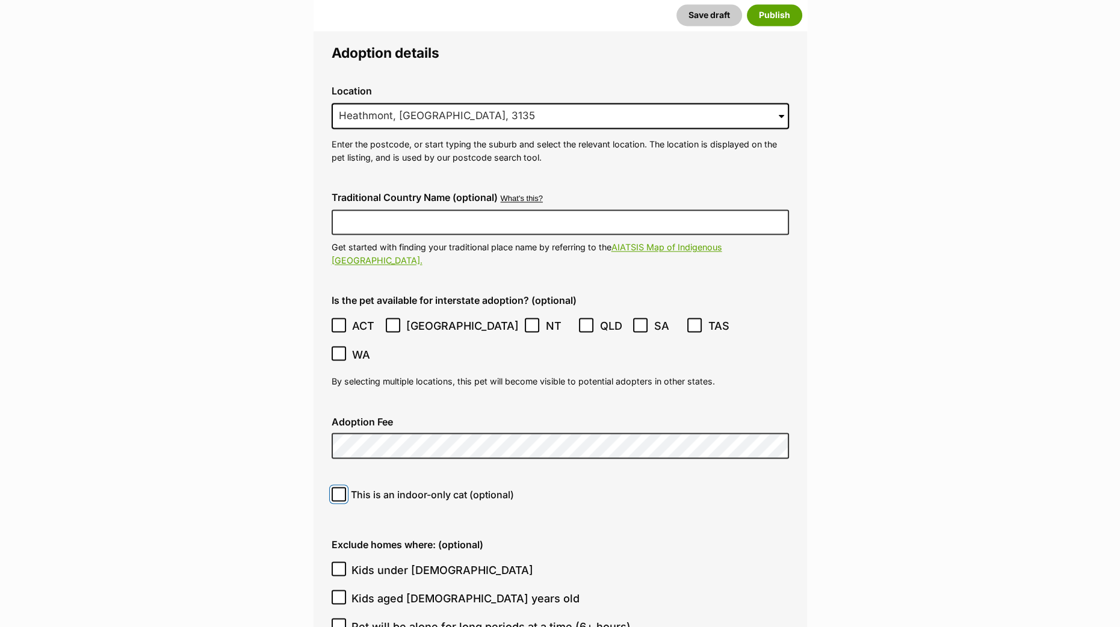
click at [334, 487] on input "This is an indoor-only cat (optional)" at bounding box center [339, 494] width 14 height 14
checkbox input "true"
click at [337, 567] on icon at bounding box center [338, 569] width 7 height 5
click at [337, 562] on input "Kids under 5 years old" at bounding box center [339, 569] width 14 height 14
checkbox input "true"
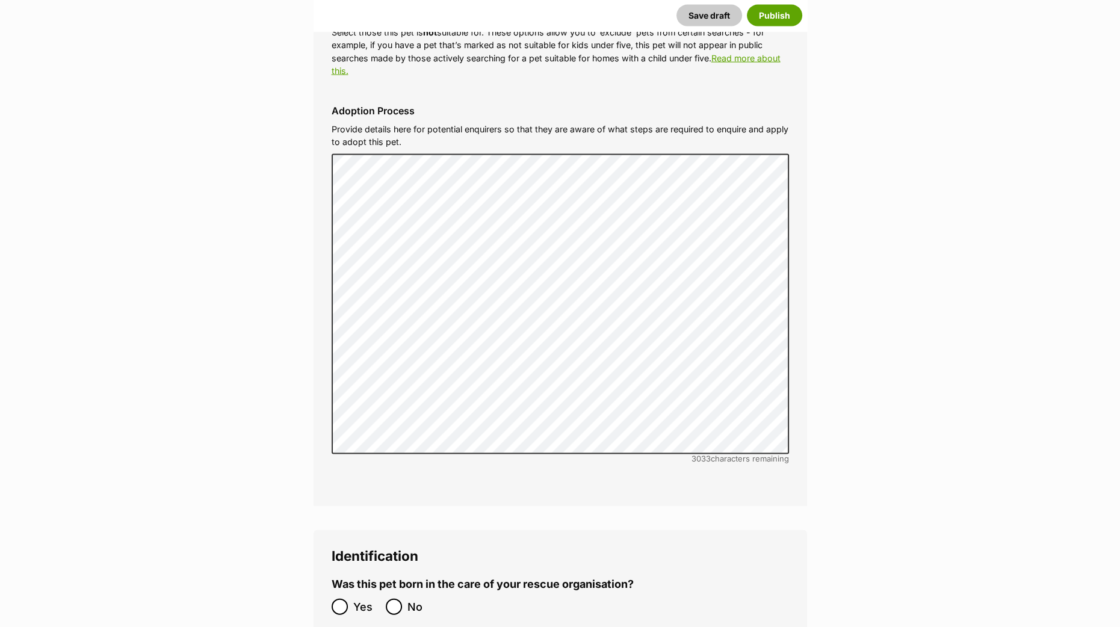
scroll to position [3838, 0]
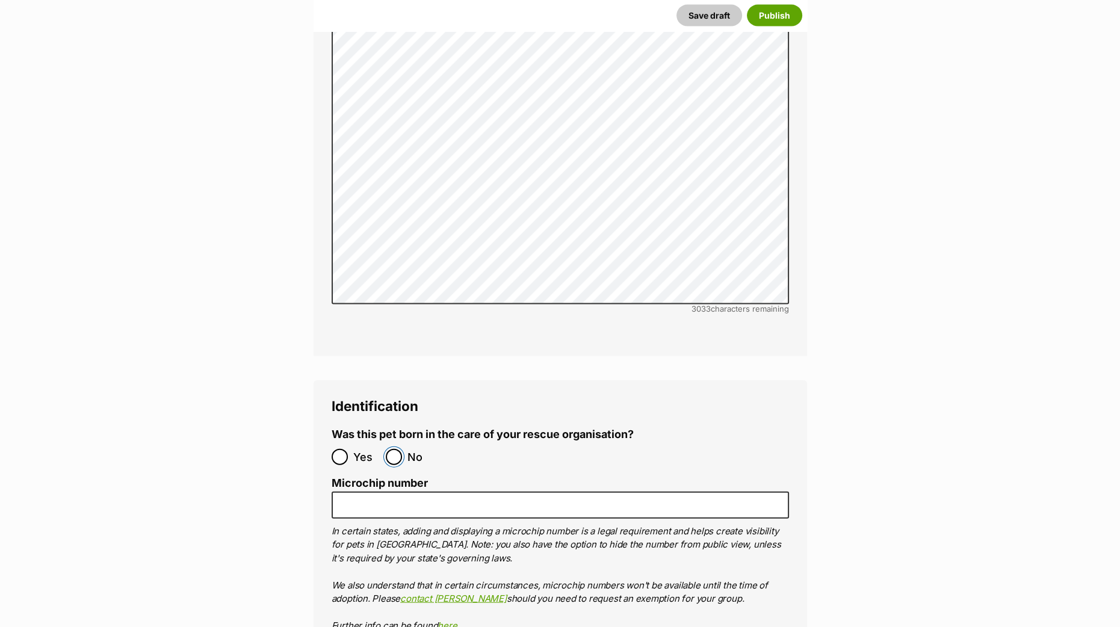
click at [396, 449] on input "No" at bounding box center [394, 457] width 16 height 16
radio input "true"
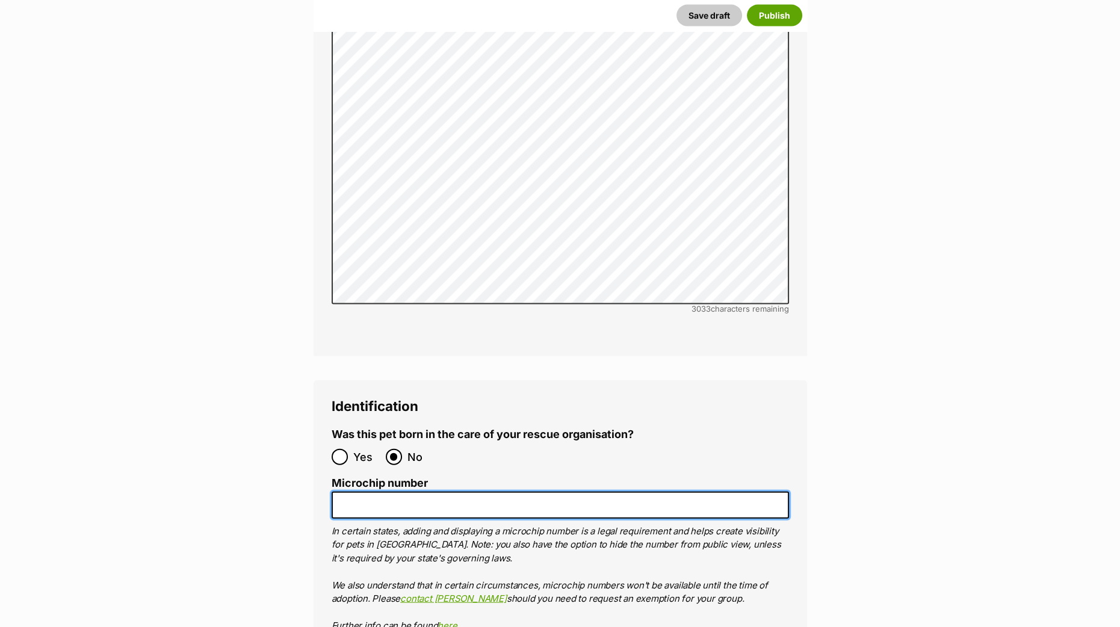
click at [359, 492] on input "Microchip number" at bounding box center [561, 505] width 458 height 27
paste input "956000016217357"
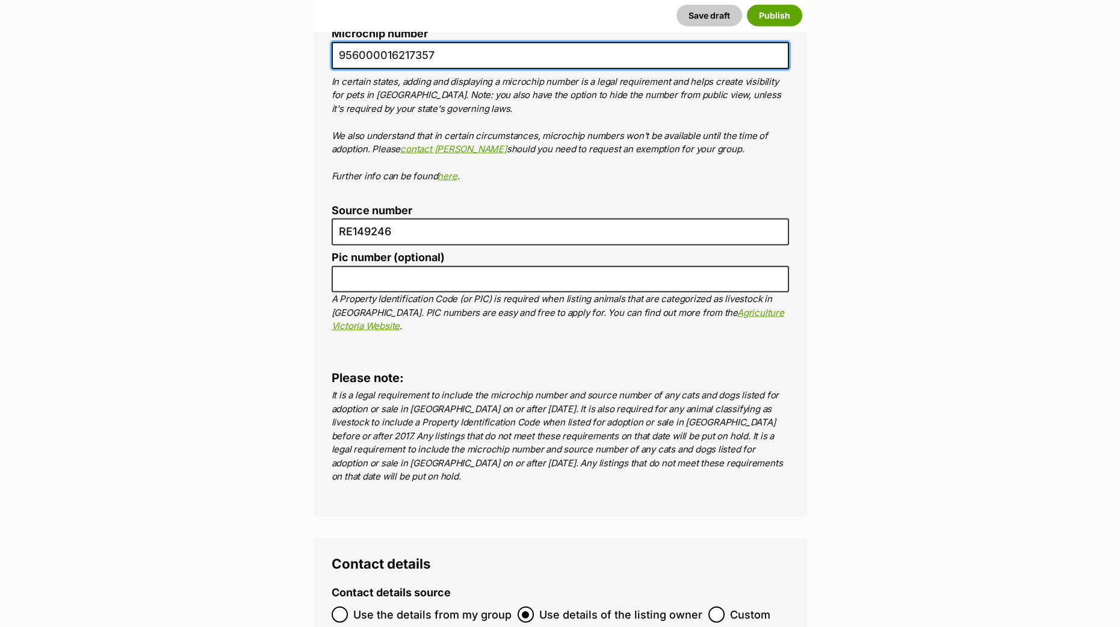
scroll to position [4364, 0]
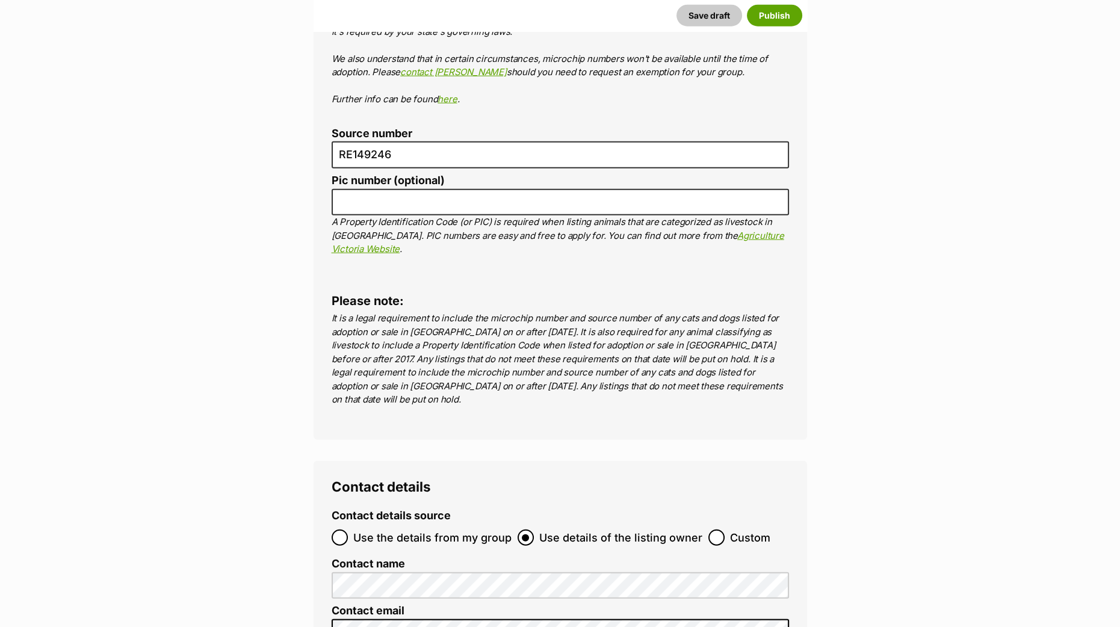
type input "956000016217357"
click at [335, 530] on input "Use the details from my group" at bounding box center [340, 538] width 16 height 16
radio input "true"
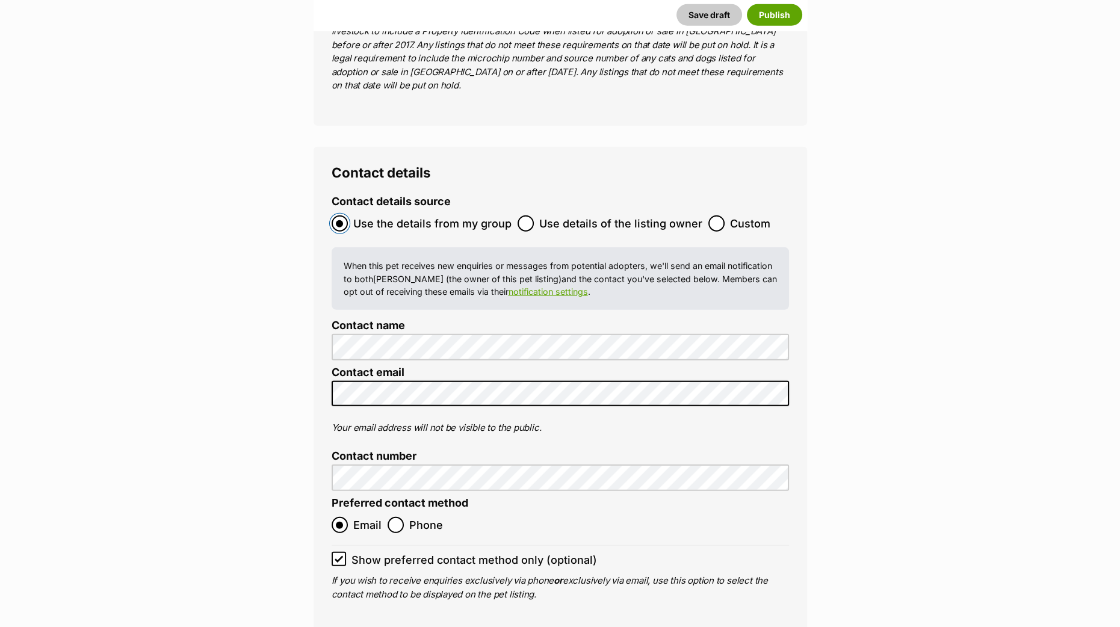
scroll to position [4590, 0]
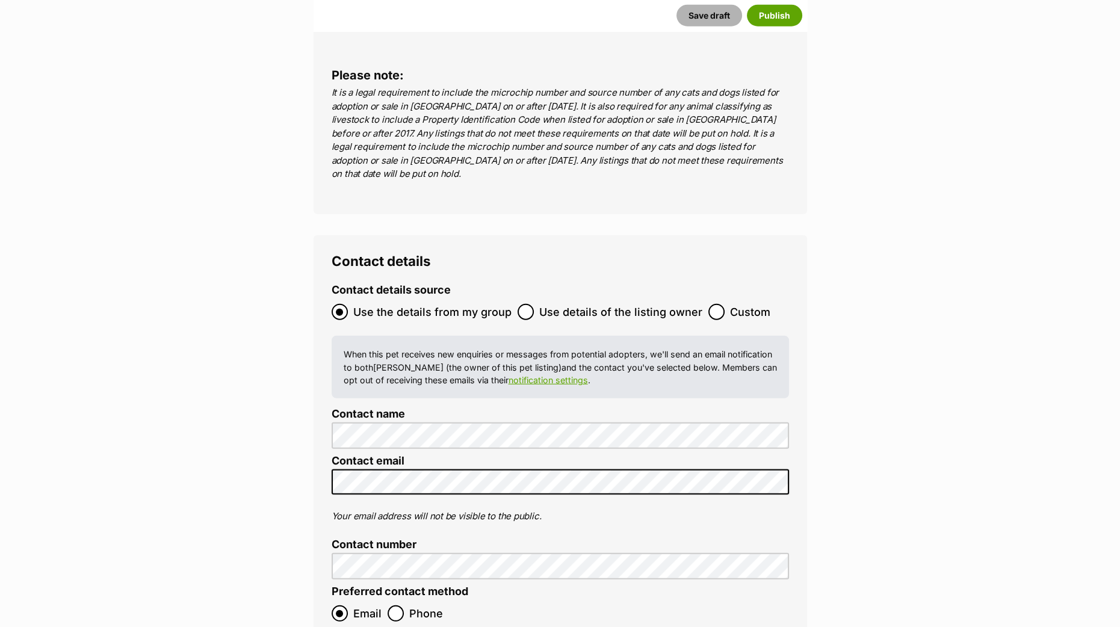
click at [700, 7] on button "Save draft" at bounding box center [710, 15] width 66 height 22
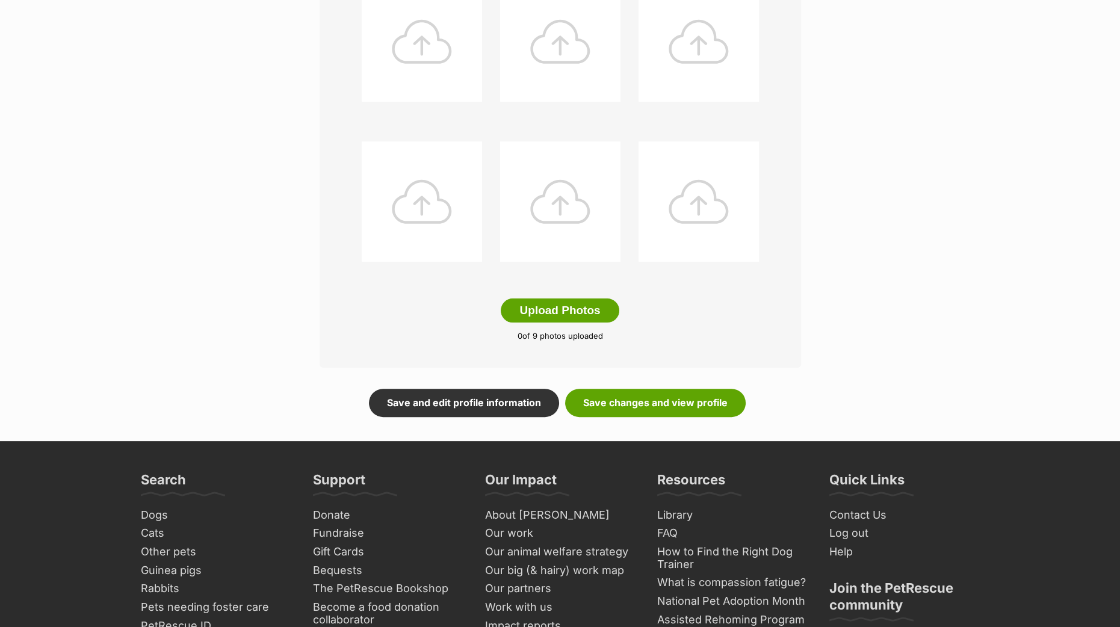
scroll to position [677, 0]
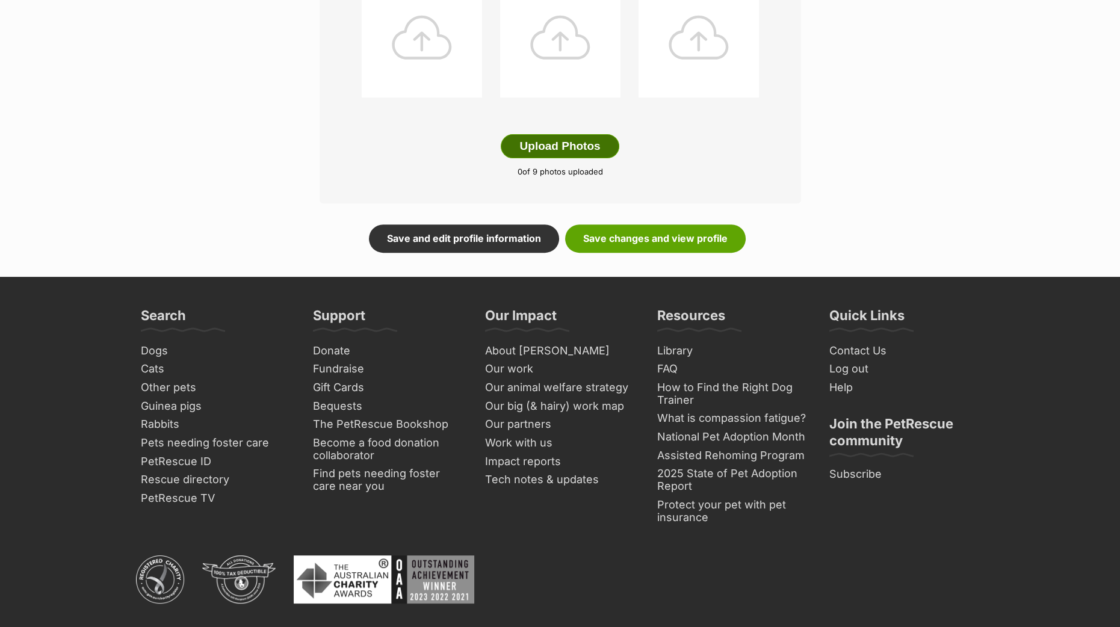
click at [552, 144] on button "Upload Photos" at bounding box center [560, 146] width 118 height 24
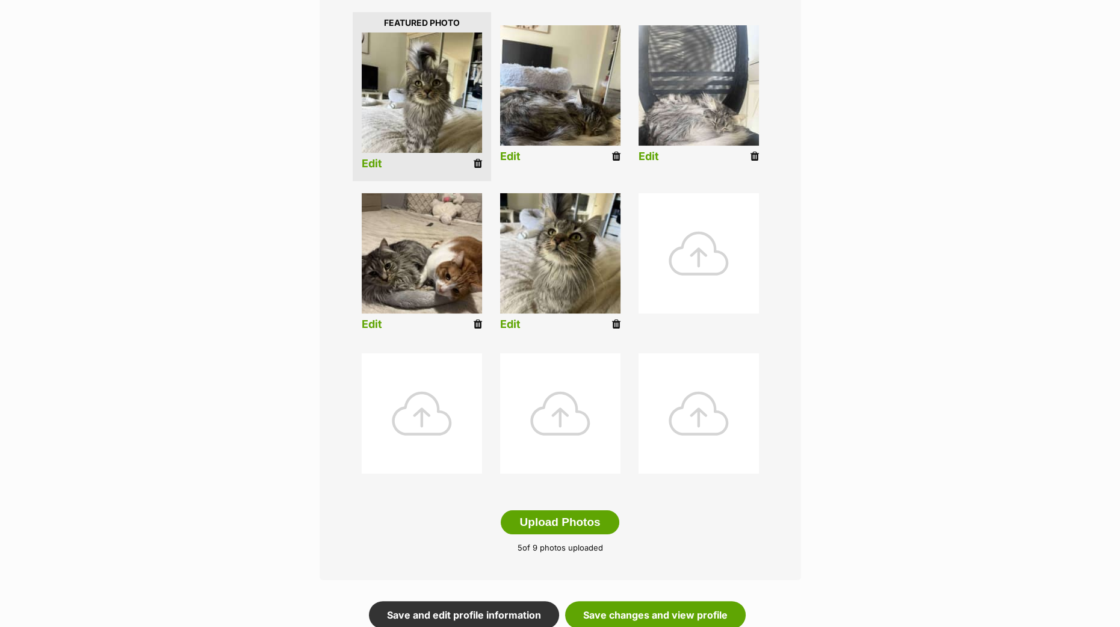
scroll to position [76, 0]
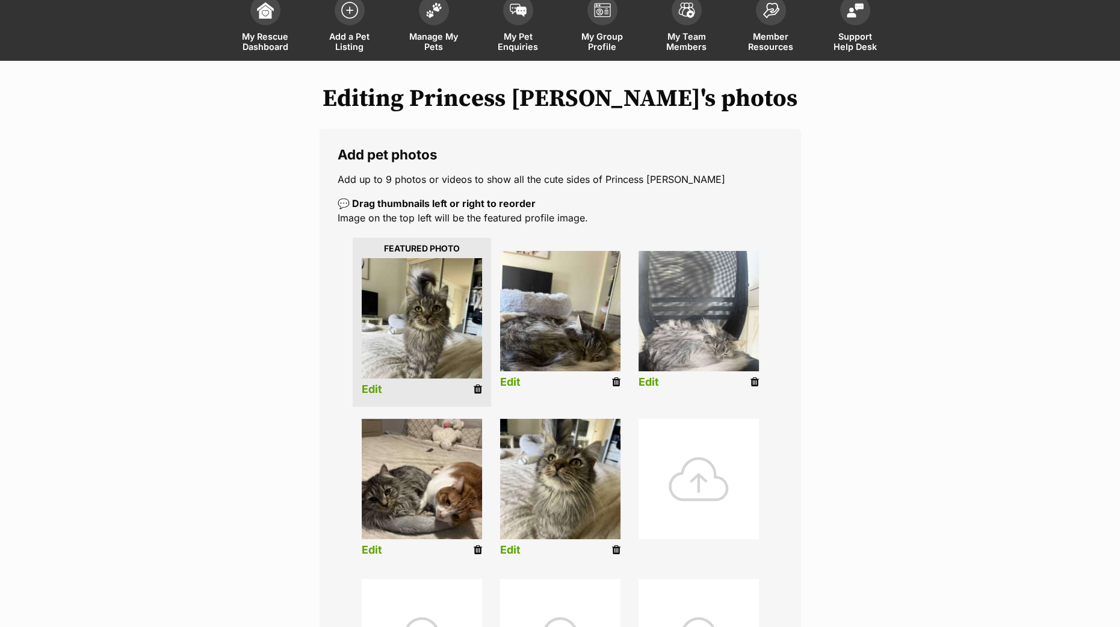
click at [650, 377] on link "Edit" at bounding box center [649, 382] width 20 height 13
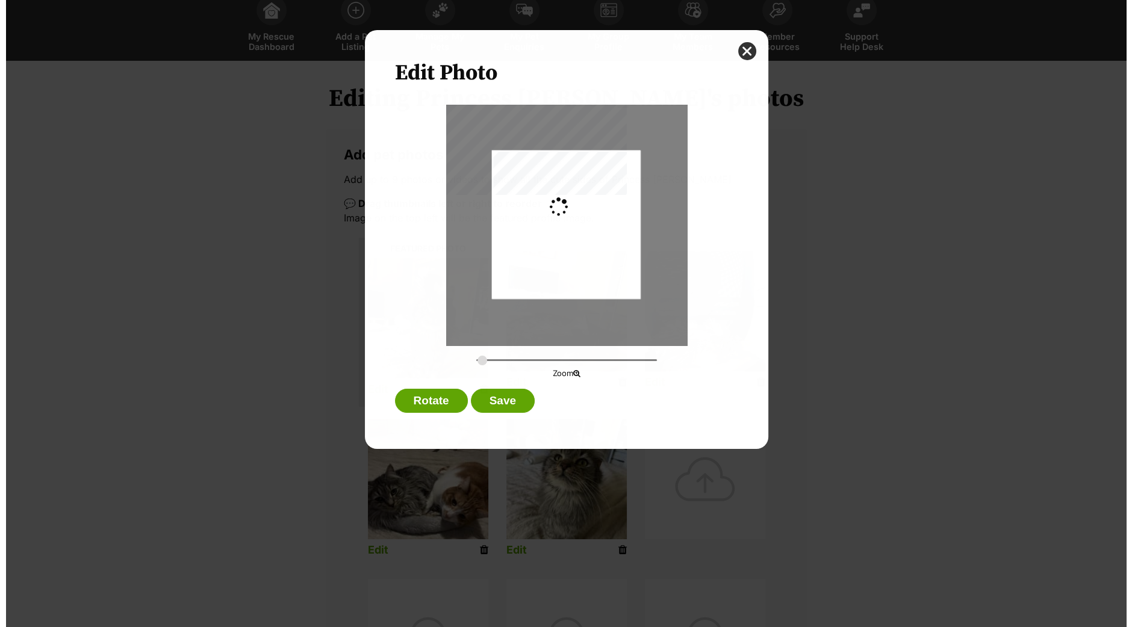
scroll to position [0, 0]
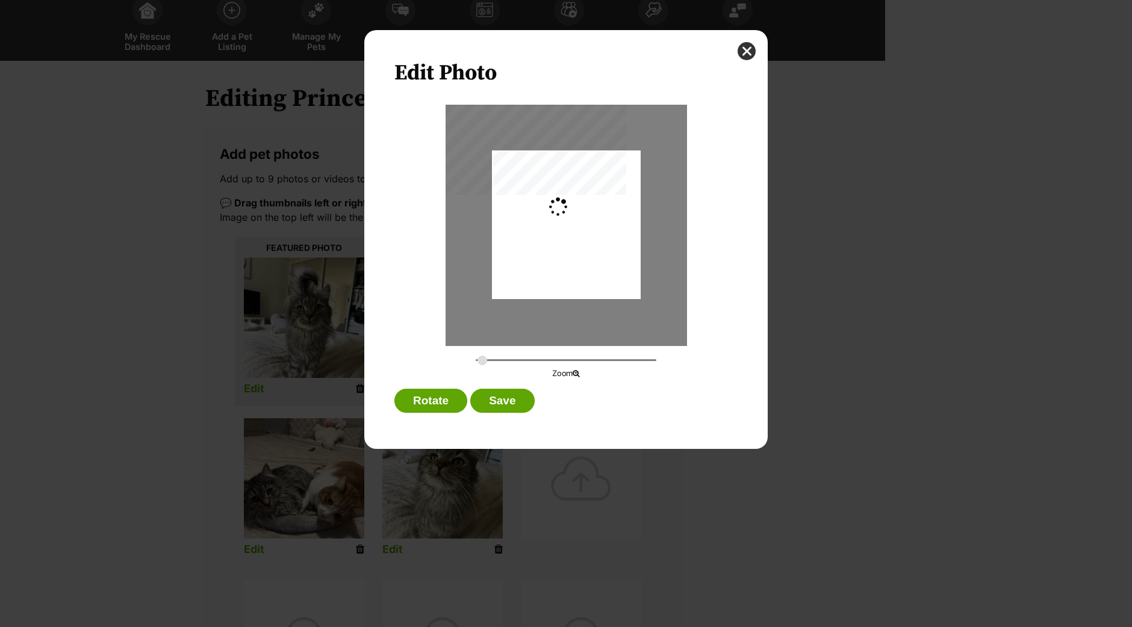
type input "0.2744"
drag, startPoint x: 579, startPoint y: 256, endPoint x: 589, endPoint y: 205, distance: 52.3
click at [589, 205] on div "Dialog Window - Close (Press escape to close)" at bounding box center [565, 200] width 149 height 198
click at [501, 397] on button "Save" at bounding box center [502, 401] width 64 height 24
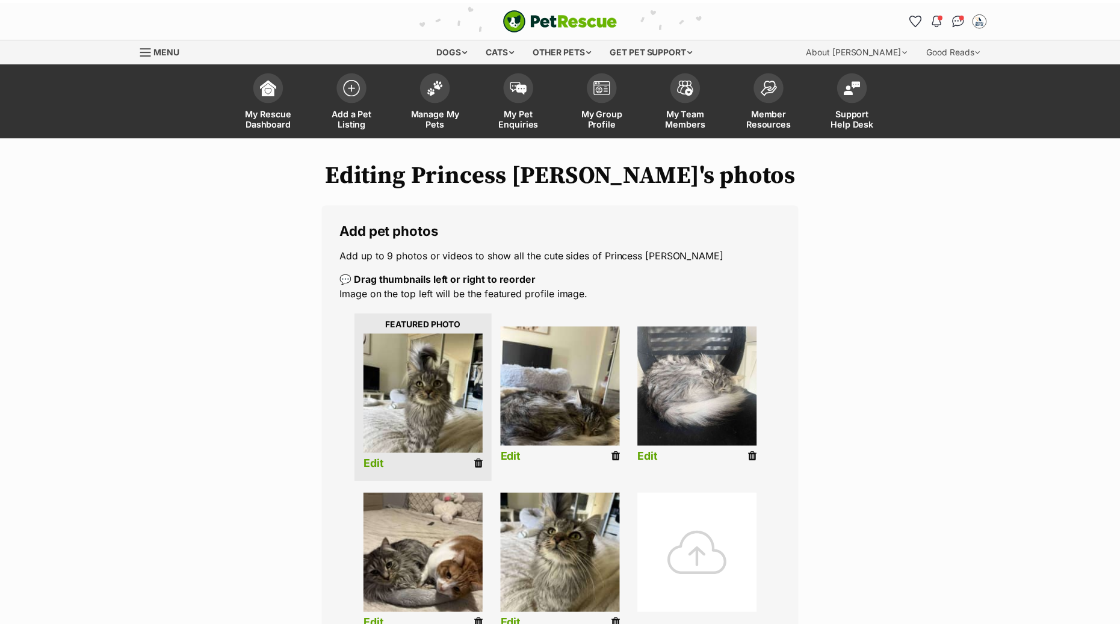
scroll to position [75, 0]
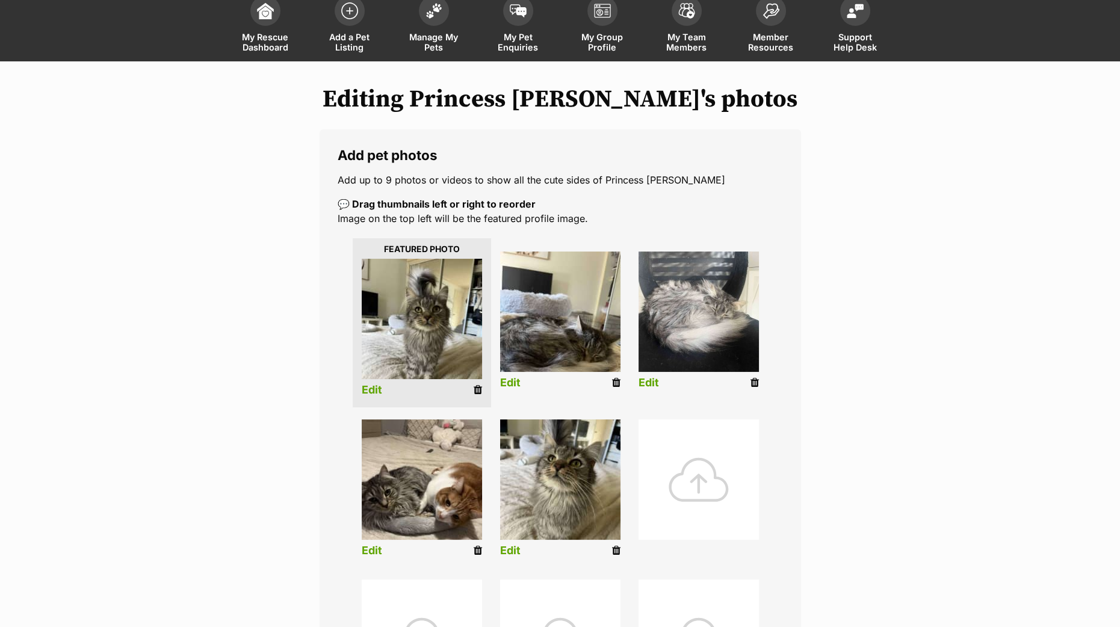
click at [514, 381] on link "Edit" at bounding box center [510, 383] width 20 height 13
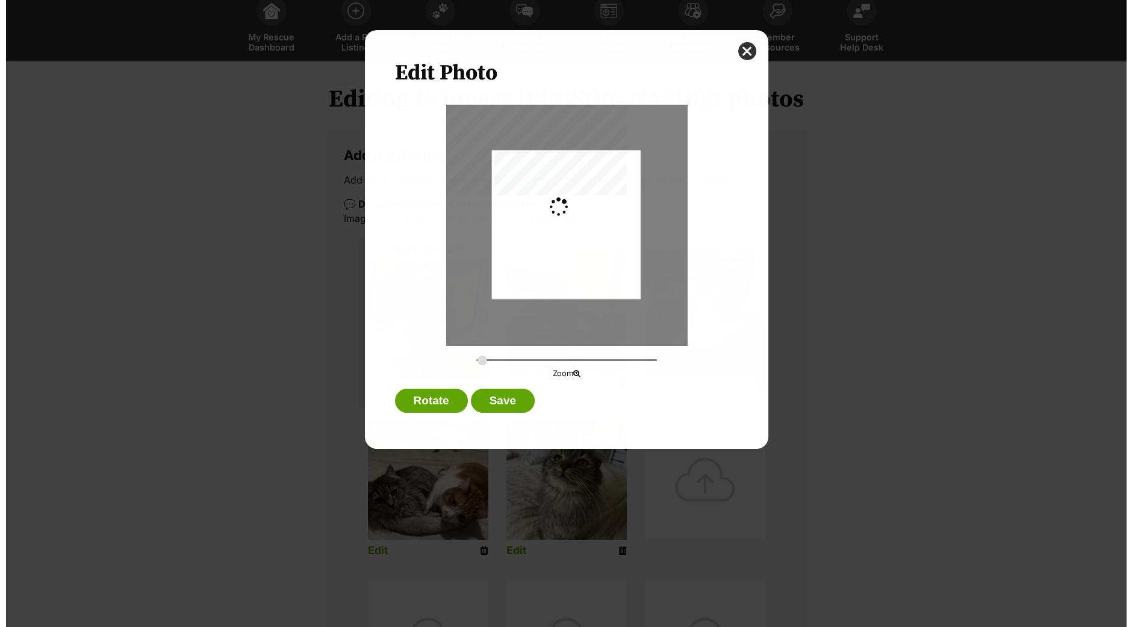
scroll to position [0, 0]
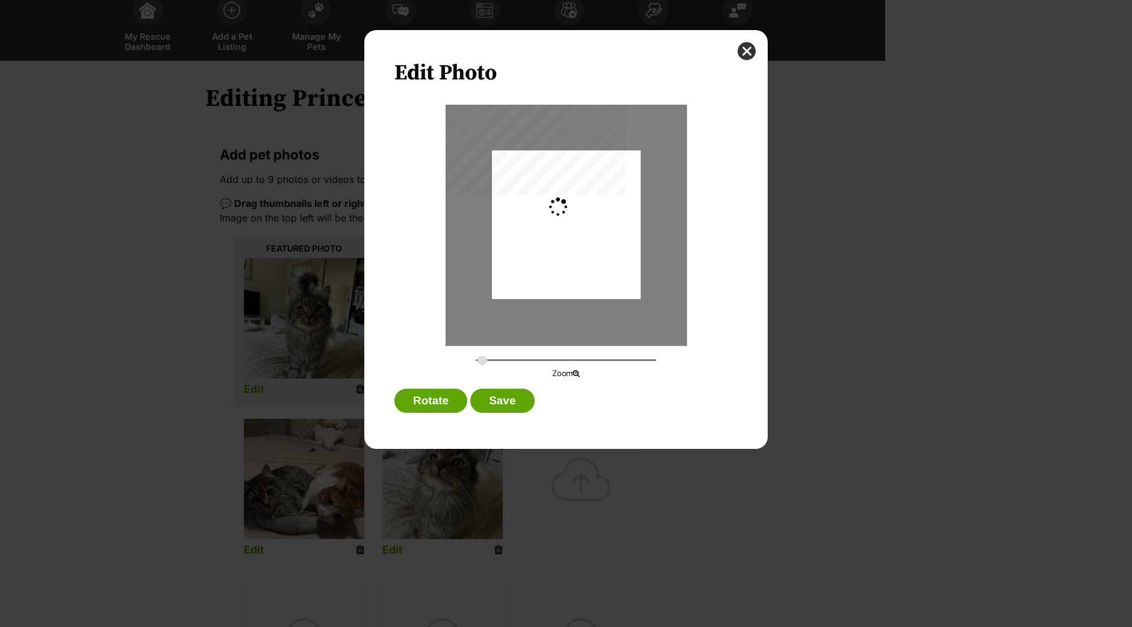
type input "0.2744"
drag, startPoint x: 578, startPoint y: 272, endPoint x: 581, endPoint y: 251, distance: 21.3
click at [581, 251] on div "Dialog Window - Close (Press escape to close)" at bounding box center [565, 204] width 149 height 198
click at [497, 403] on button "Save" at bounding box center [502, 401] width 64 height 24
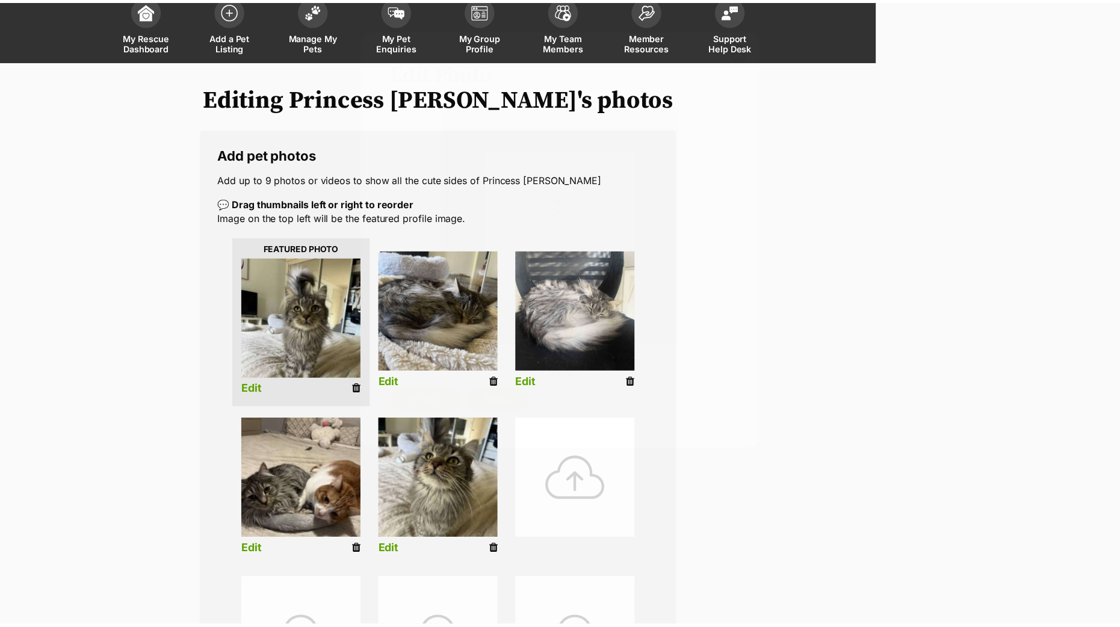
scroll to position [75, 0]
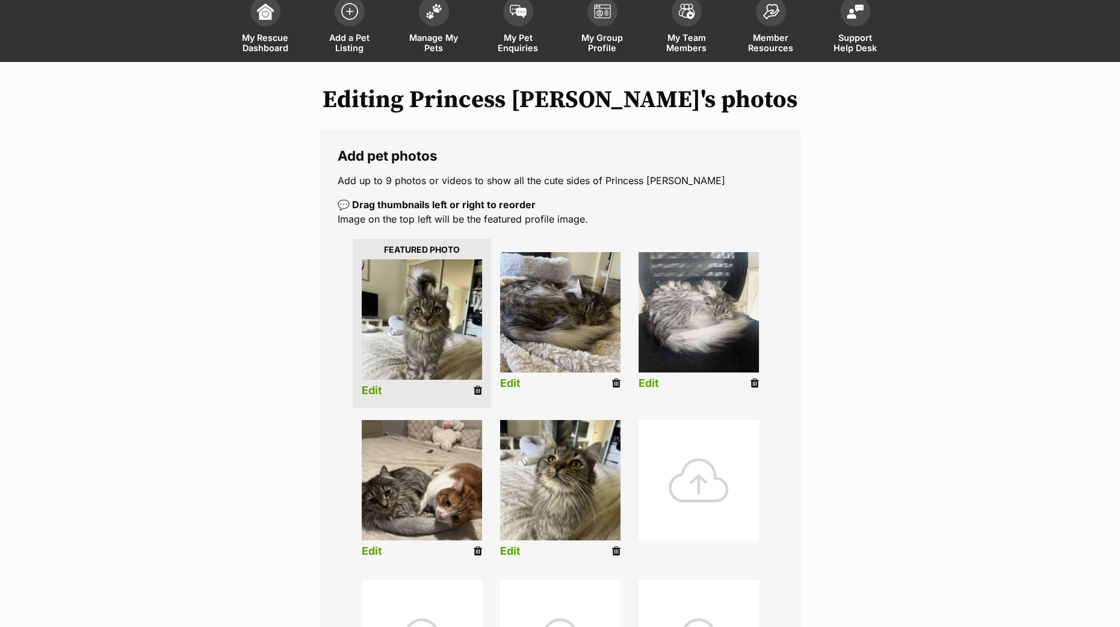
click at [370, 548] on link "Edit" at bounding box center [372, 551] width 20 height 13
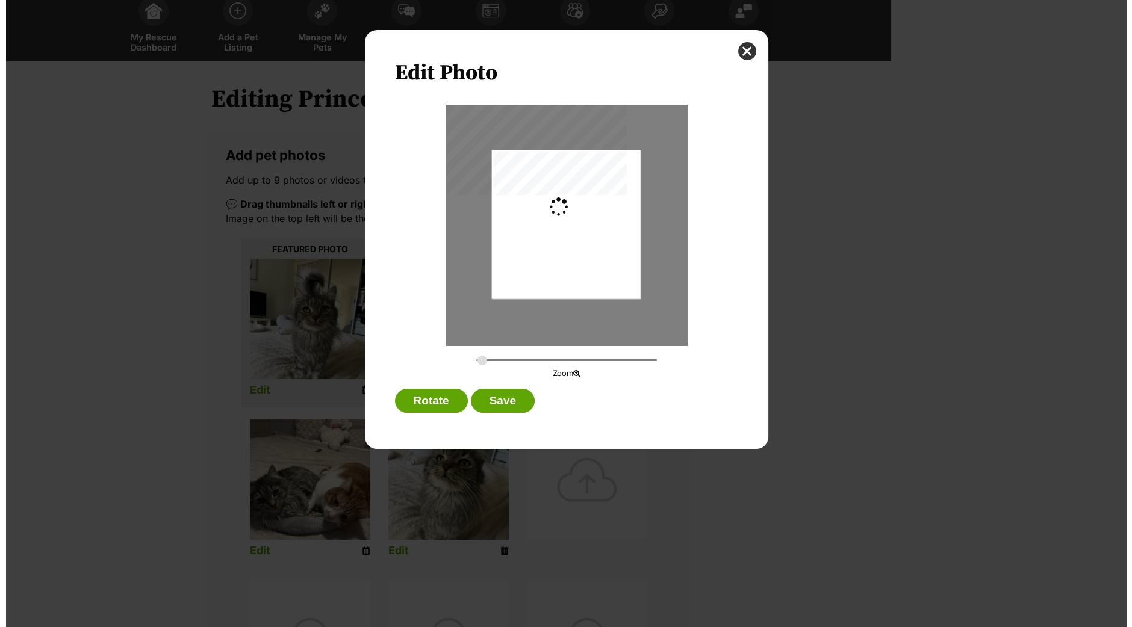
scroll to position [0, 0]
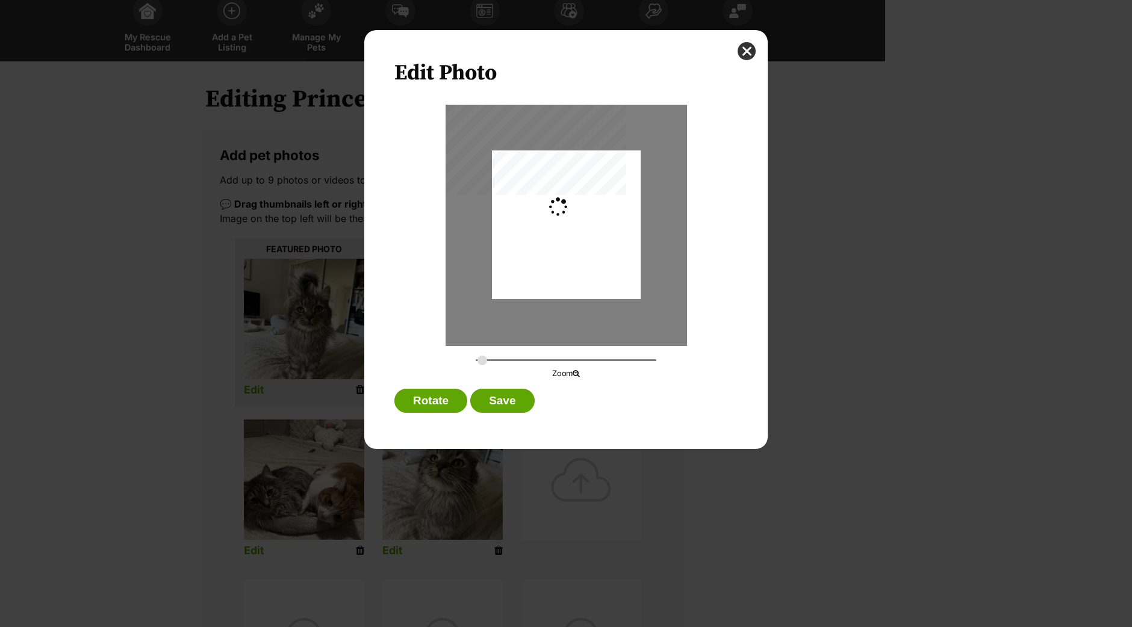
type input "0.2744"
drag, startPoint x: 530, startPoint y: 257, endPoint x: 541, endPoint y: 243, distance: 18.1
click at [541, 243] on div "Dialog Window - Close (Press escape to close)" at bounding box center [565, 210] width 149 height 198
click at [494, 402] on button "Save" at bounding box center [502, 401] width 64 height 24
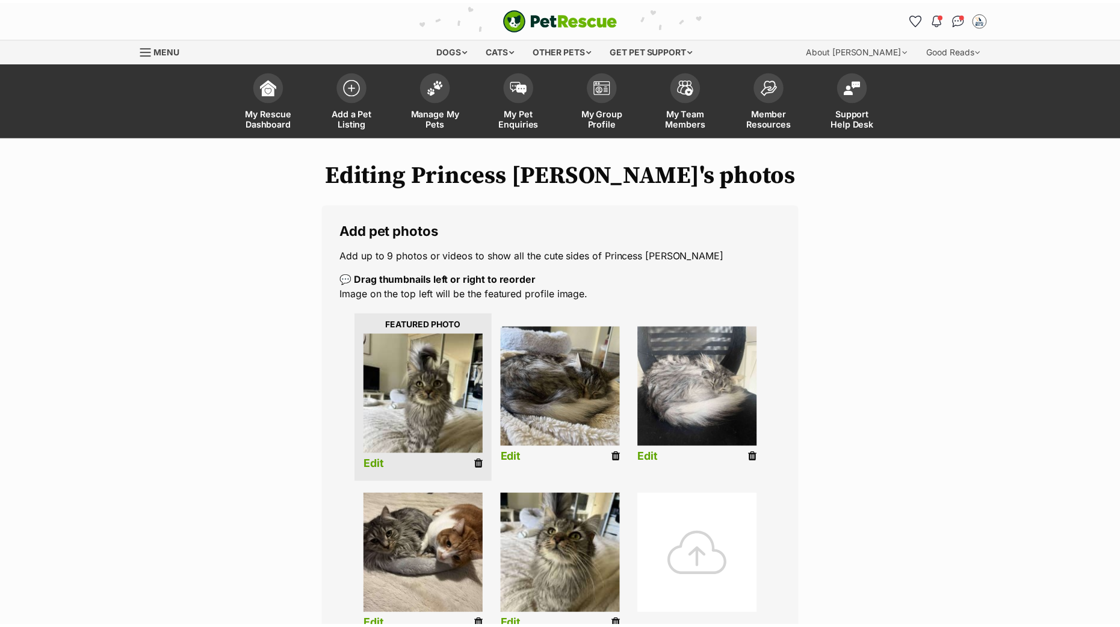
scroll to position [75, 0]
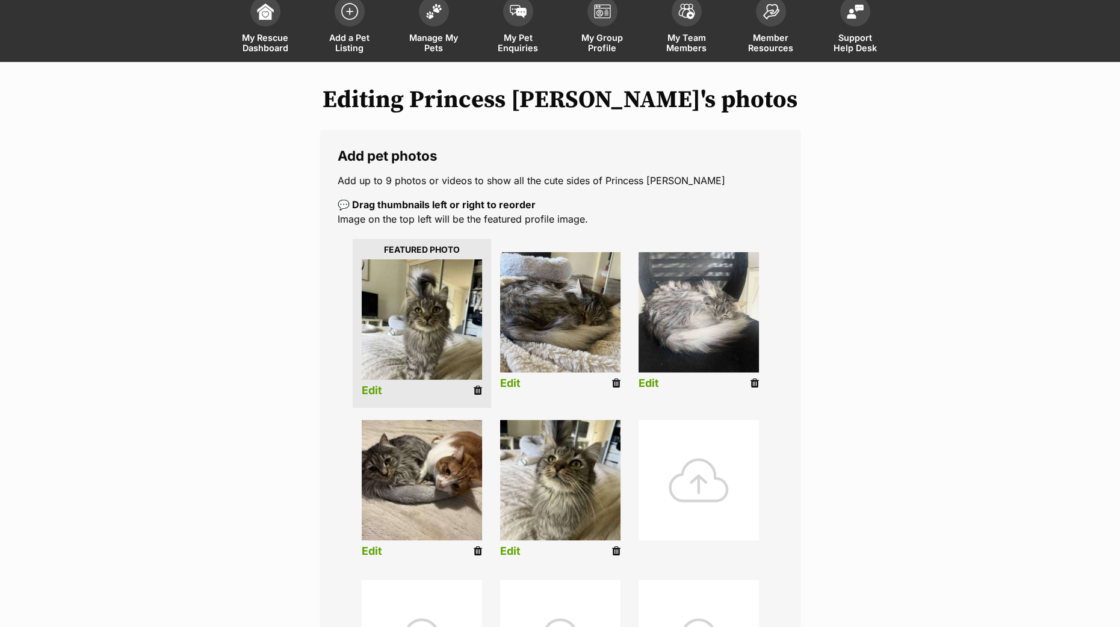
click at [506, 552] on link "Edit" at bounding box center [510, 551] width 20 height 13
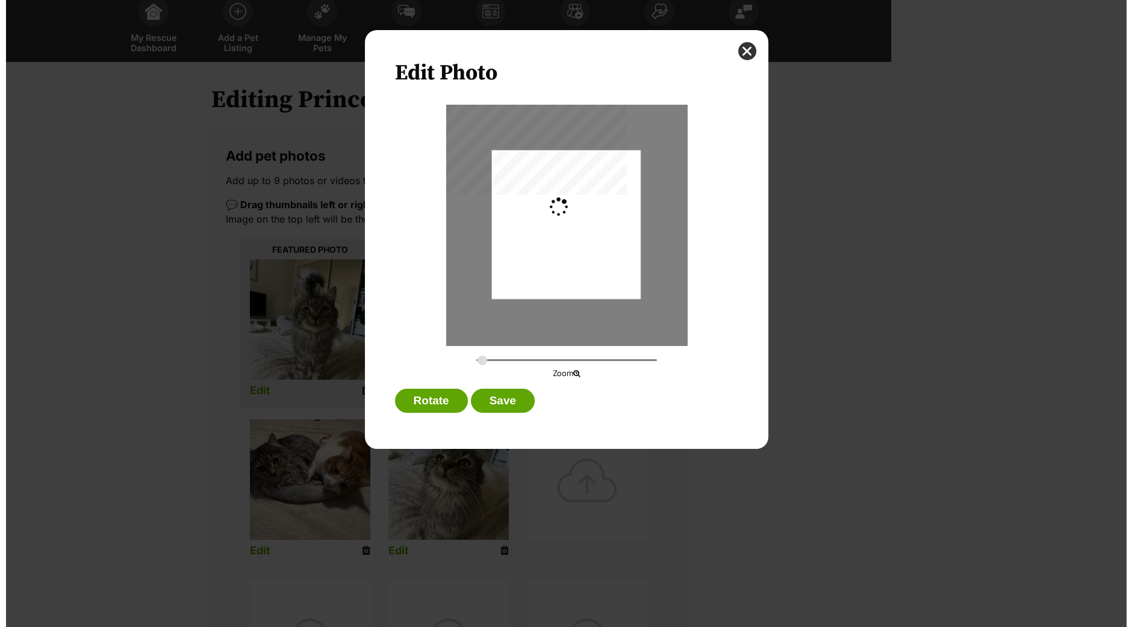
scroll to position [0, 0]
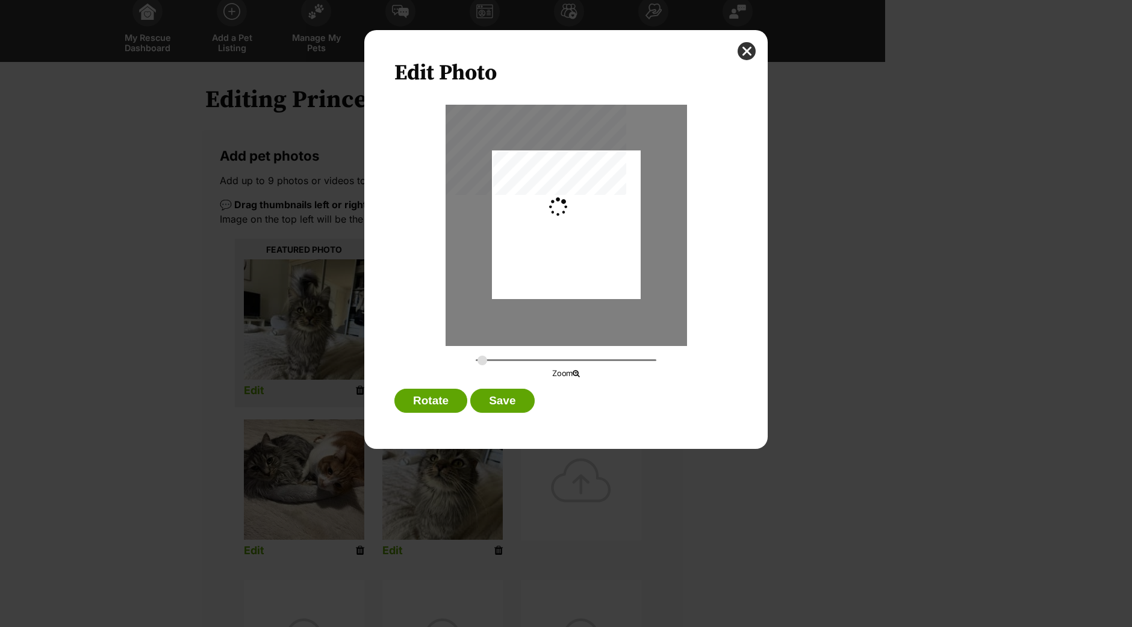
type input "0.2744"
drag, startPoint x: 570, startPoint y: 210, endPoint x: 567, endPoint y: 244, distance: 35.1
click at [567, 244] on div "Dialog Window - Close (Press escape to close)" at bounding box center [565, 250] width 149 height 198
click at [512, 405] on button "Save" at bounding box center [502, 401] width 64 height 24
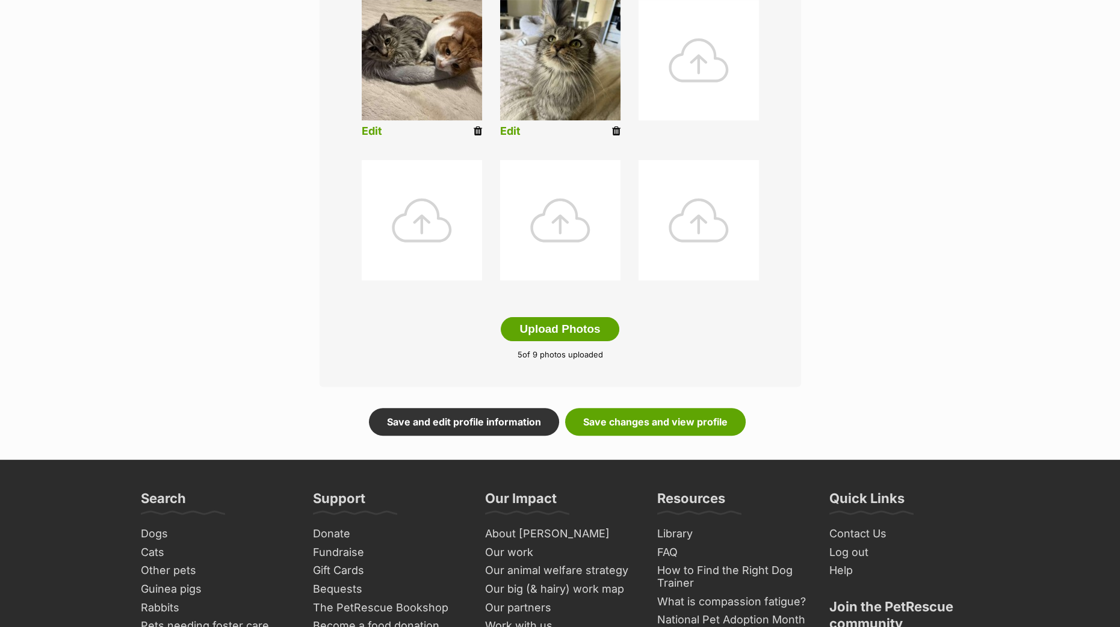
scroll to position [601, 0]
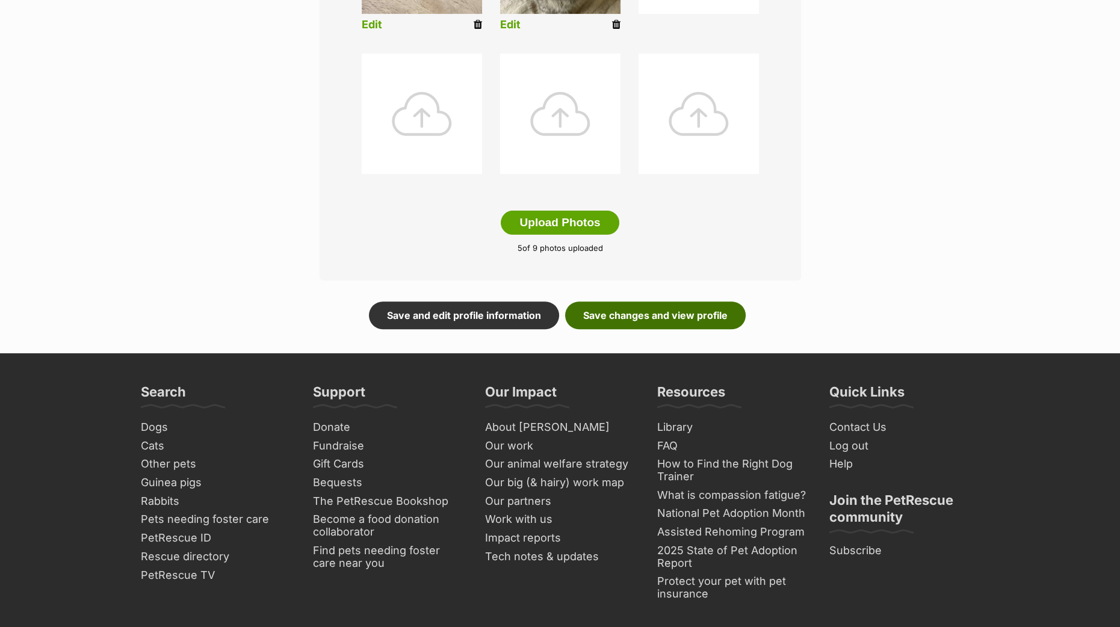
click at [600, 319] on link "Save changes and view profile" at bounding box center [655, 316] width 181 height 28
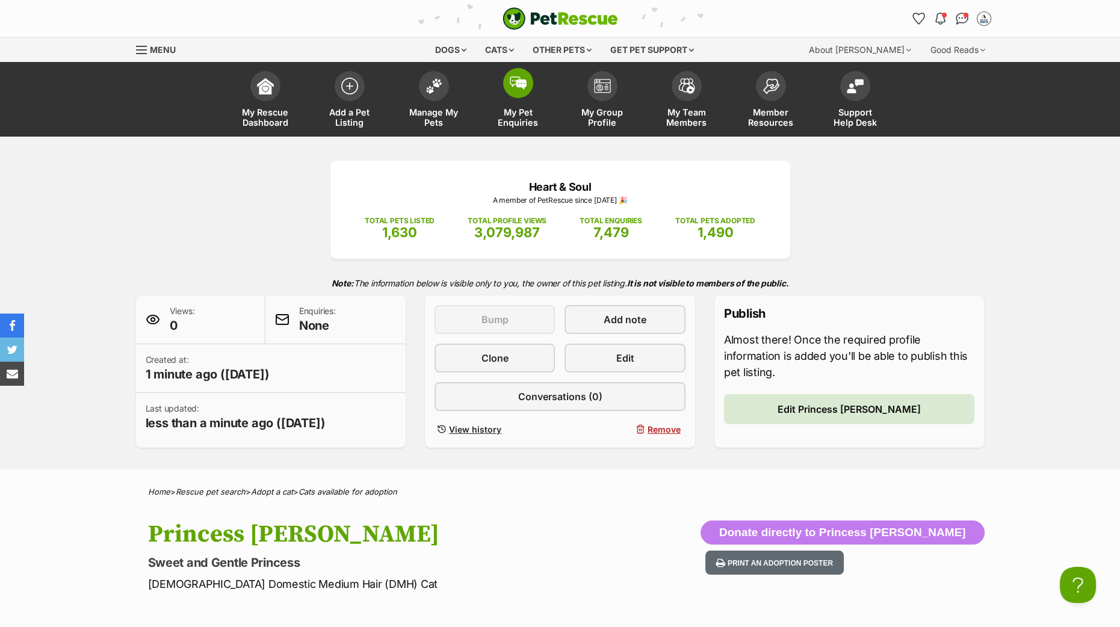
click at [513, 92] on span at bounding box center [518, 83] width 30 height 30
click at [416, 102] on link "Manage My Pets" at bounding box center [434, 101] width 84 height 72
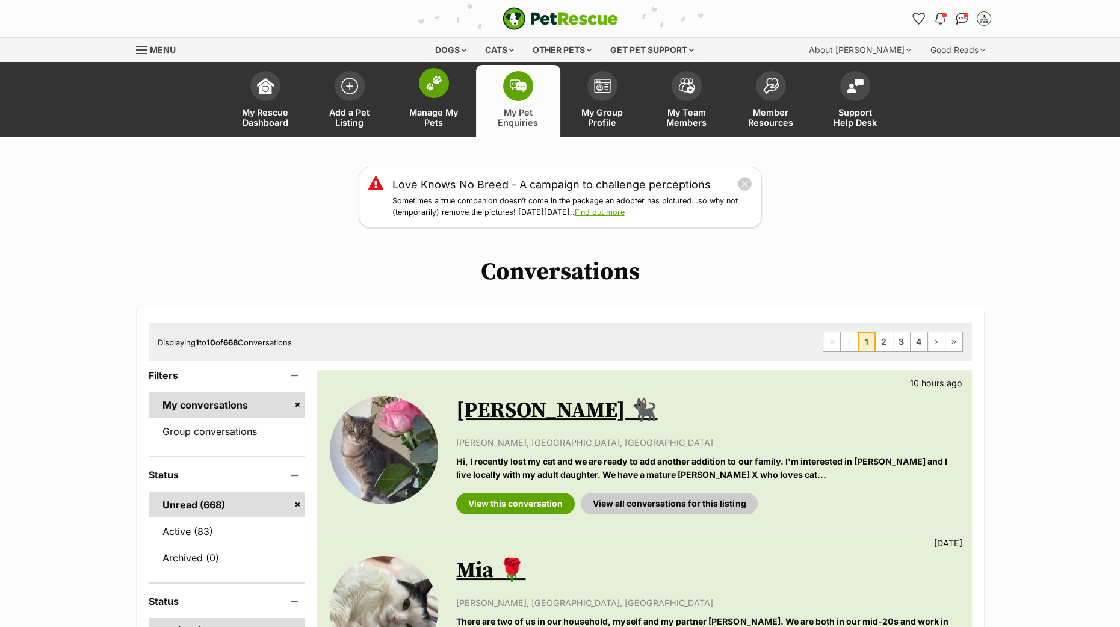
click at [429, 83] on img at bounding box center [434, 83] width 17 height 16
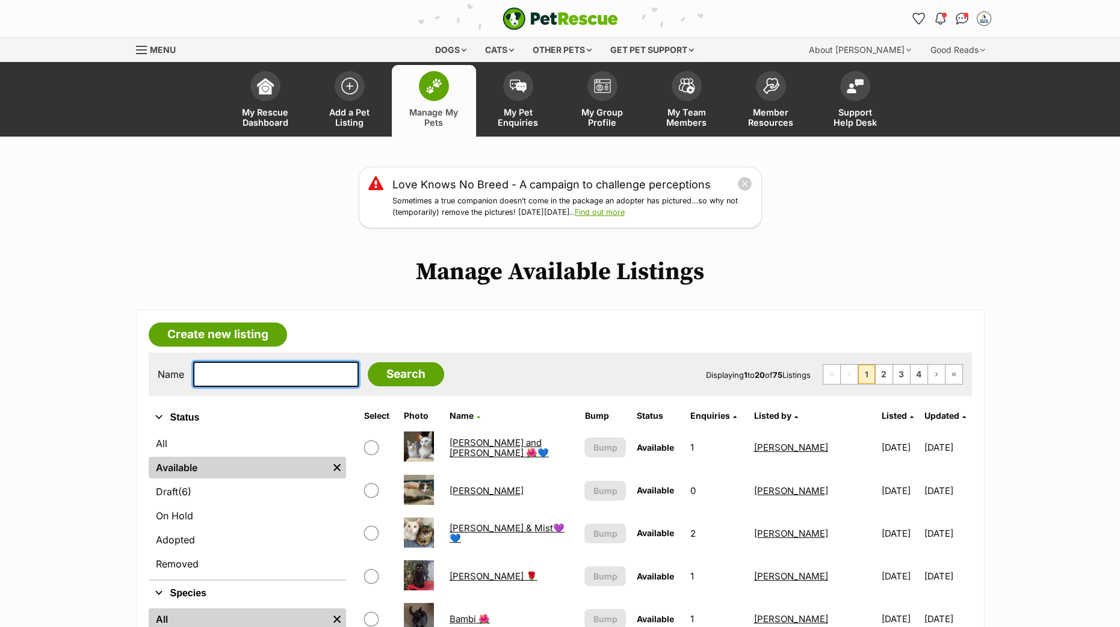
click at [288, 374] on input "text" at bounding box center [276, 374] width 166 height 25
type input "pasha"
click at [399, 365] on input "Search" at bounding box center [406, 374] width 76 height 24
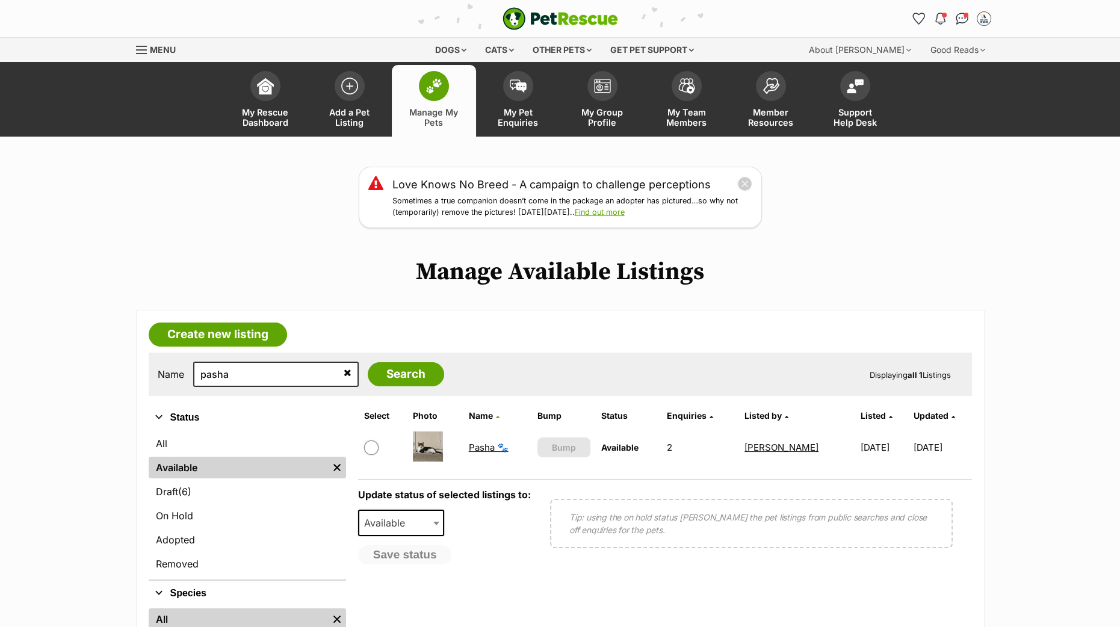
click at [471, 450] on link "Pasha 🐾" at bounding box center [489, 447] width 40 height 11
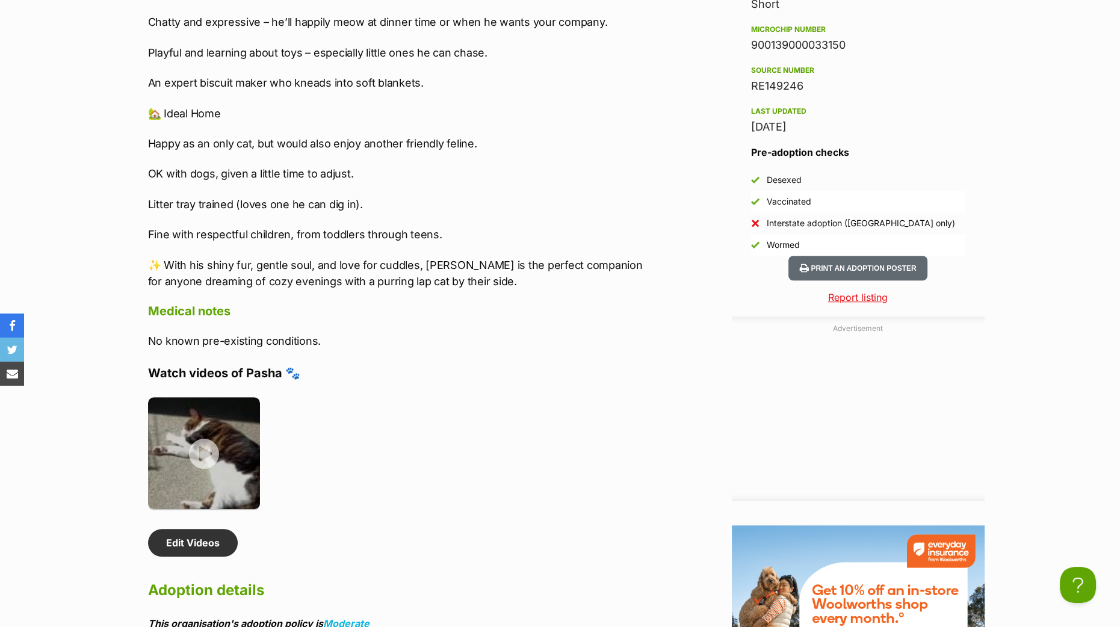
scroll to position [1505, 0]
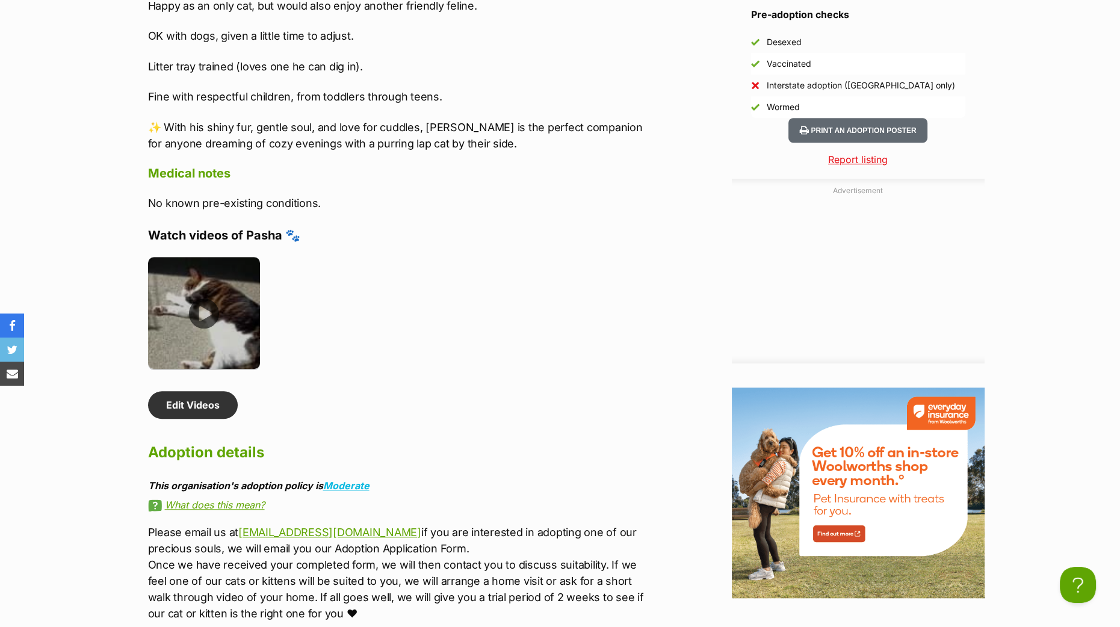
click at [187, 338] on img at bounding box center [204, 313] width 113 height 113
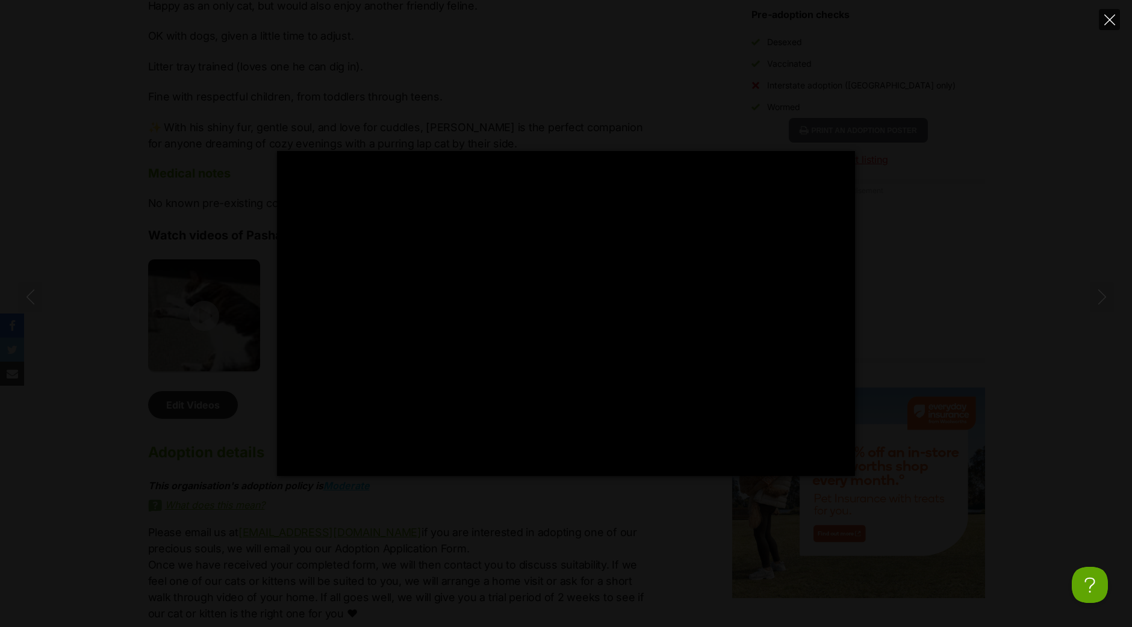
click at [1110, 21] on icon "Close" at bounding box center [1109, 19] width 11 height 11
type input "14.76"
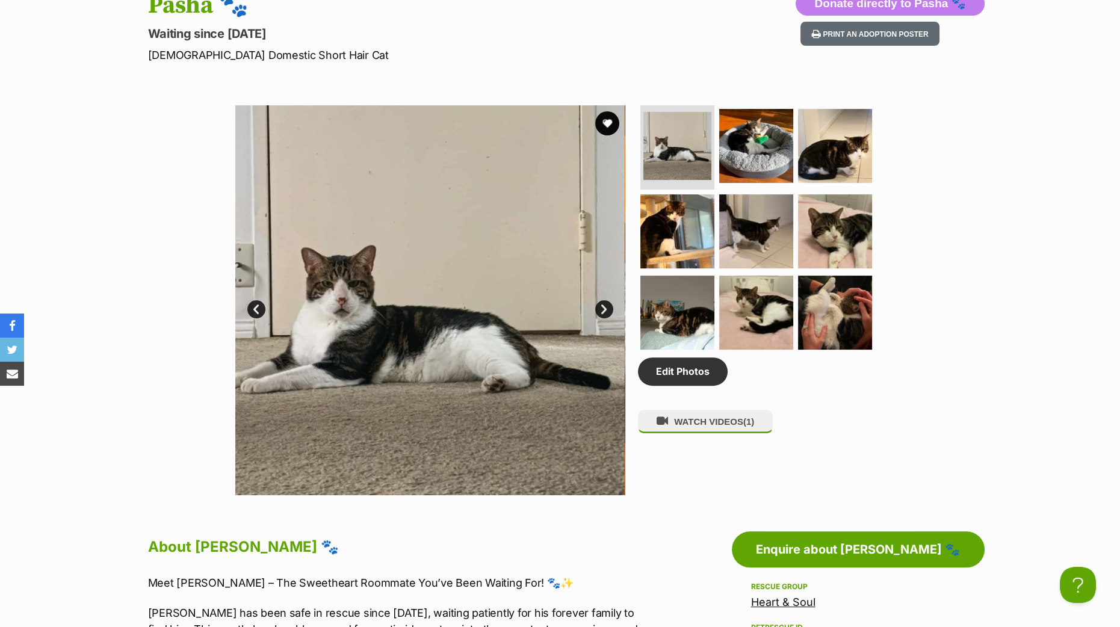
scroll to position [376, 0]
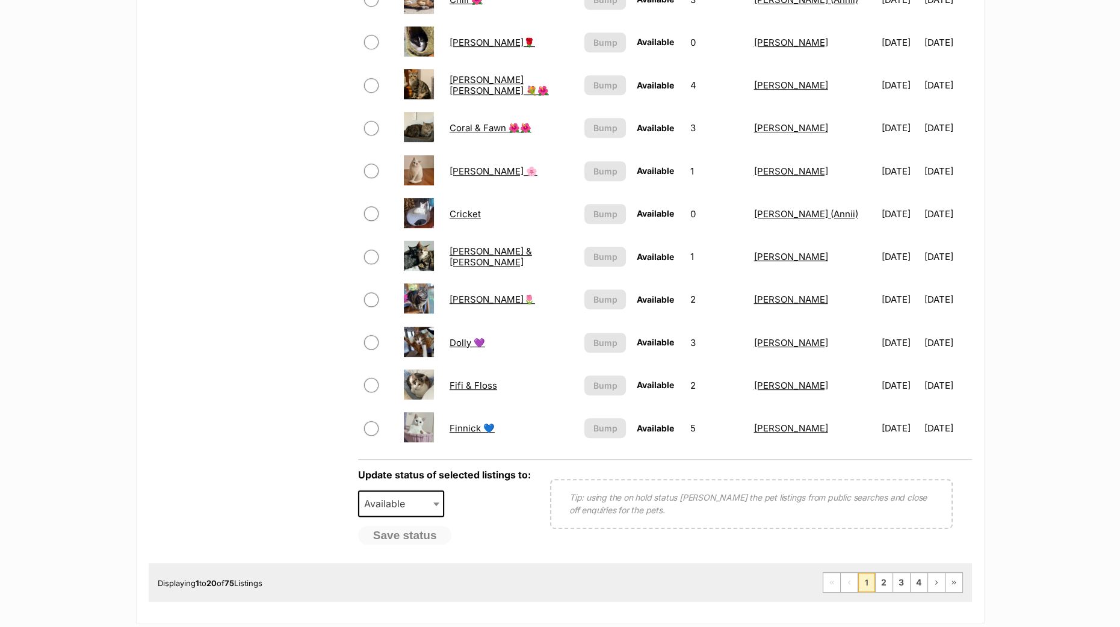
scroll to position [903, 0]
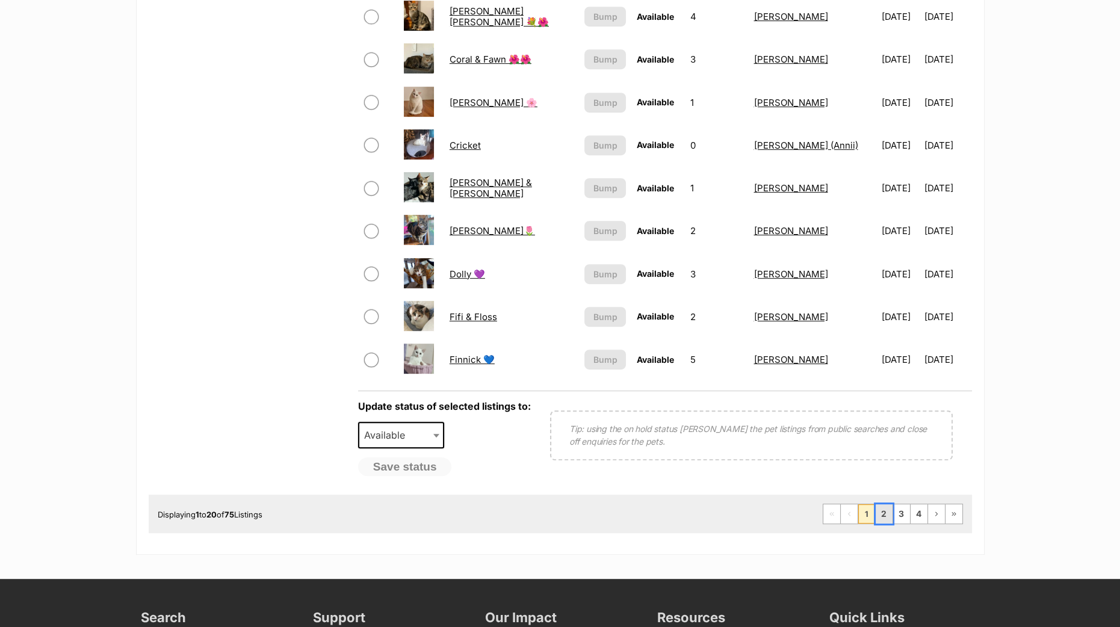
click at [891, 518] on link "2" at bounding box center [884, 514] width 17 height 19
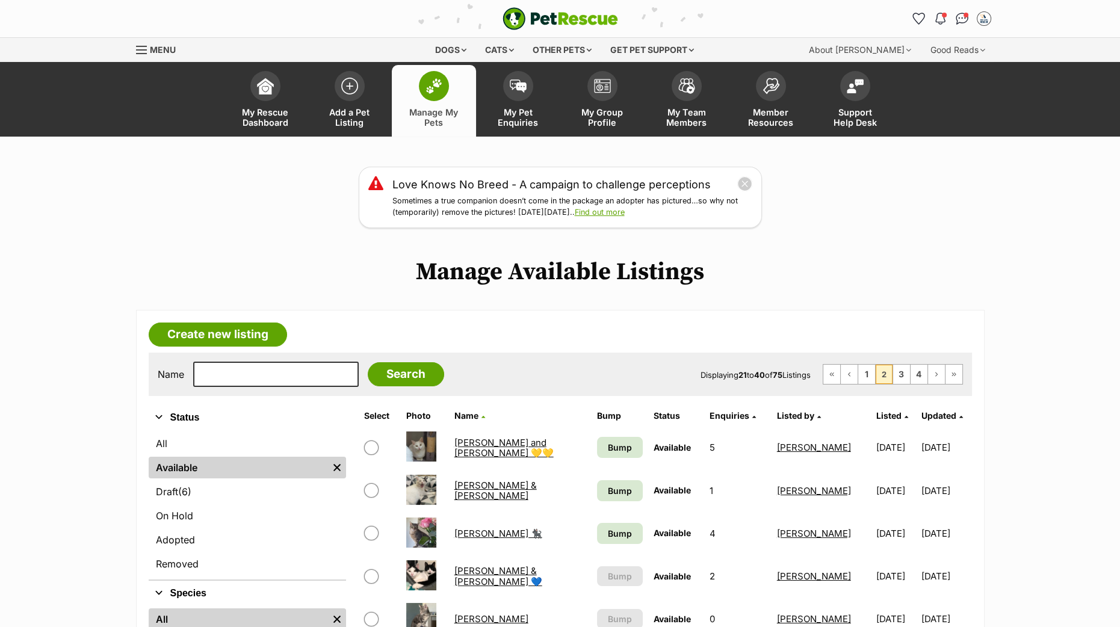
scroll to position [150, 0]
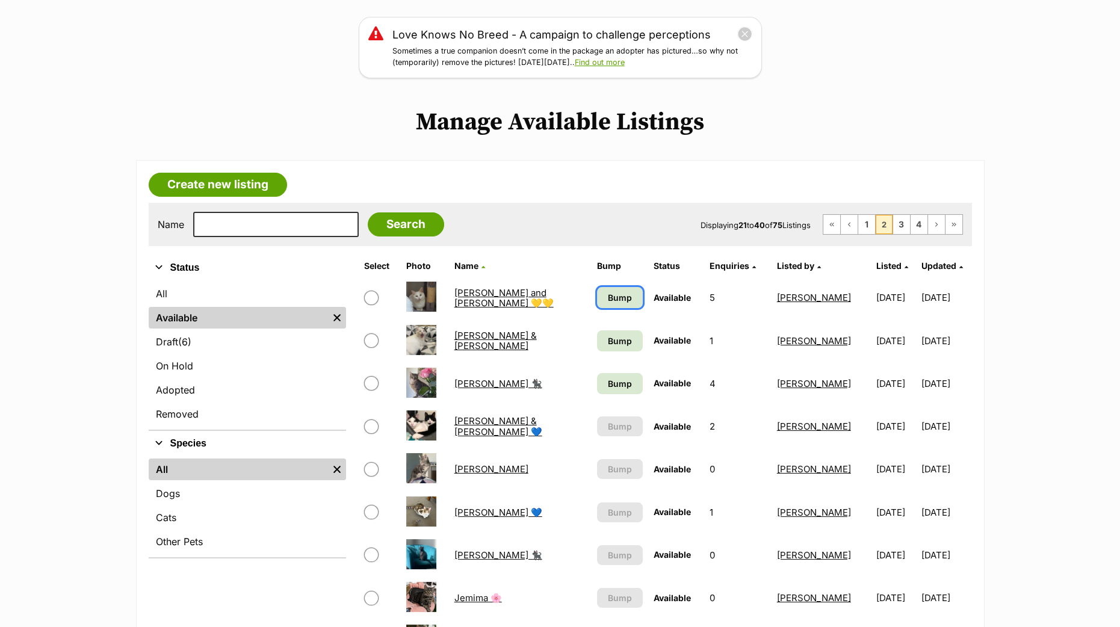
click span "Bump"
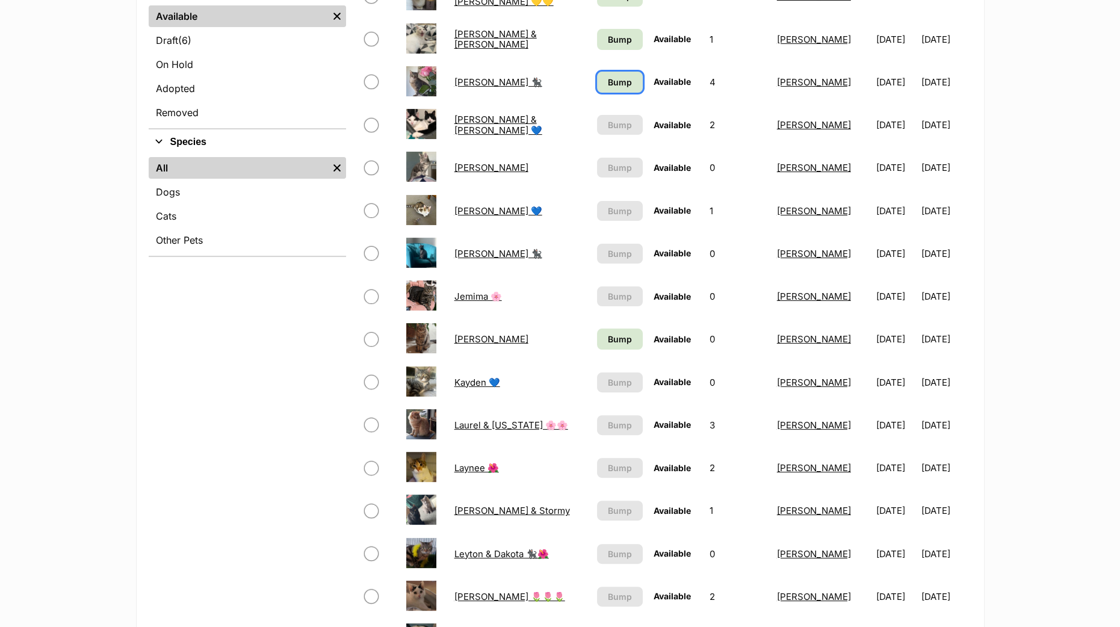
scroll to position [601, 0]
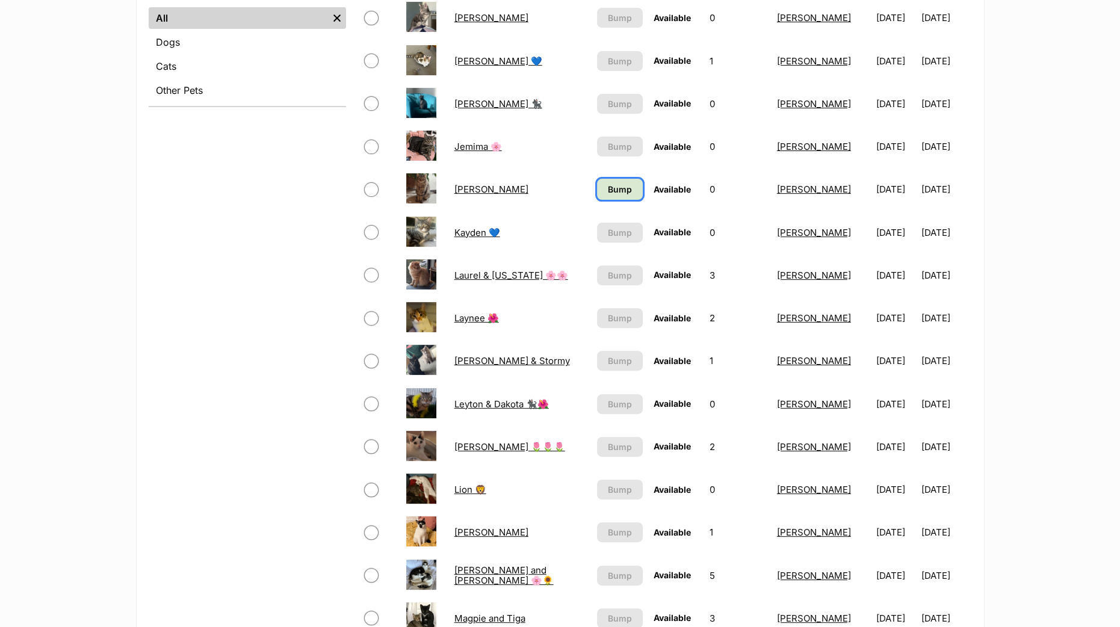
click span "Bump"
